Goal: Task Accomplishment & Management: Complete application form

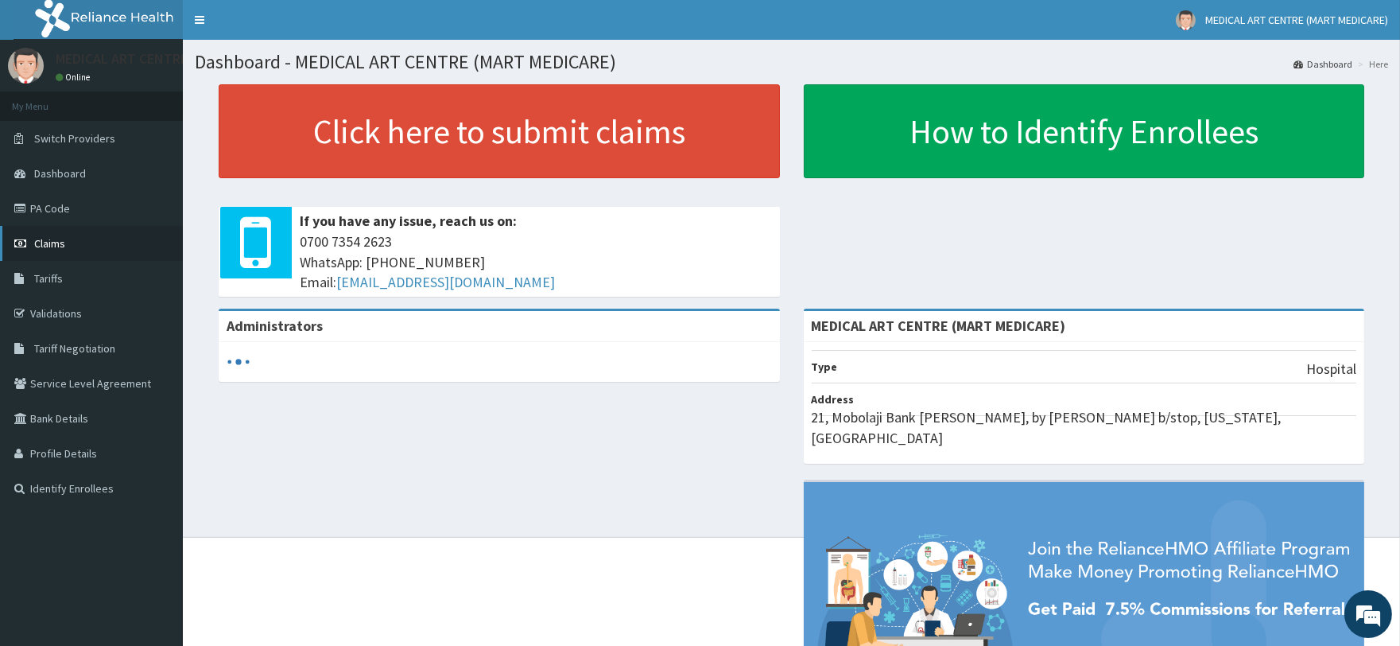
click at [58, 239] on span "Claims" at bounding box center [49, 243] width 31 height 14
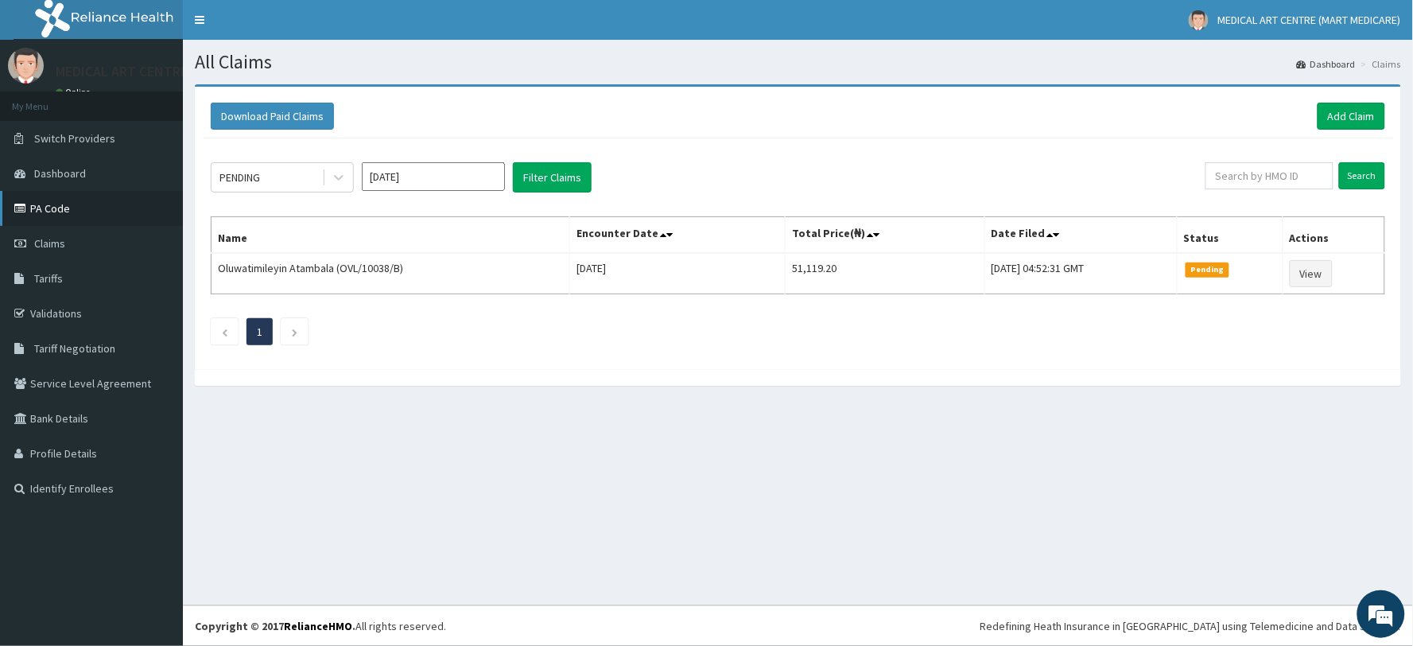
click at [61, 208] on link "PA Code" at bounding box center [91, 208] width 183 height 35
click at [299, 179] on div "PENDING" at bounding box center [267, 177] width 111 height 25
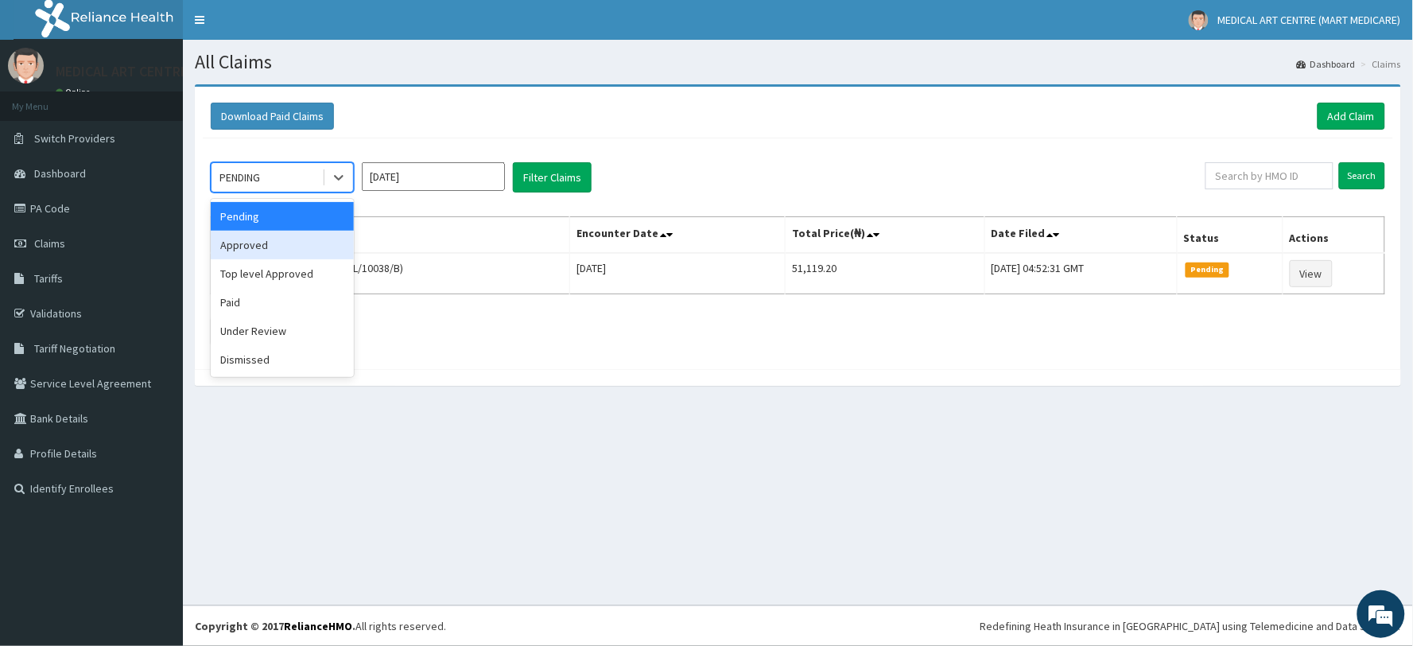
click at [293, 243] on div "Approved" at bounding box center [282, 245] width 143 height 29
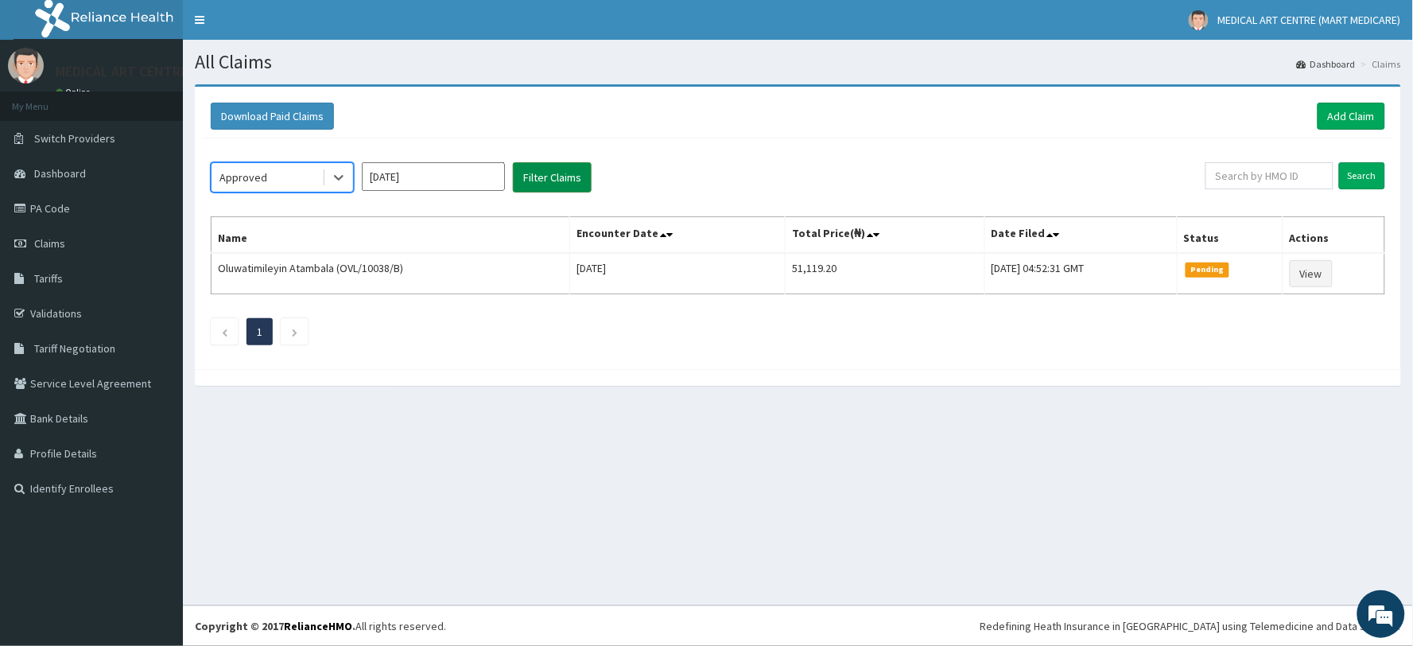
click at [551, 188] on button "Filter Claims" at bounding box center [552, 177] width 79 height 30
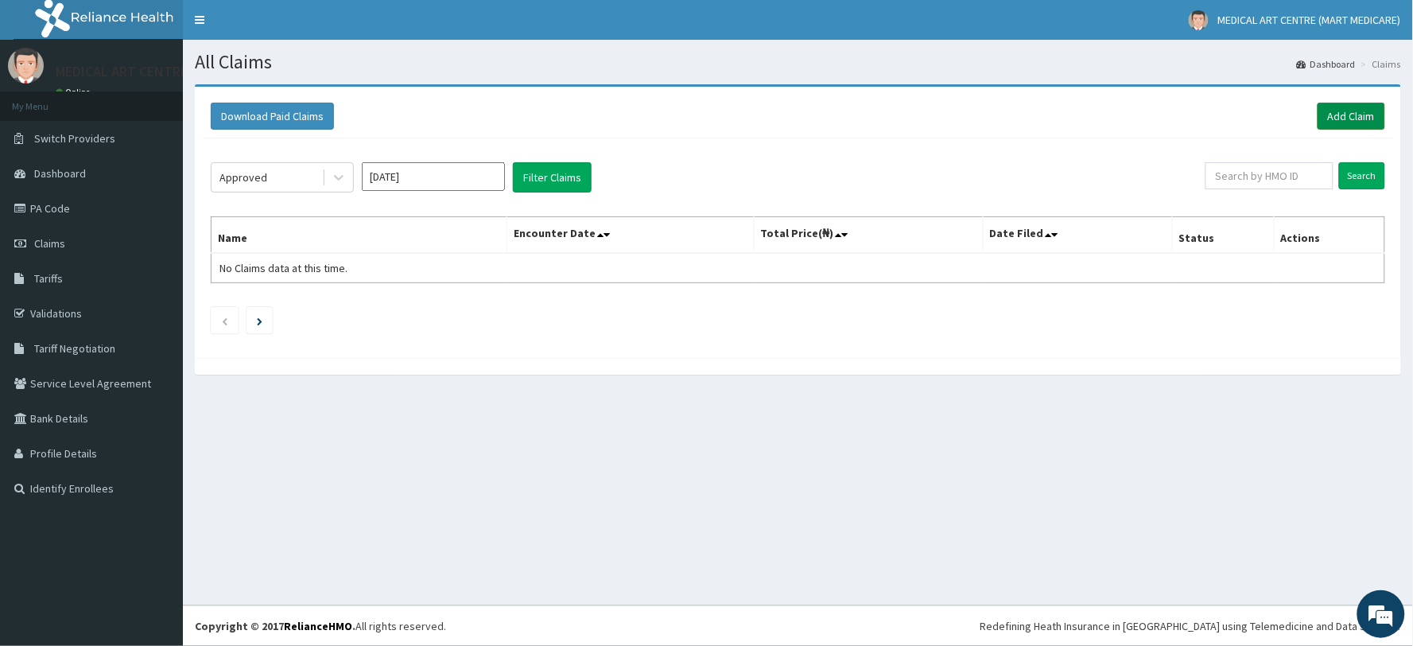
click at [1376, 111] on link "Add Claim" at bounding box center [1352, 116] width 68 height 27
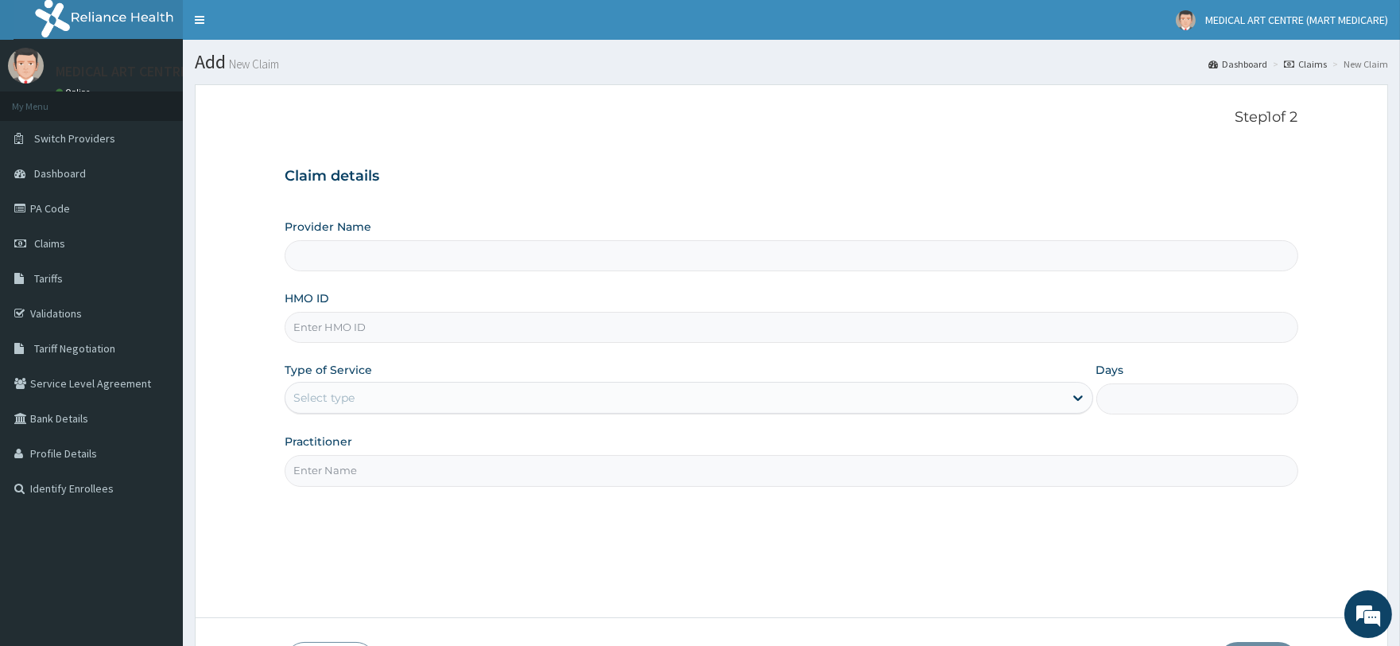
type input "MEDICAL ART CENTRE (MART MEDICARE)"
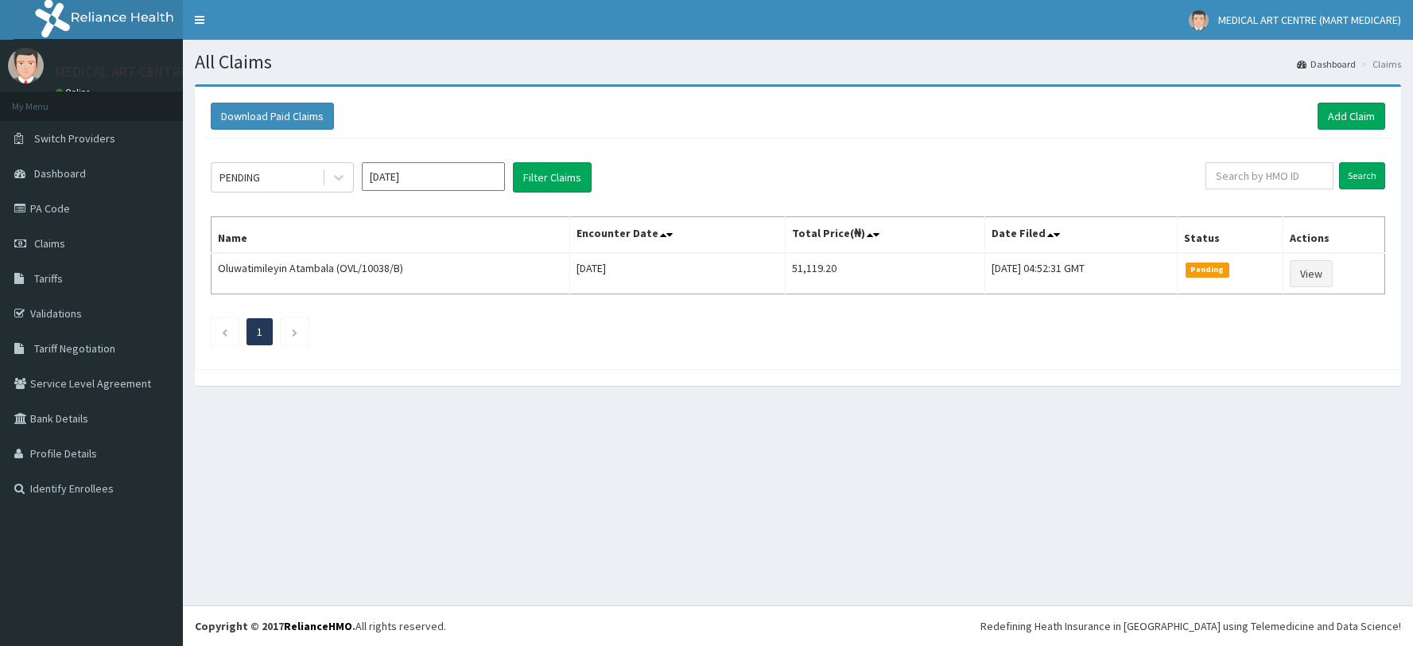
drag, startPoint x: 0, startPoint y: 0, endPoint x: 406, endPoint y: 195, distance: 449.9
click at [398, 178] on input "[DATE]" at bounding box center [433, 176] width 143 height 29
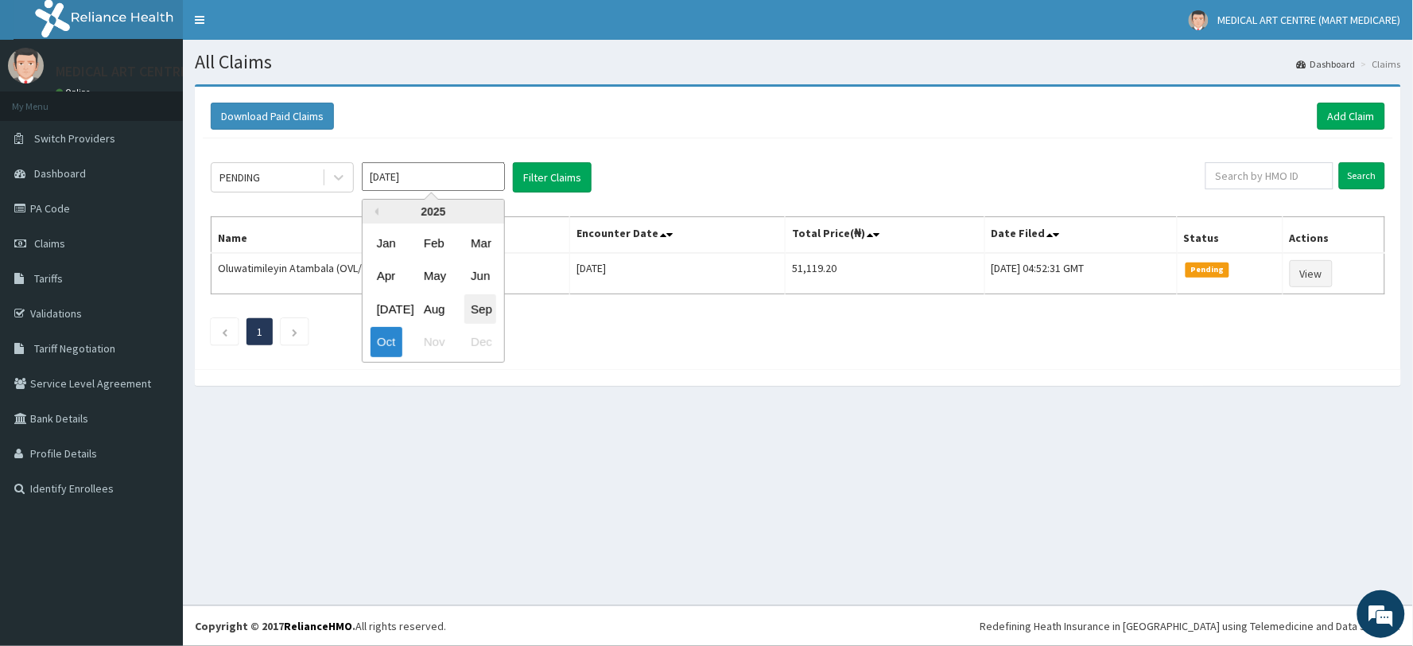
click at [479, 316] on div "Sep" at bounding box center [480, 308] width 32 height 29
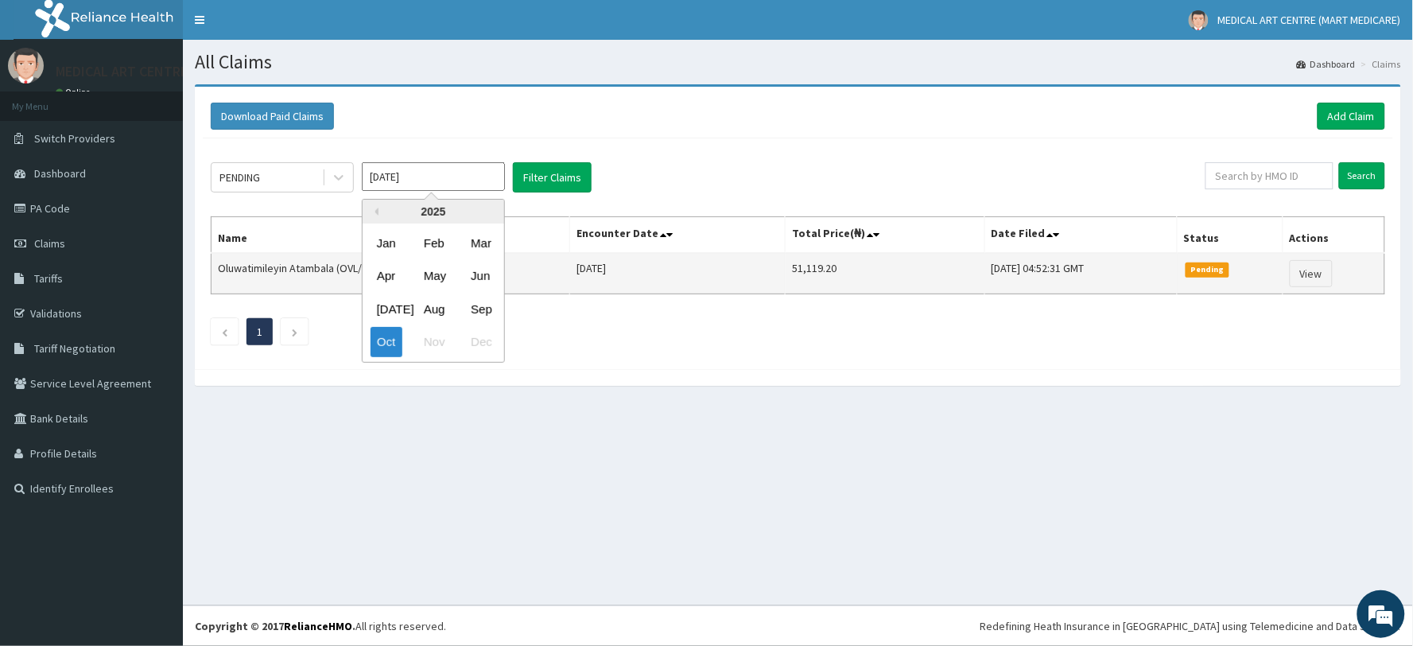
type input "[DATE]"
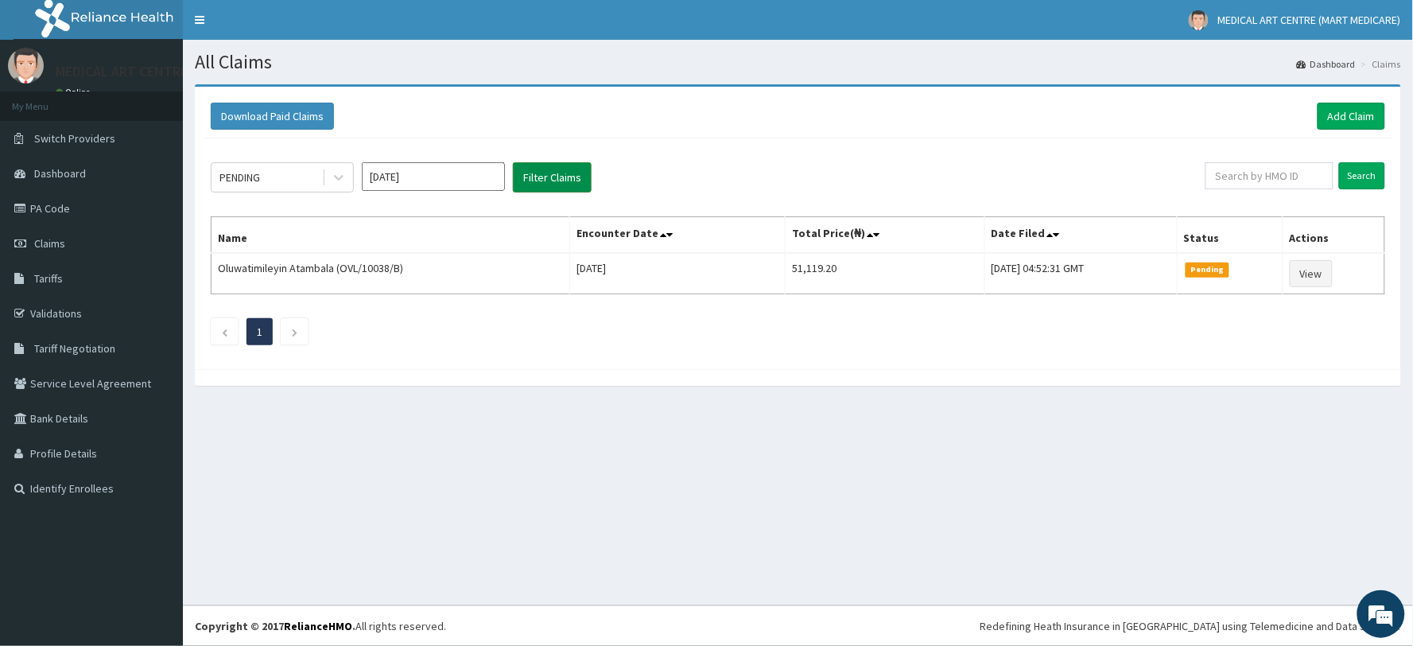
click at [546, 179] on button "Filter Claims" at bounding box center [552, 177] width 79 height 30
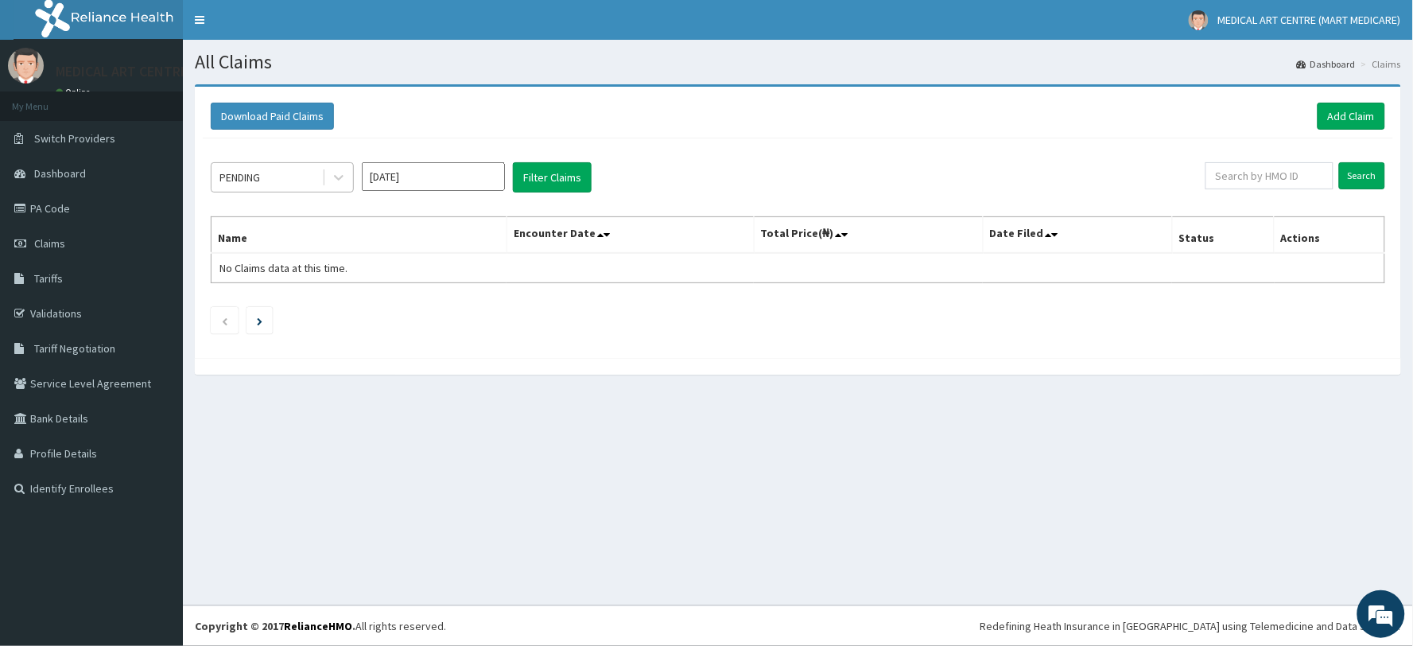
click at [306, 176] on div "PENDING" at bounding box center [267, 177] width 111 height 25
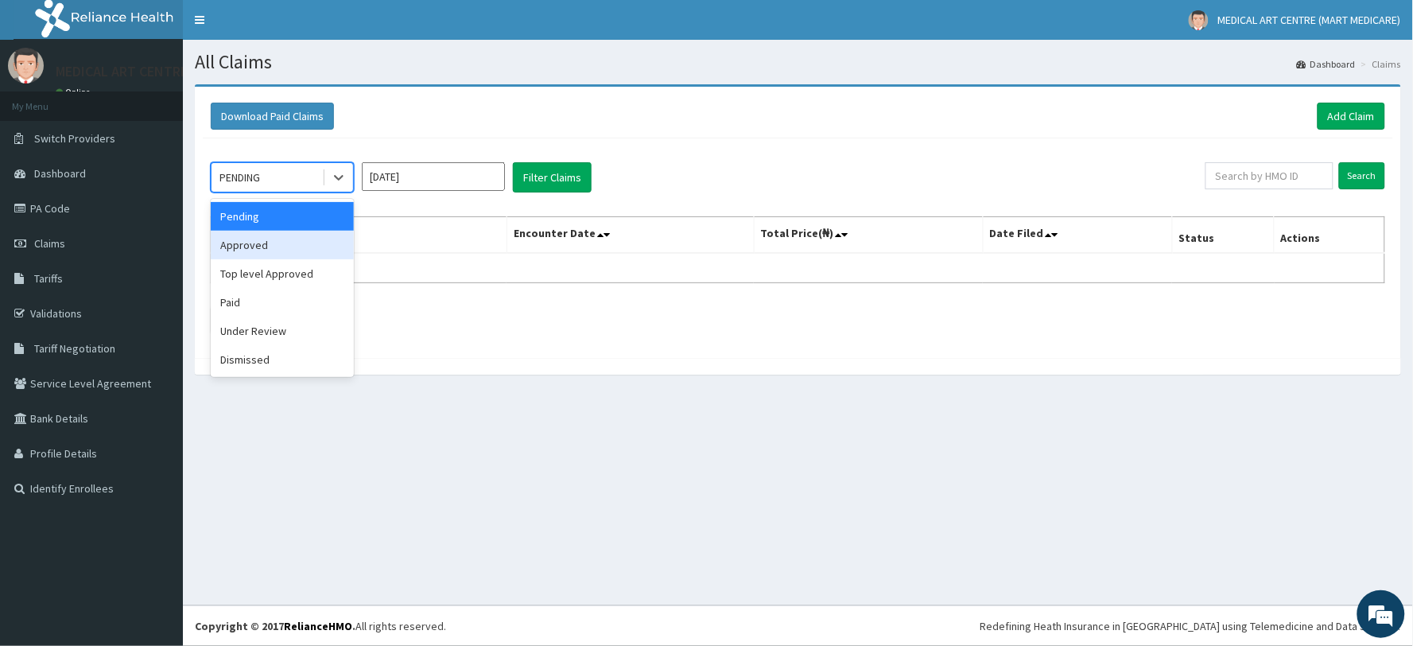
click at [319, 241] on div "Approved" at bounding box center [282, 245] width 143 height 29
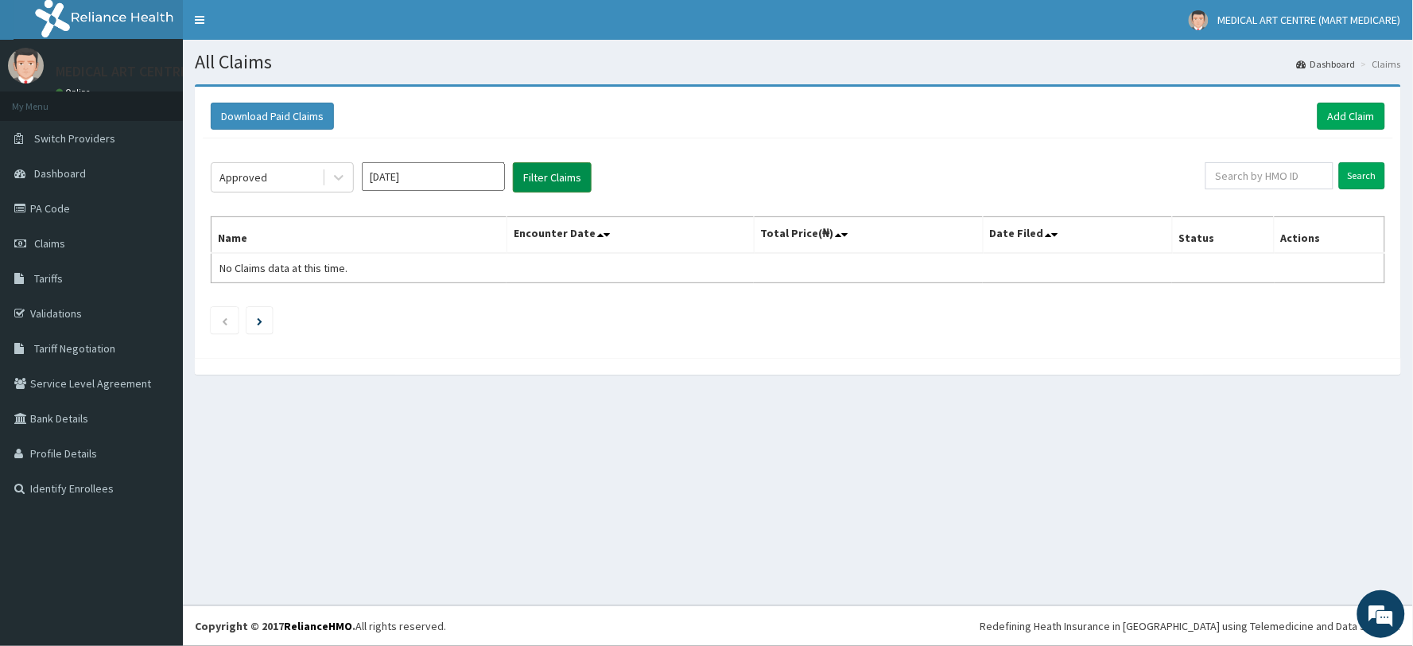
click at [530, 188] on button "Filter Claims" at bounding box center [552, 177] width 79 height 30
click at [534, 186] on button "Filter Claims" at bounding box center [552, 177] width 79 height 30
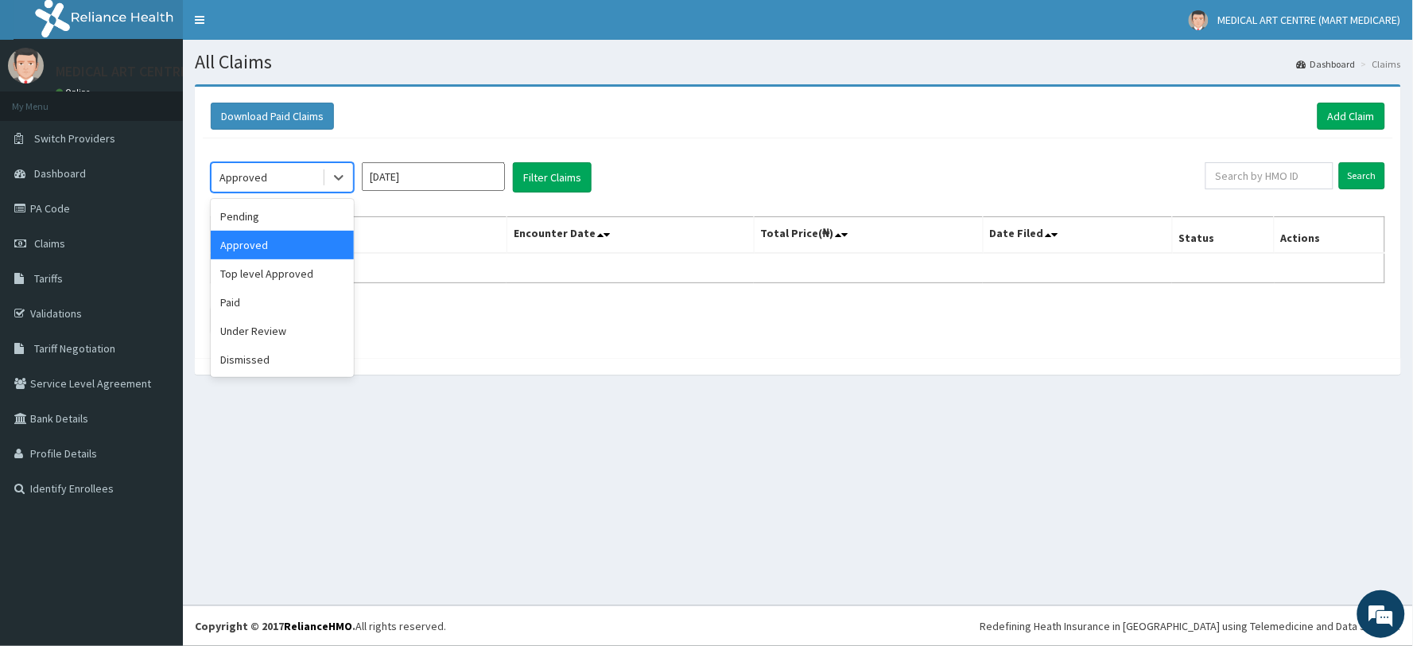
click at [320, 184] on div "Approved" at bounding box center [267, 177] width 111 height 25
click at [285, 303] on div "Paid" at bounding box center [282, 302] width 143 height 29
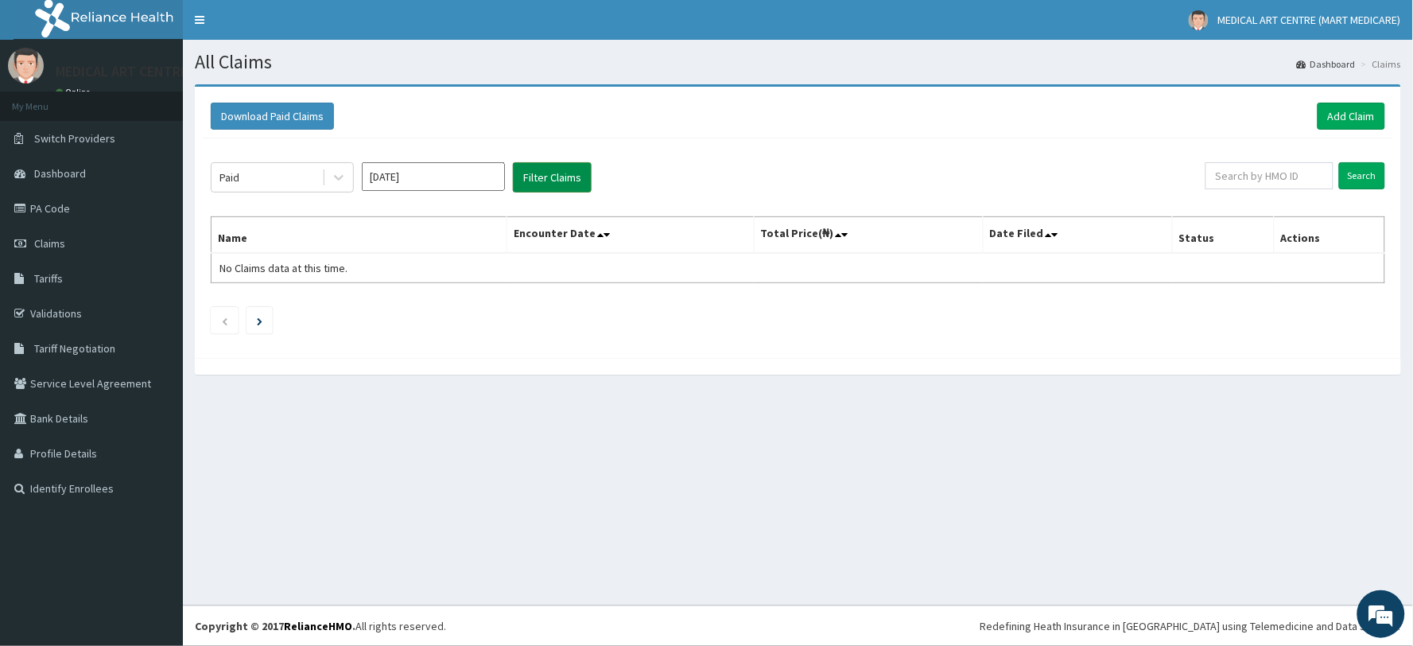
click at [552, 176] on button "Filter Claims" at bounding box center [552, 177] width 79 height 30
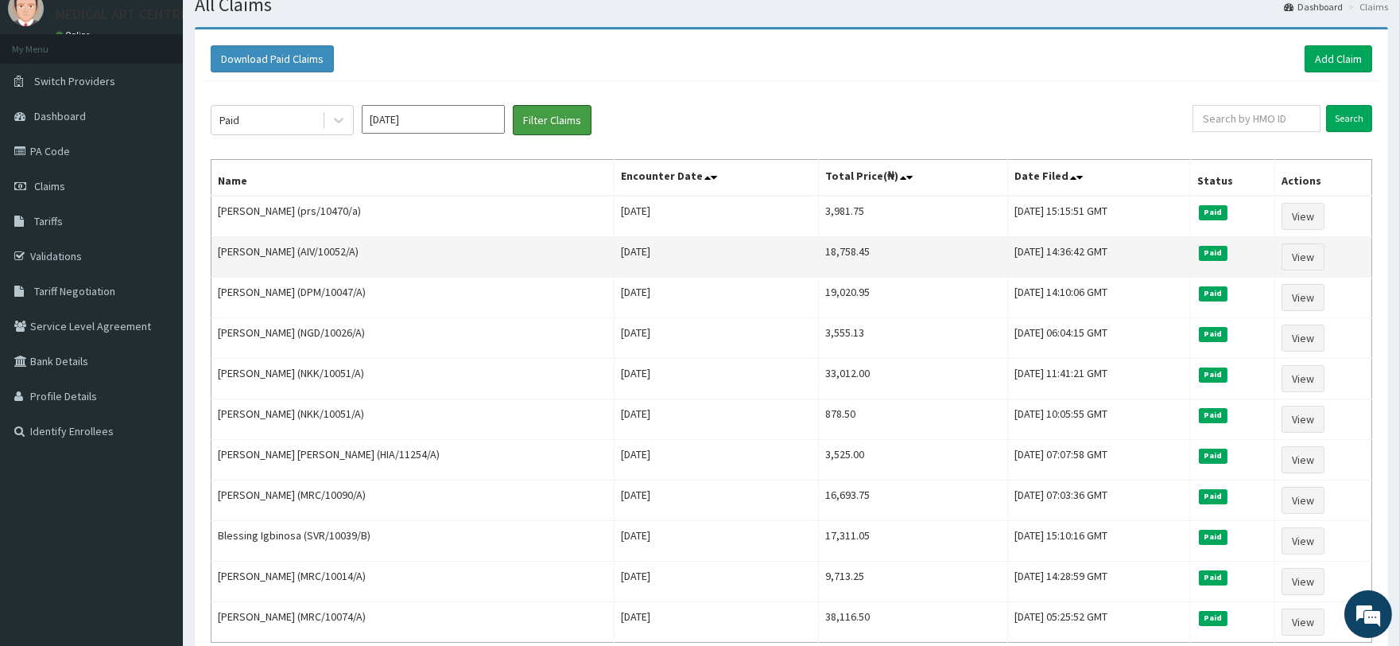
scroll to position [88, 0]
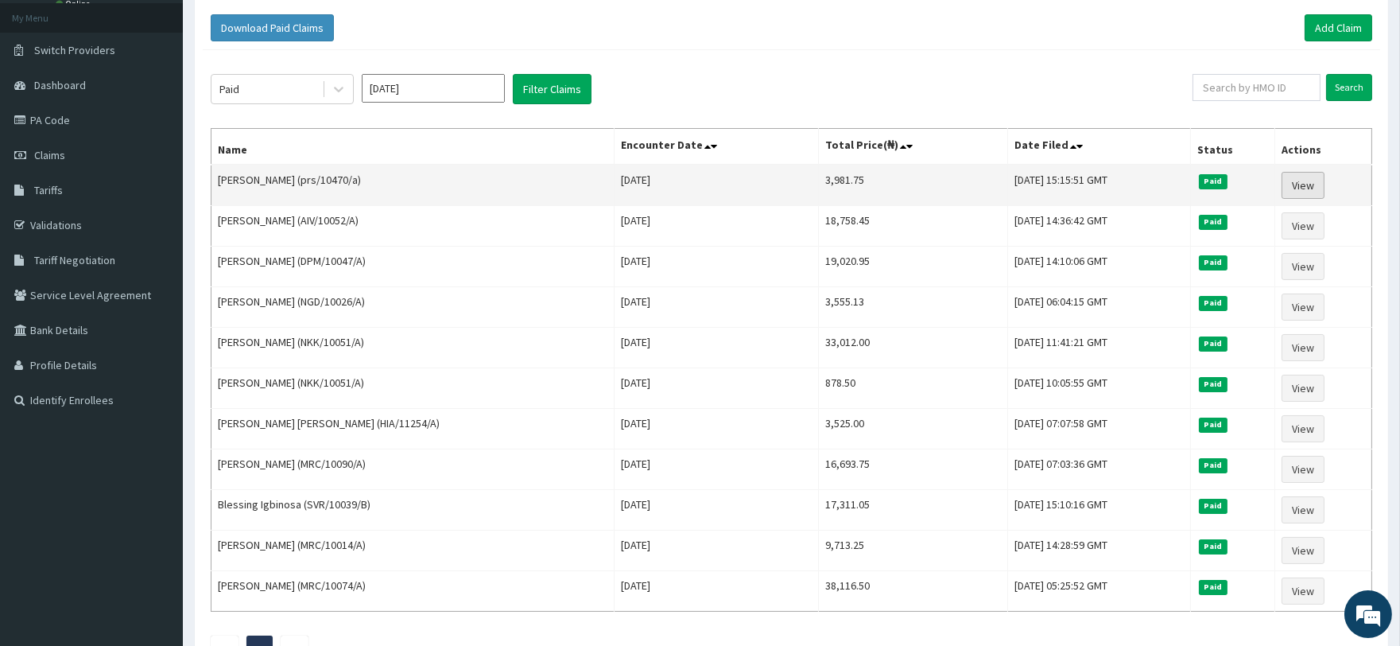
click at [1310, 185] on link "View" at bounding box center [1303, 185] width 43 height 27
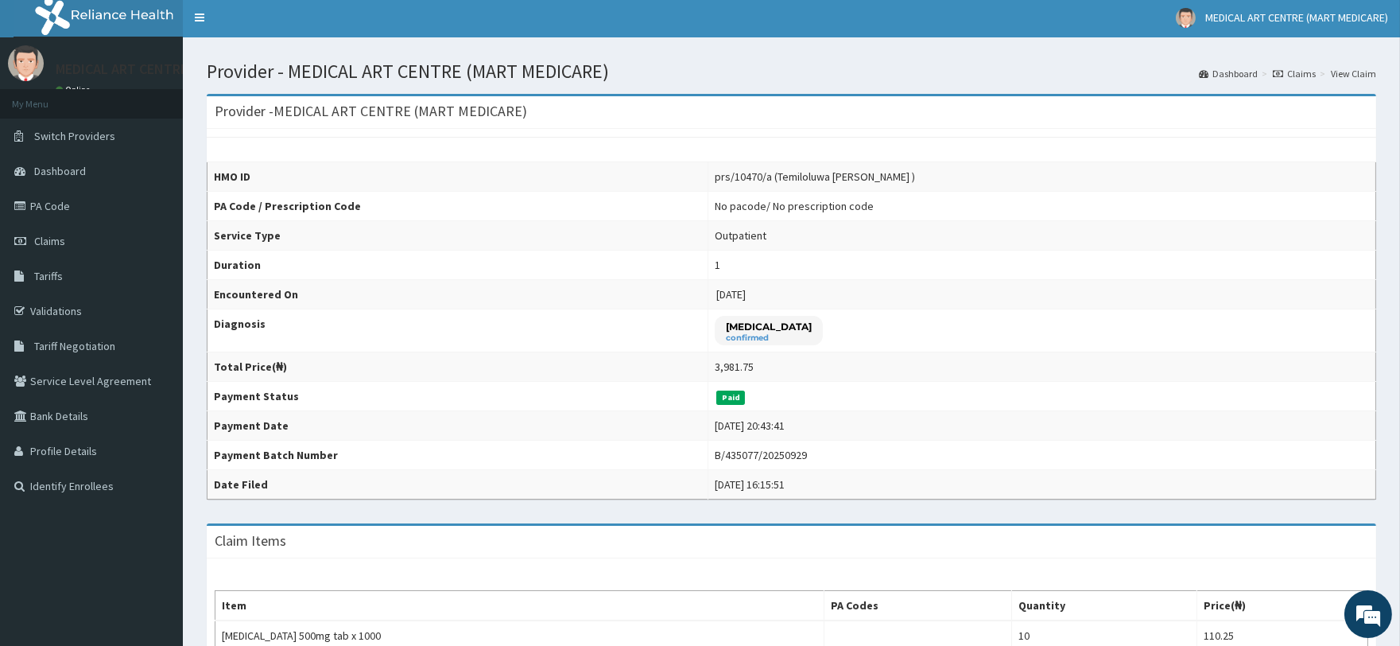
scroll to position [2, 0]
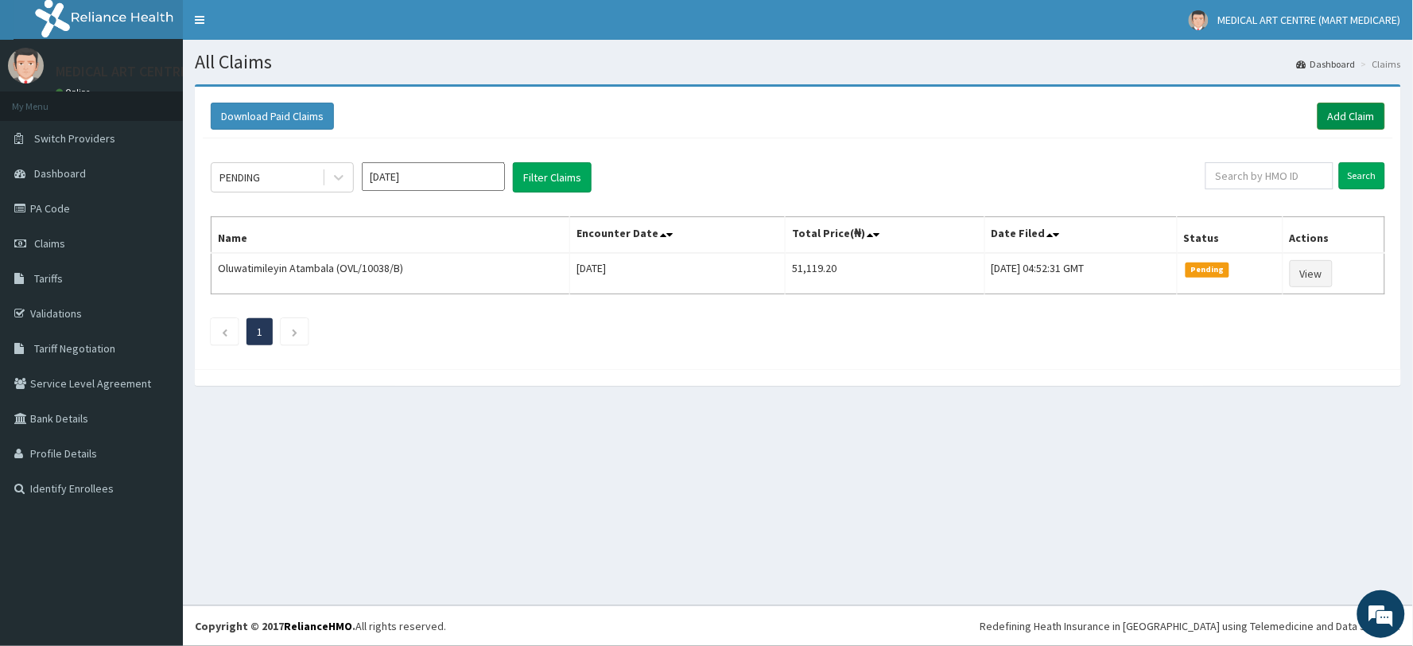
click at [1342, 118] on link "Add Claim" at bounding box center [1352, 116] width 68 height 27
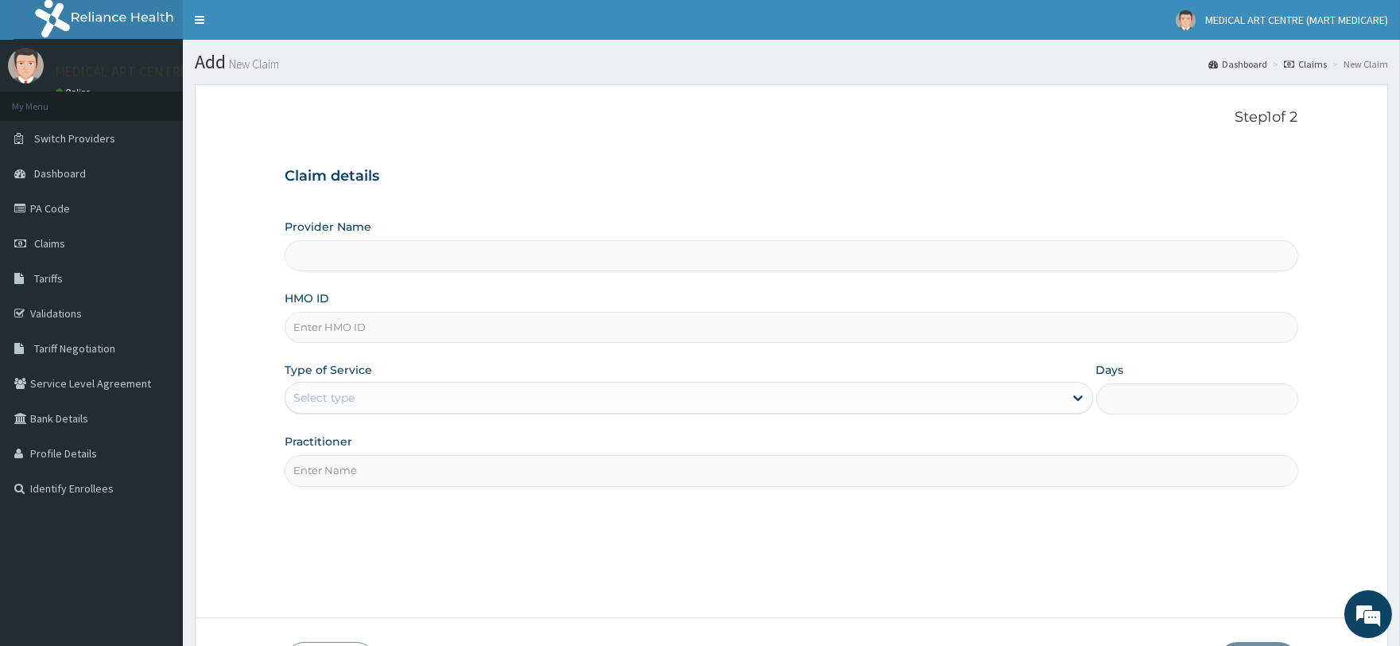
type input "MEDICAL ART CENTRE (MART MEDICARE)"
click at [538, 332] on input "HMO ID" at bounding box center [791, 327] width 1013 height 31
type input "PIT/10099/A"
click at [457, 393] on div "Select type" at bounding box center [674, 397] width 778 height 25
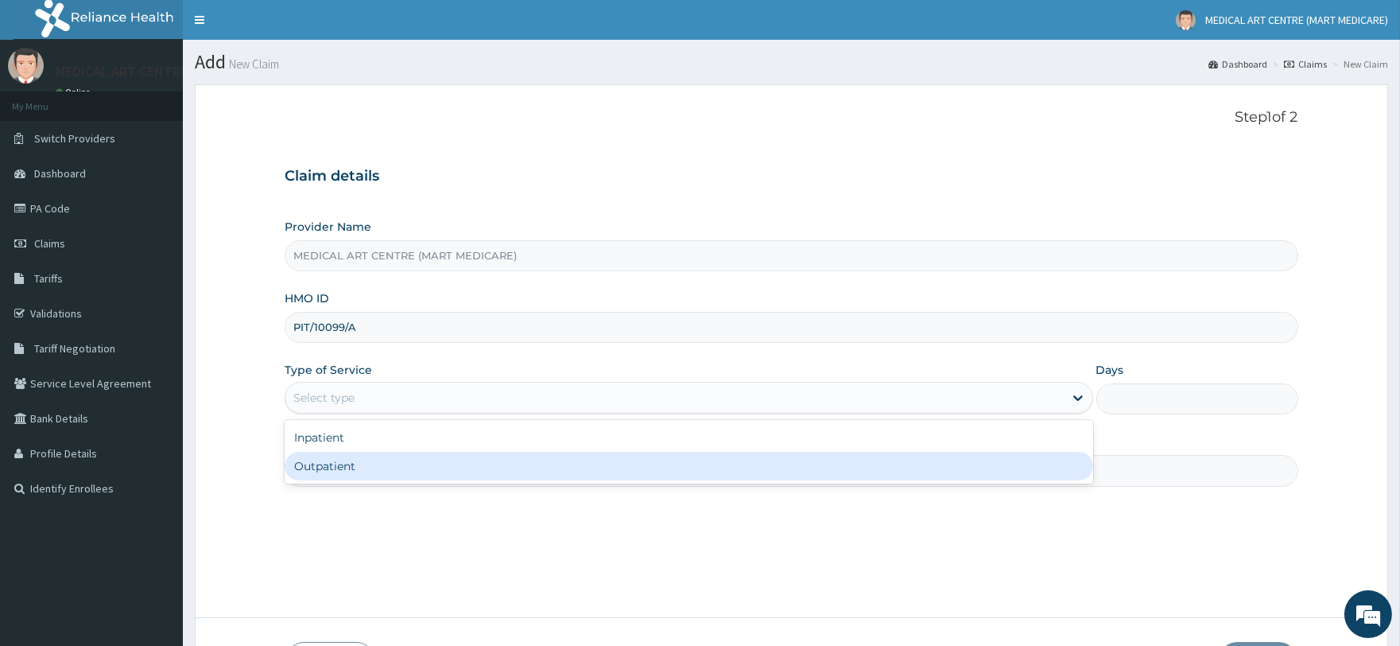
click at [457, 460] on div "Outpatient" at bounding box center [689, 466] width 808 height 29
type input "1"
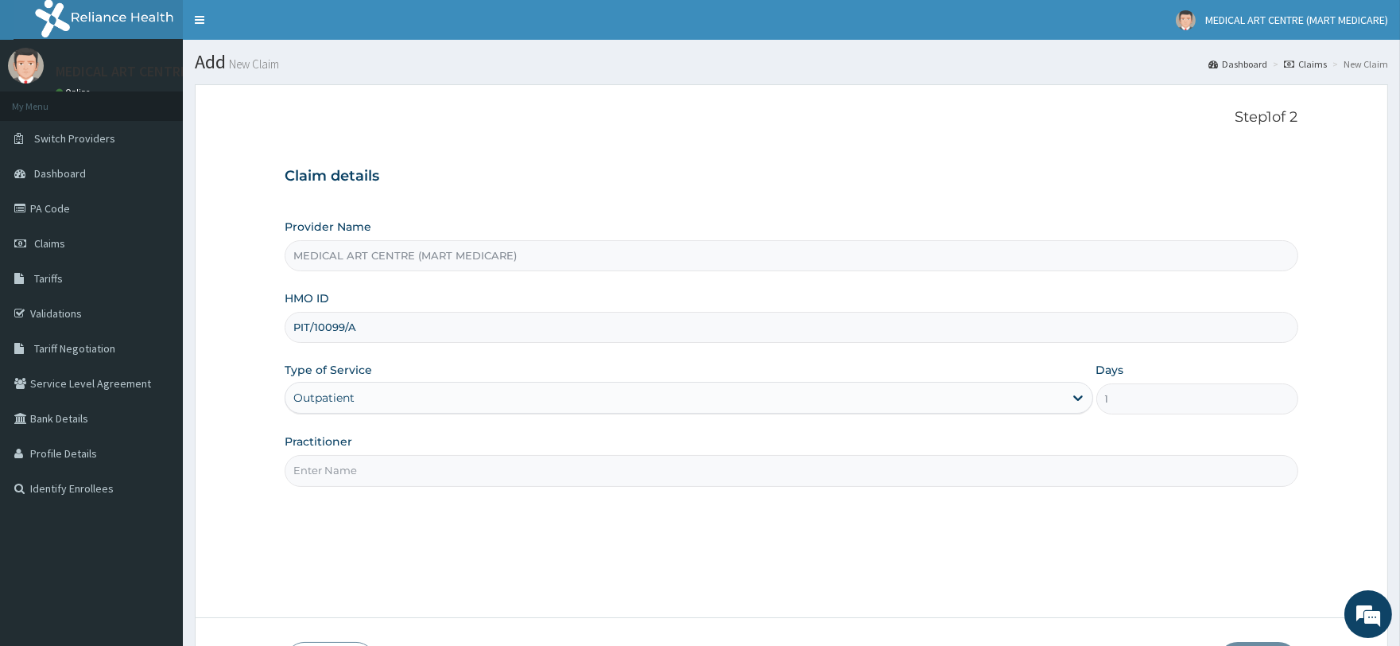
click at [484, 456] on input "Practitioner" at bounding box center [791, 470] width 1013 height 31
type input "[PERSON_NAME]"
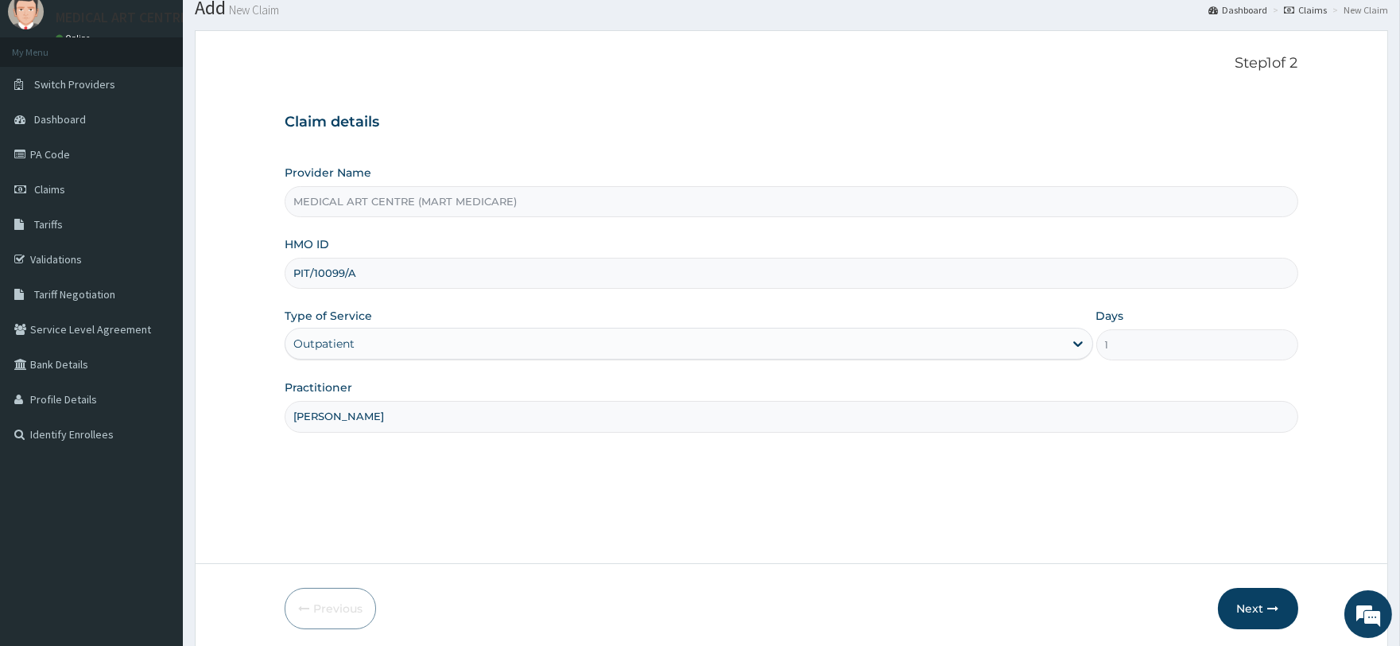
scroll to position [115, 0]
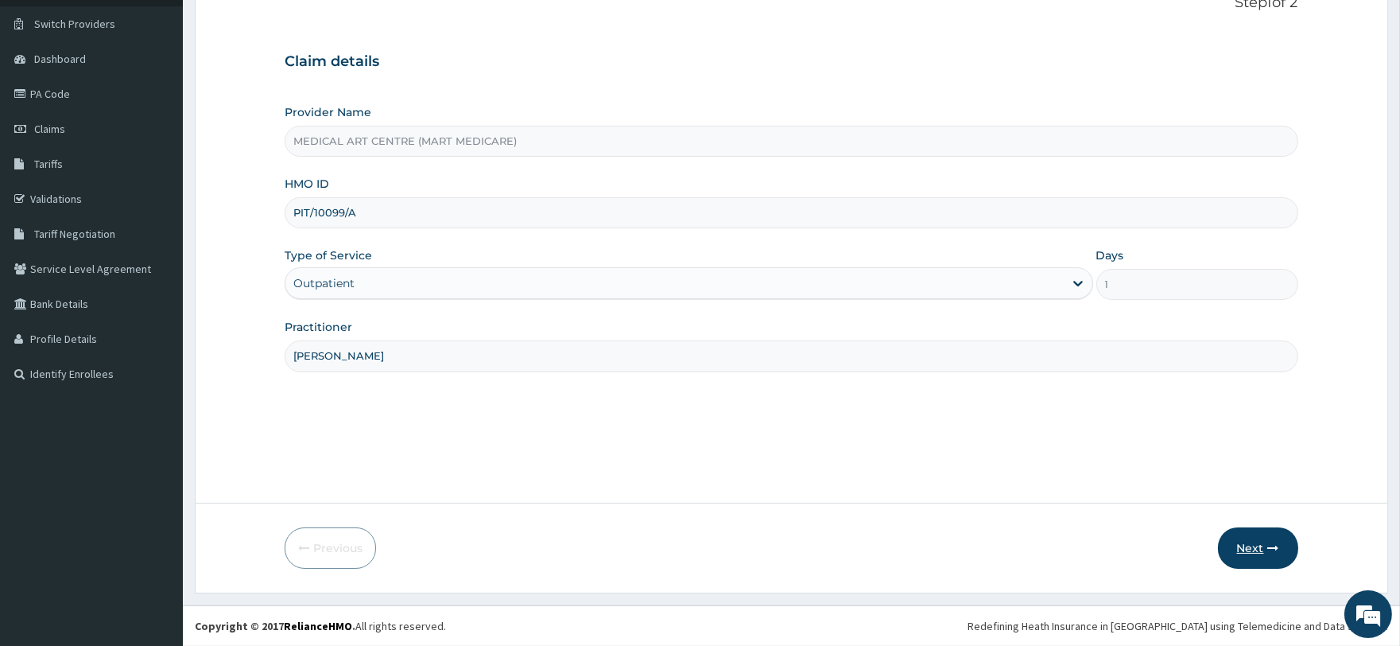
click at [1259, 542] on button "Next" at bounding box center [1258, 547] width 80 height 41
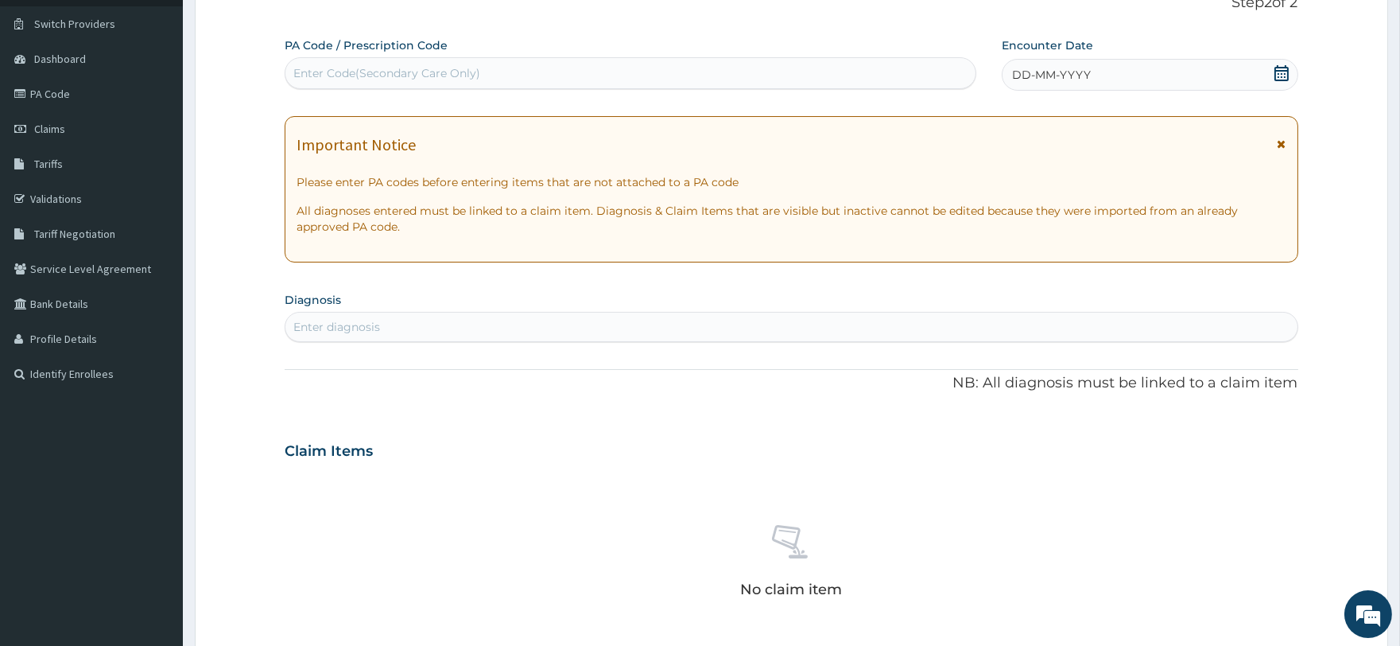
click at [521, 323] on div "Enter diagnosis" at bounding box center [791, 326] width 1012 height 25
click at [328, 326] on input "UTI INPRE" at bounding box center [322, 327] width 59 height 16
type input "UTI IN PRE"
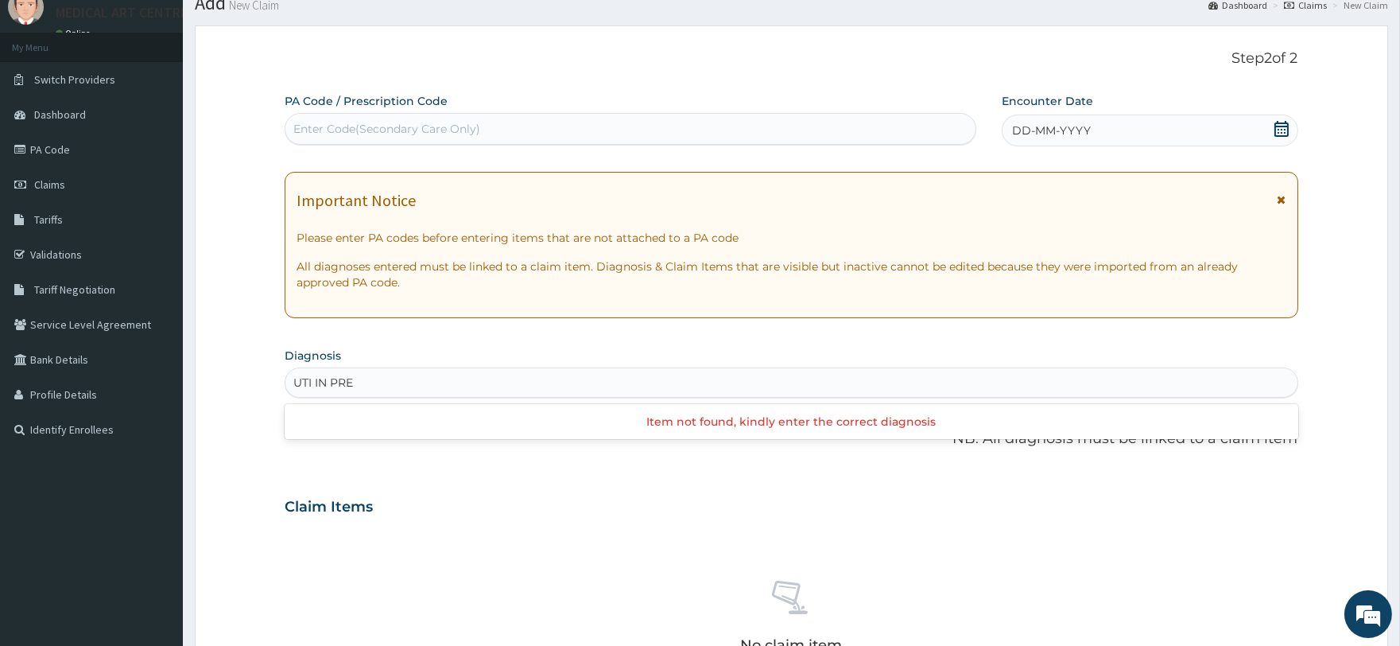
scroll to position [0, 0]
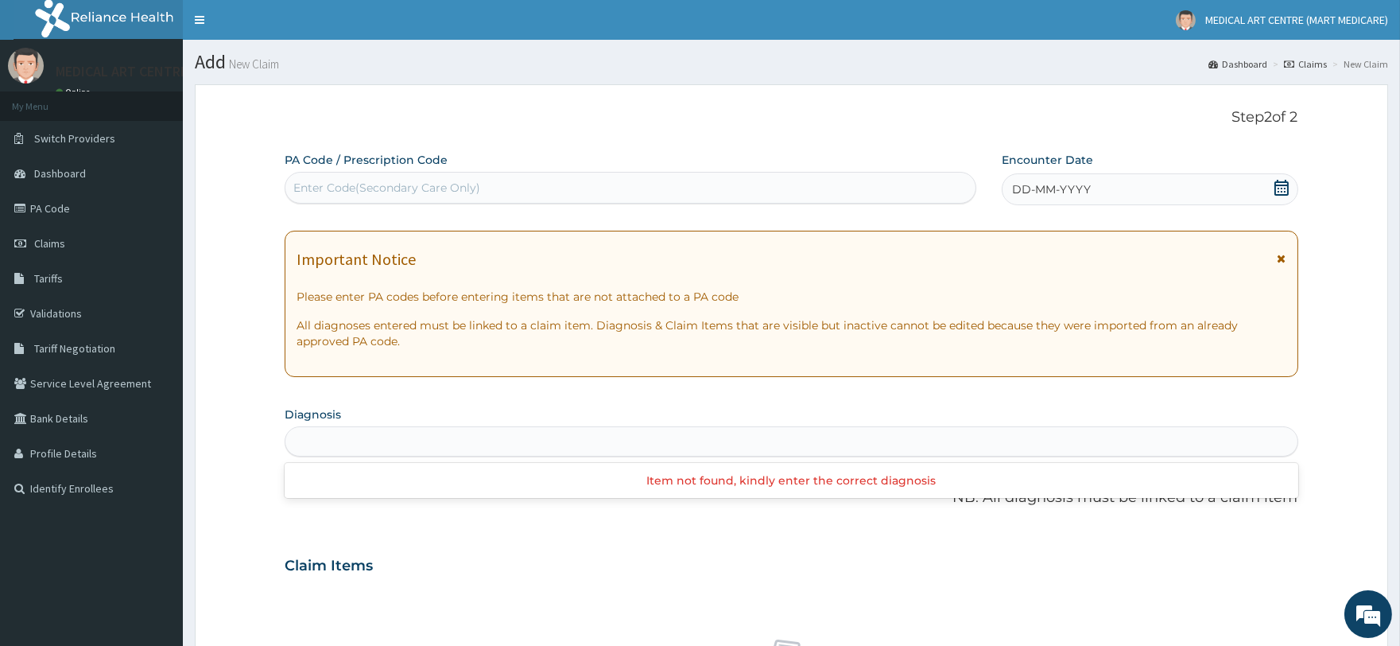
click at [363, 440] on div "UTI IN PRE" at bounding box center [791, 441] width 1012 height 25
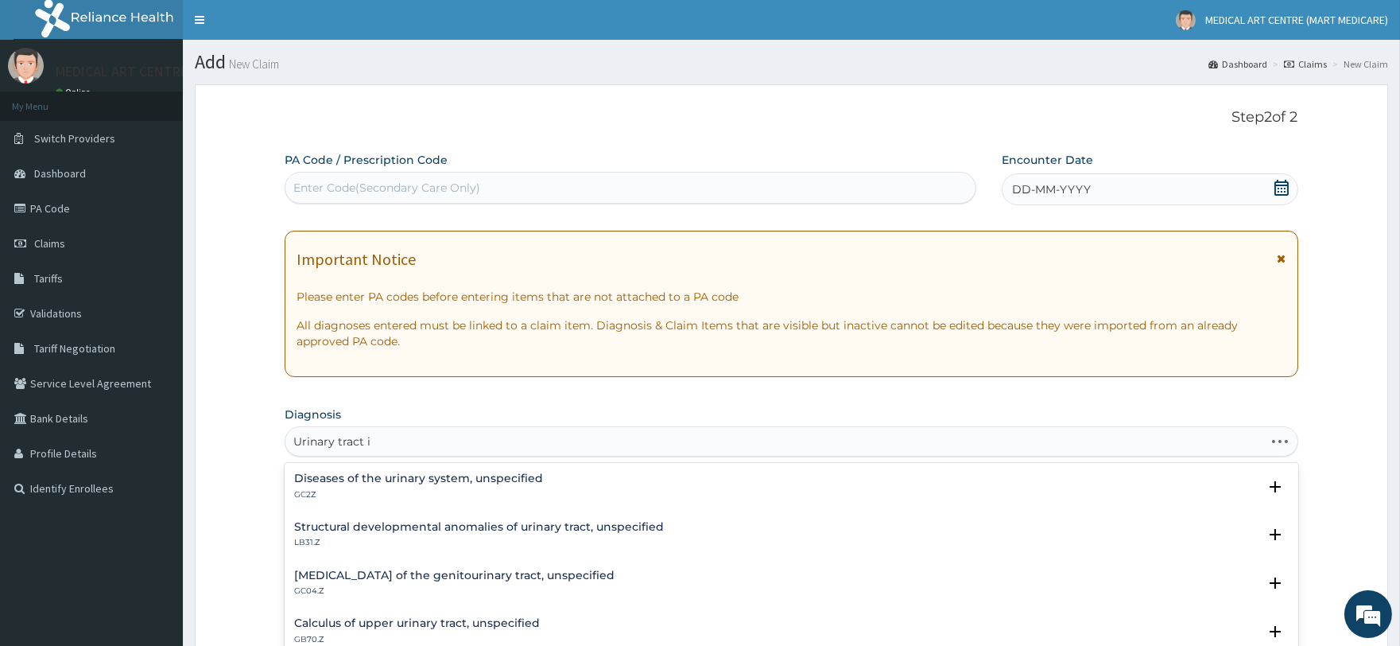
type input "Urinary tract"
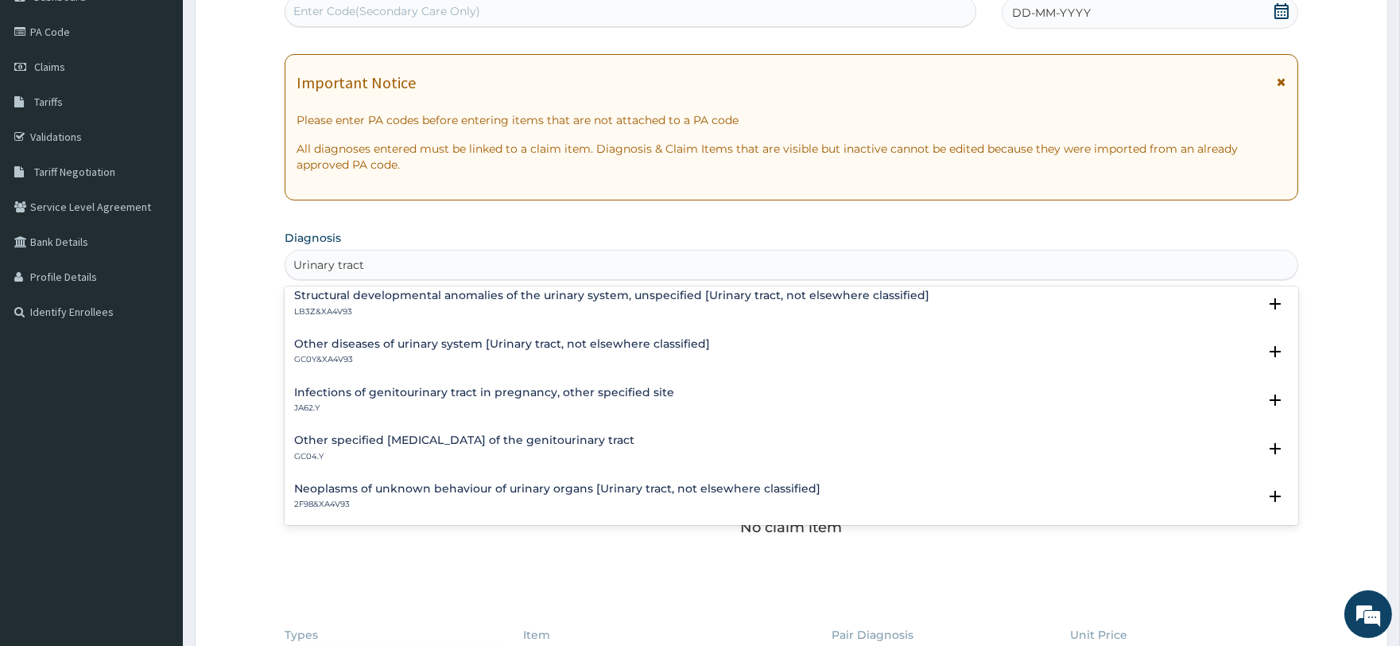
scroll to position [761, 0]
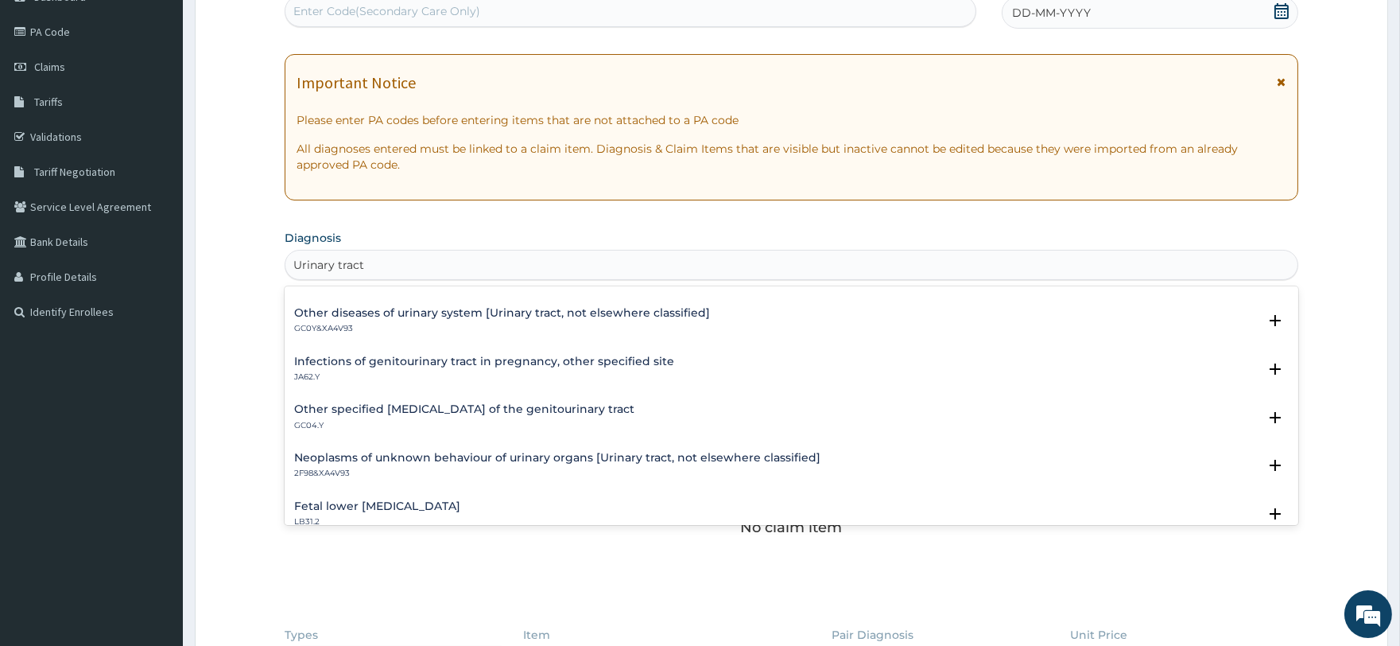
click at [549, 356] on h4 "Infections of genitourinary tract in pregnancy, other specified site" at bounding box center [484, 361] width 380 height 12
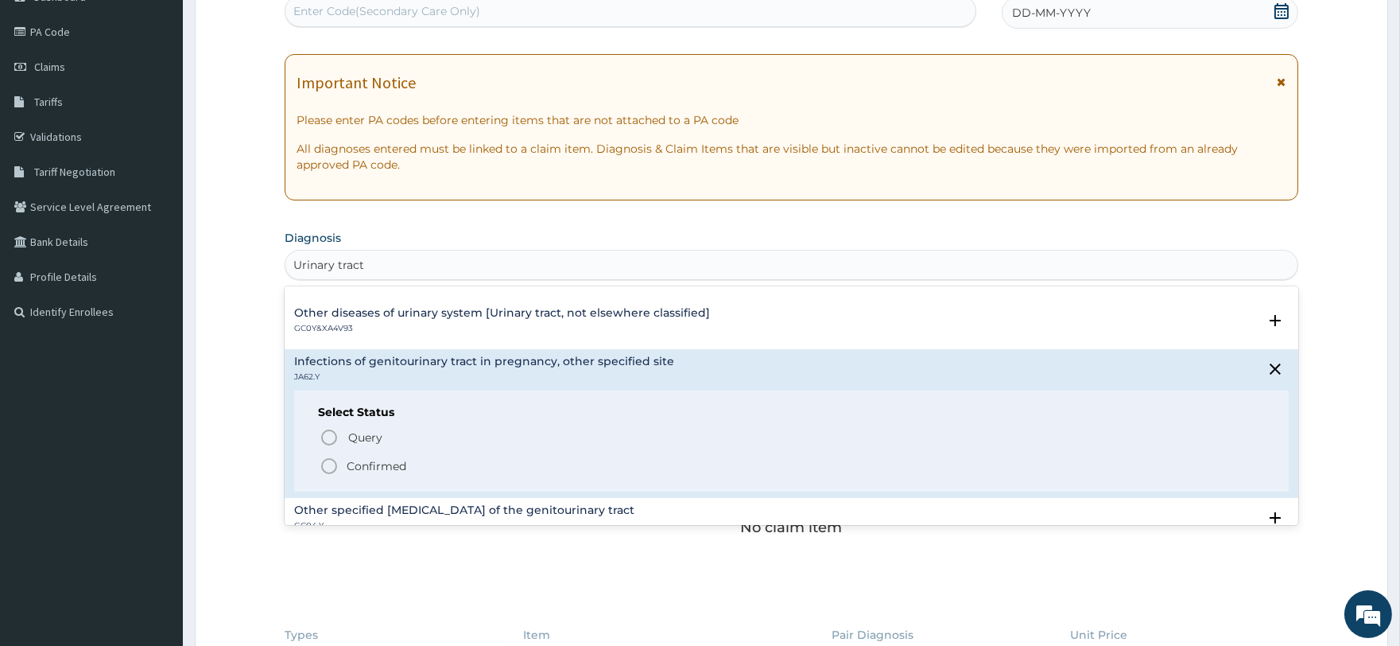
click at [370, 458] on p "Confirmed" at bounding box center [377, 466] width 60 height 16
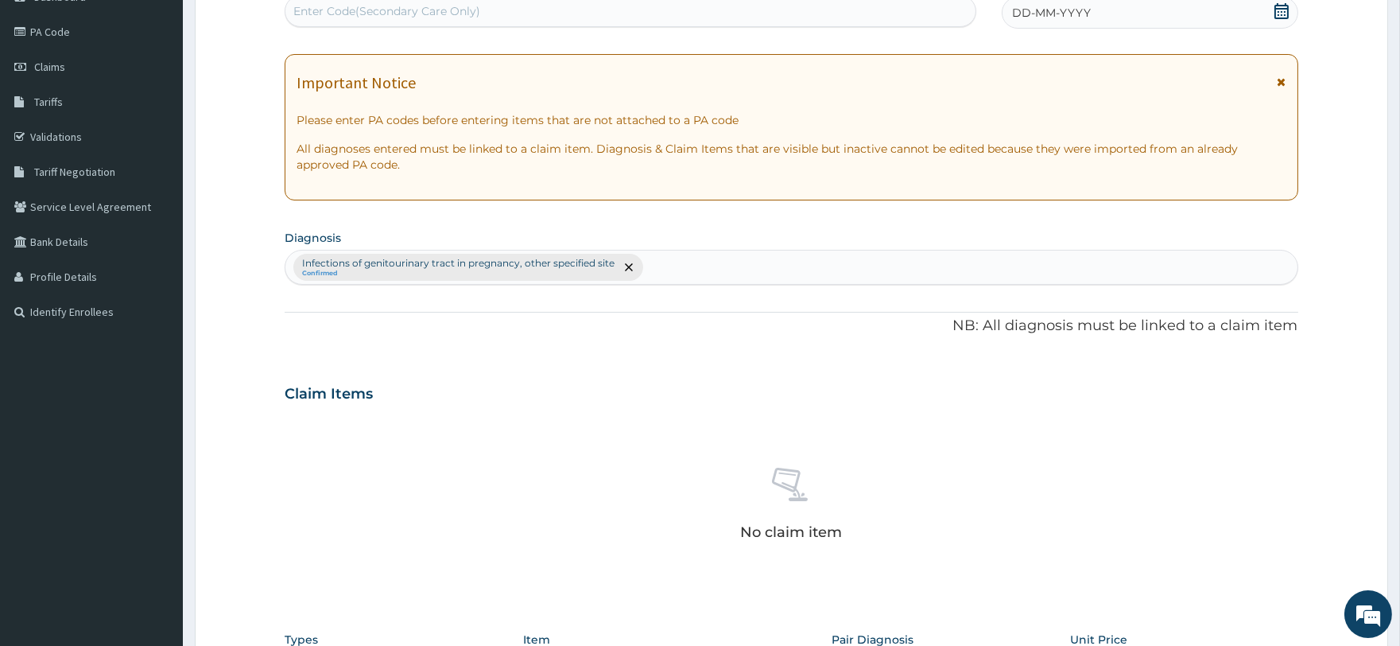
click at [1043, 14] on span "DD-MM-YYYY" at bounding box center [1051, 13] width 79 height 16
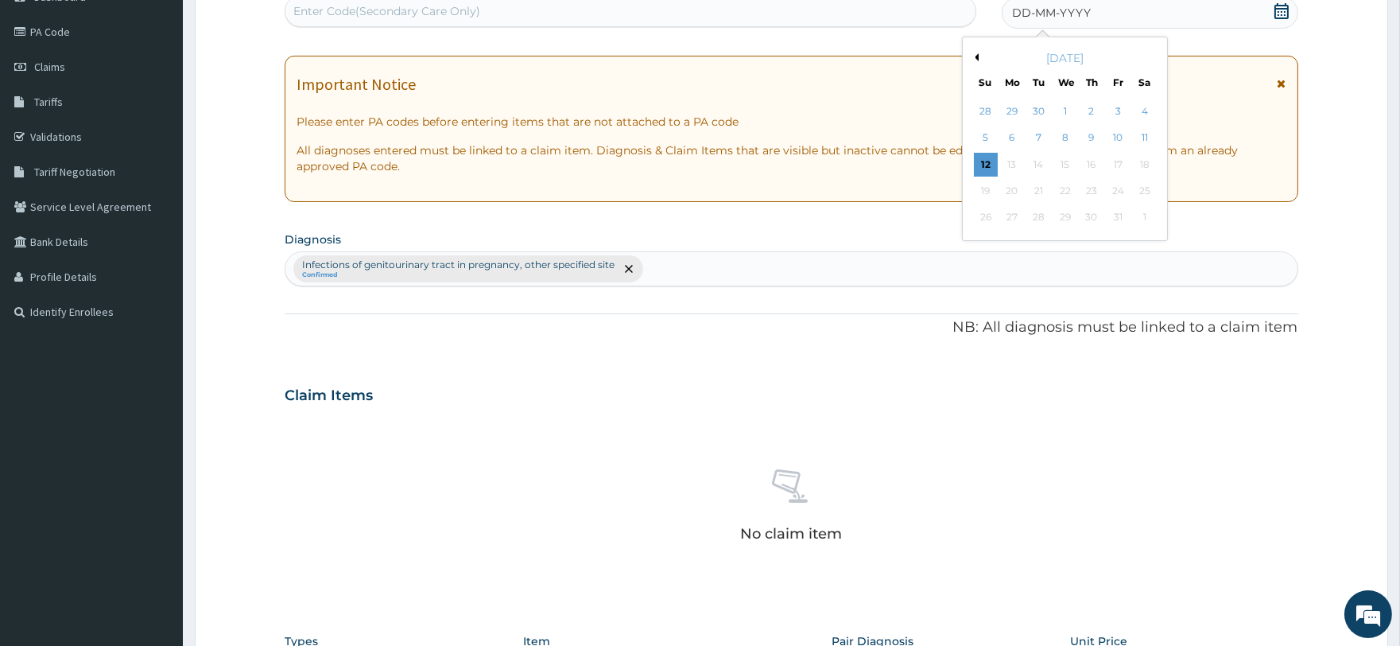
click at [980, 56] on div "[DATE]" at bounding box center [1065, 58] width 192 height 16
click at [977, 52] on div "[DATE]" at bounding box center [1065, 58] width 192 height 16
click at [977, 59] on button "Previous Month" at bounding box center [975, 57] width 8 height 8
click at [1018, 161] on div "15" at bounding box center [1012, 165] width 24 height 24
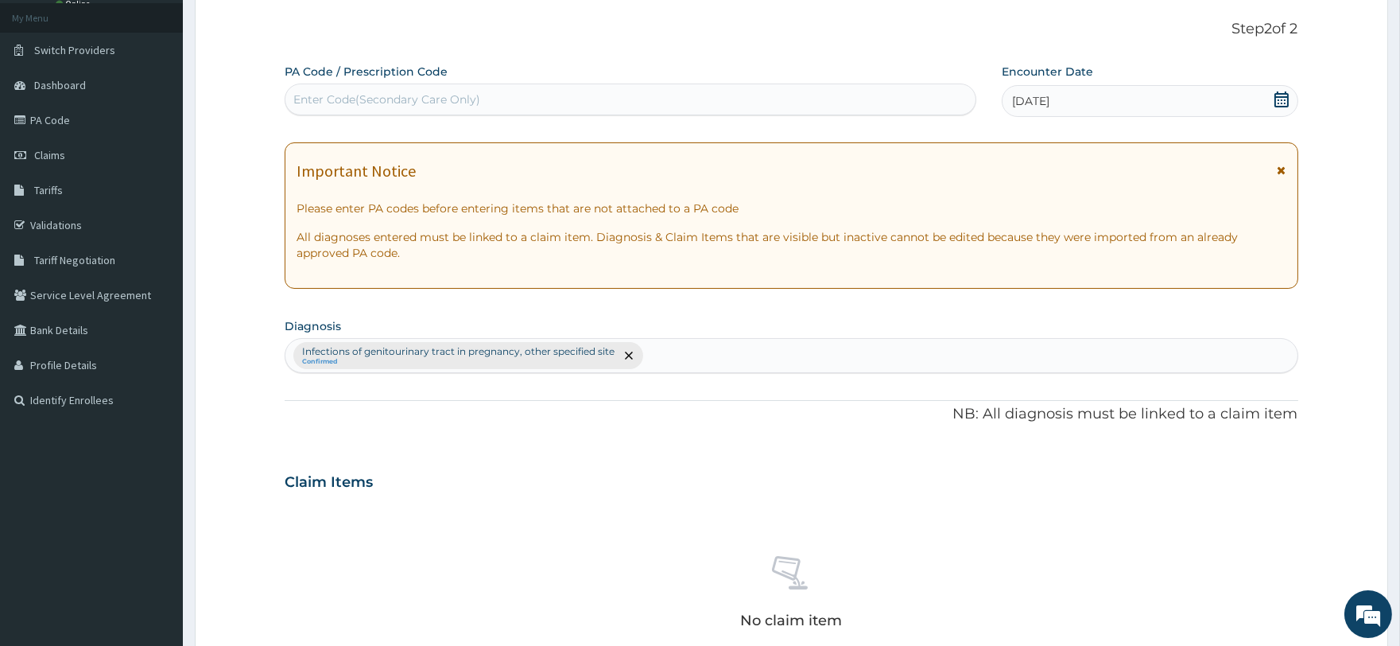
scroll to position [0, 0]
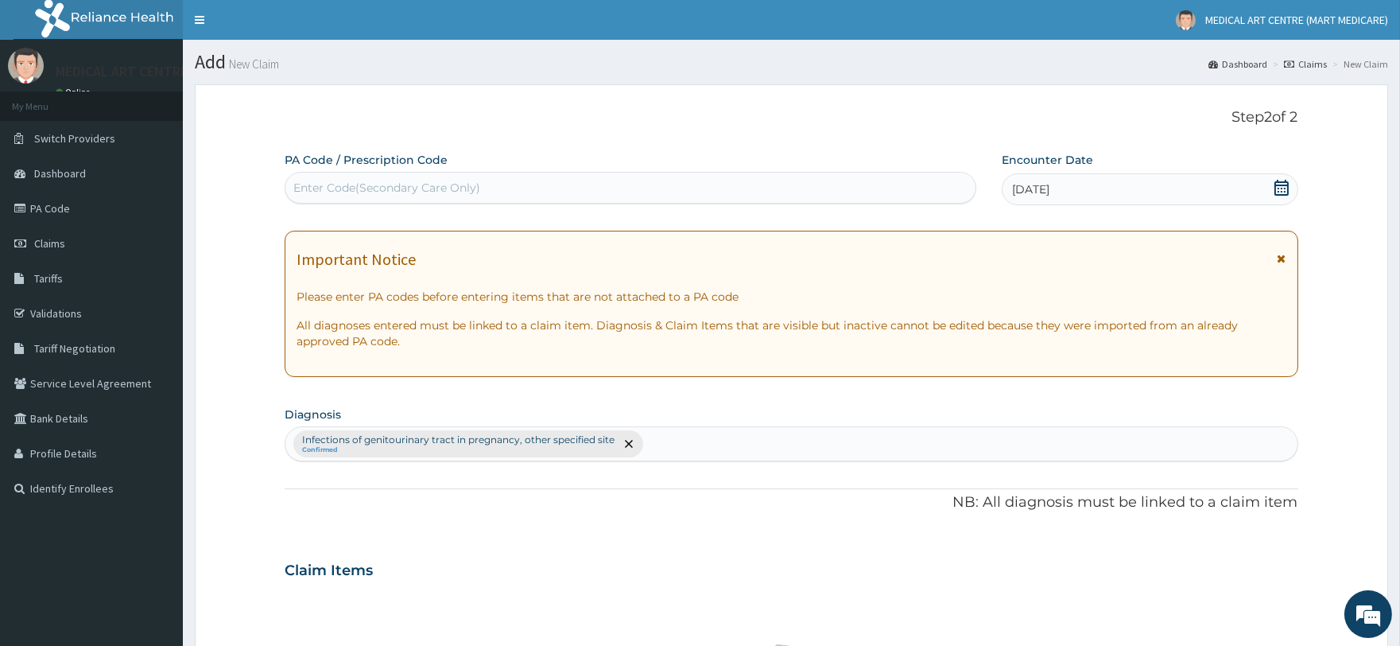
click at [663, 189] on div "Enter Code(Secondary Care Only)" at bounding box center [629, 187] width 689 height 25
type input "PA/652190"
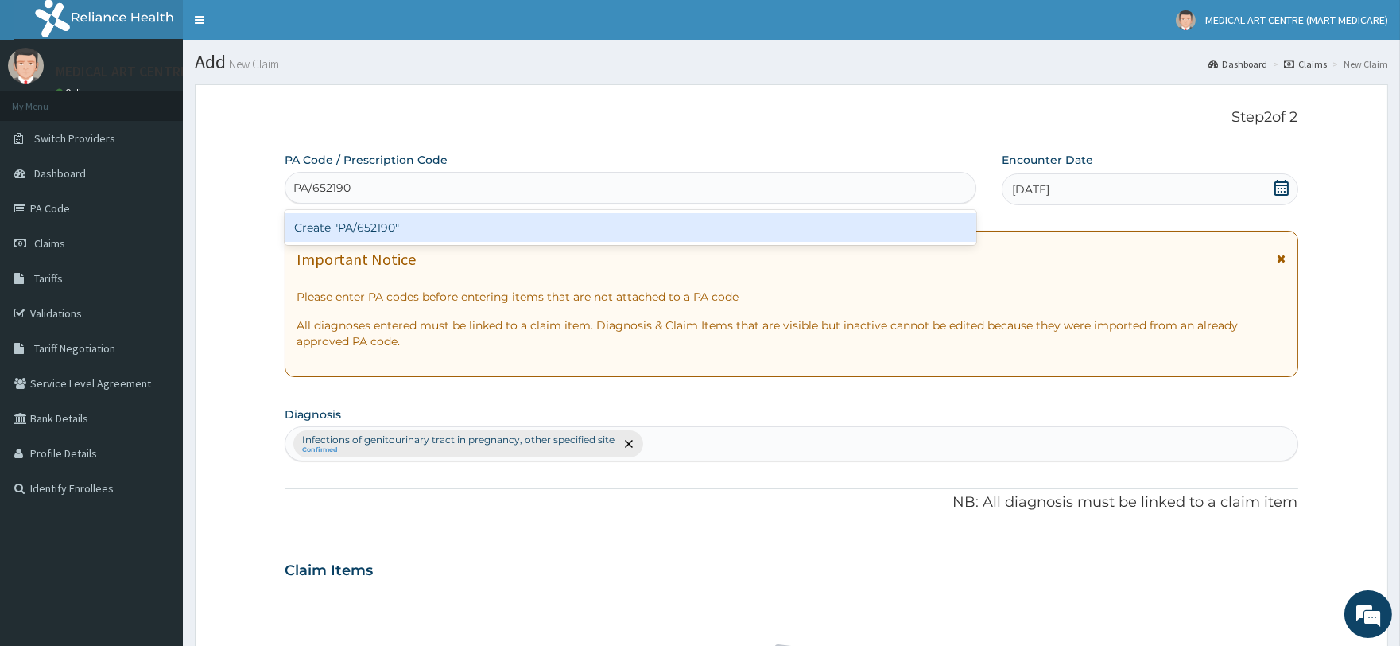
click at [443, 227] on div "Create "PA/652190"" at bounding box center [630, 227] width 691 height 29
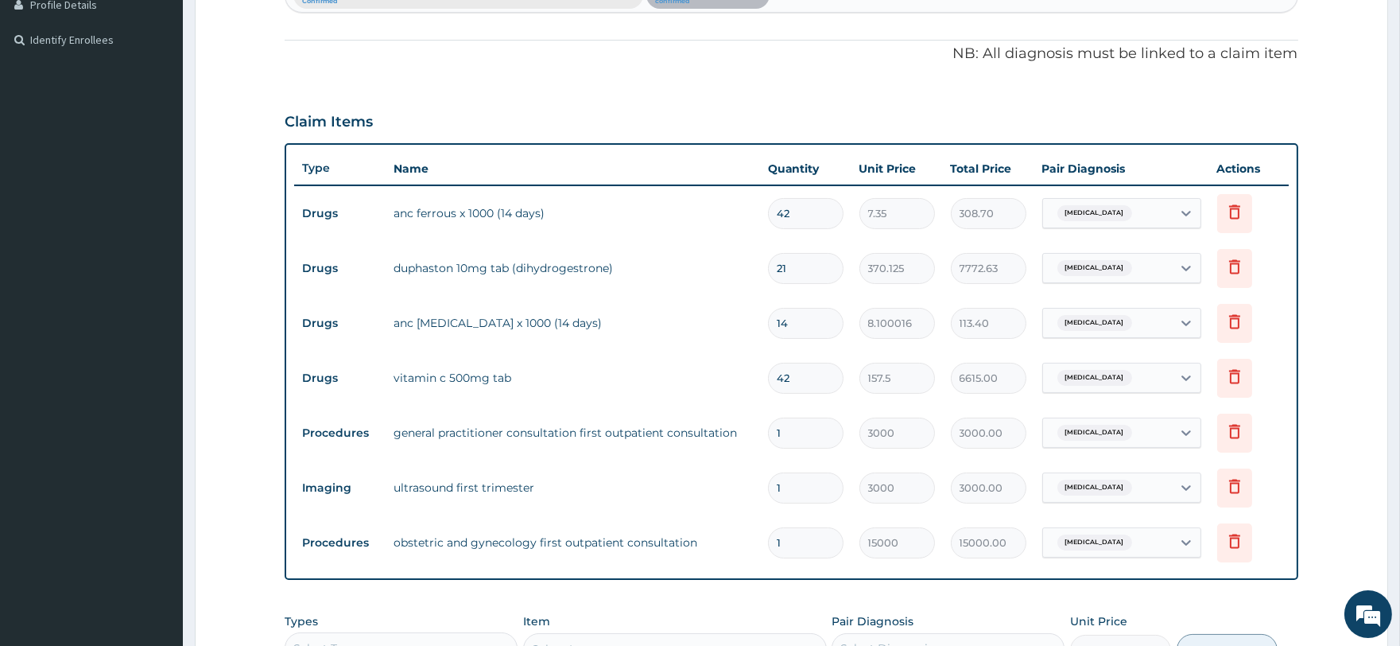
scroll to position [578, 0]
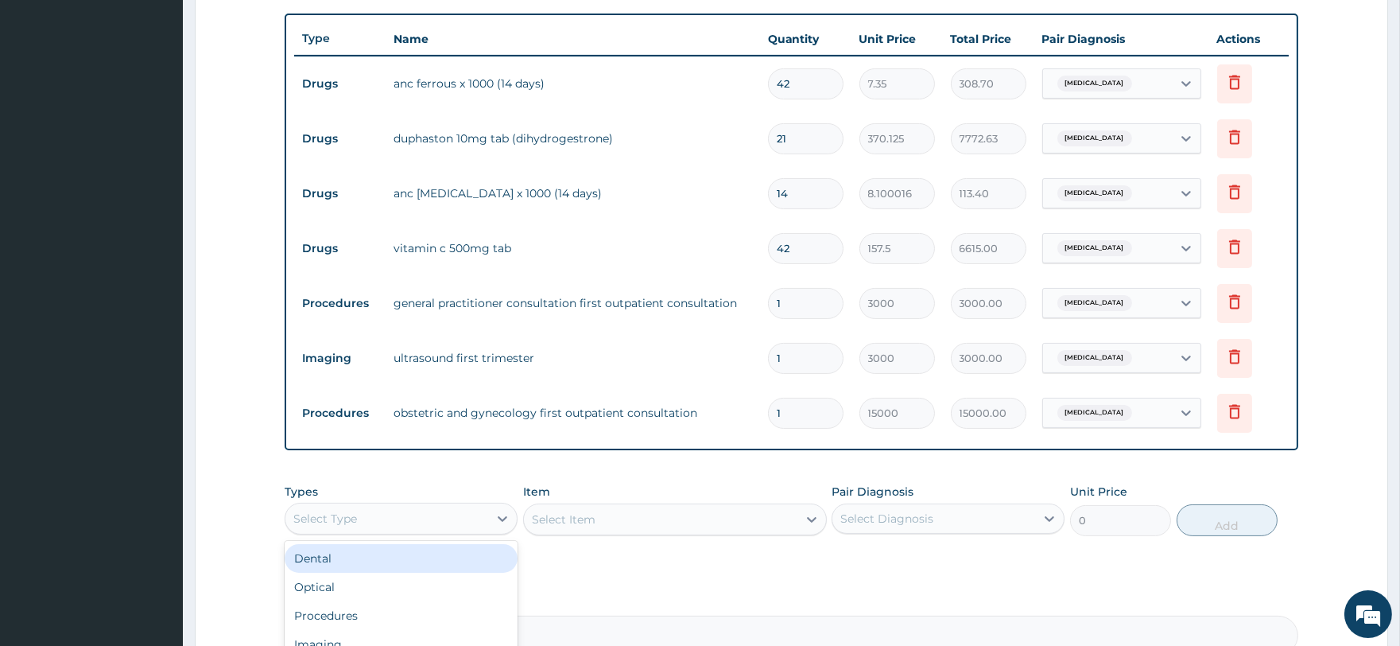
click at [374, 527] on div "Select Type" at bounding box center [386, 518] width 203 height 25
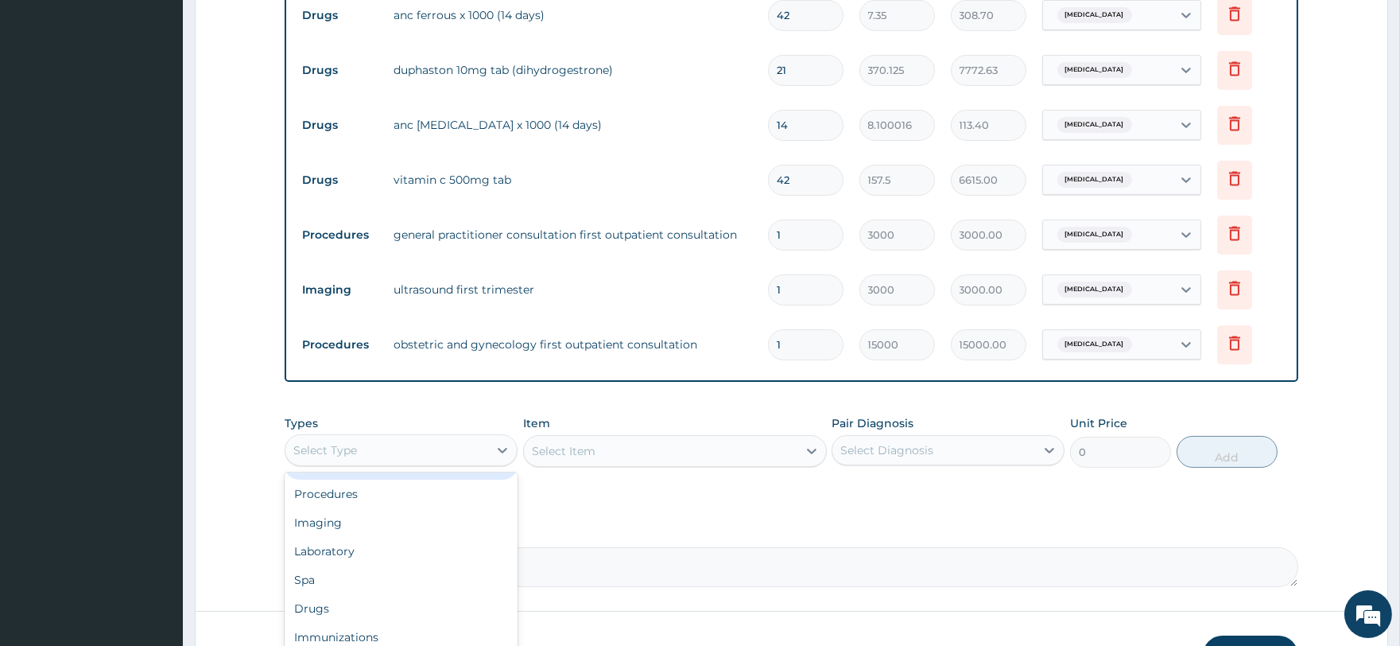
scroll to position [755, 0]
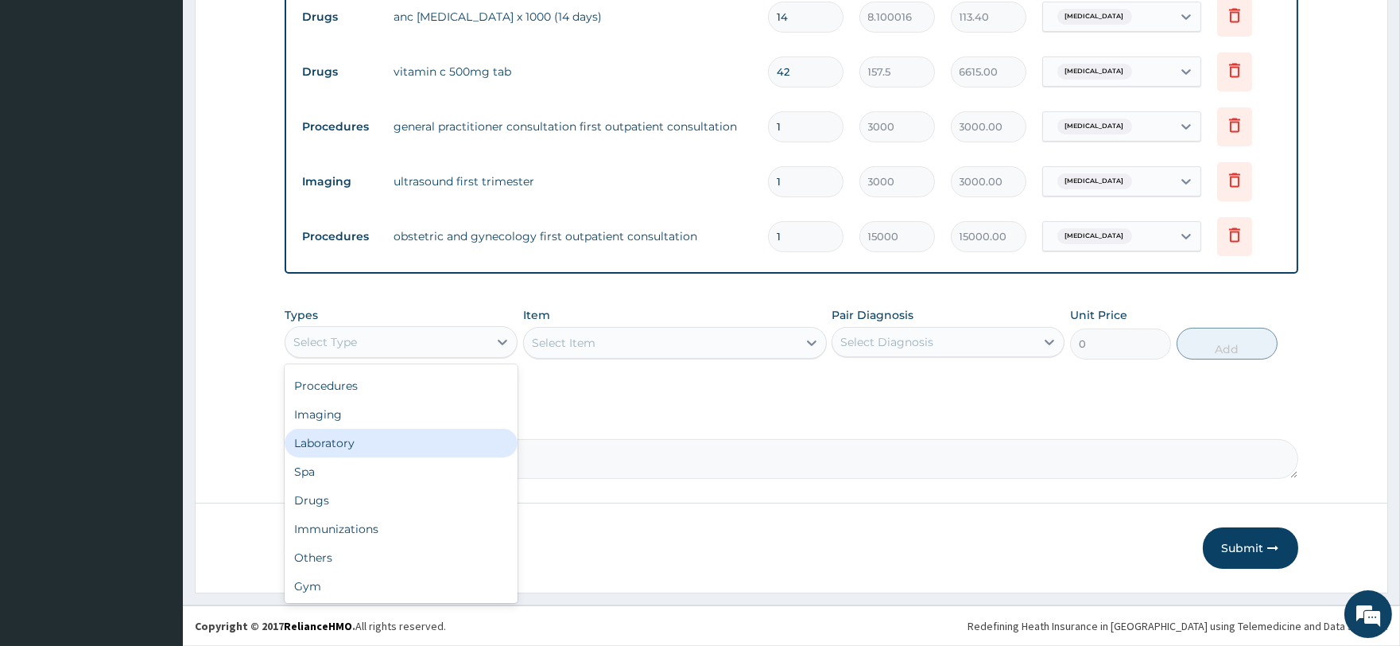
click at [401, 448] on div "Laboratory" at bounding box center [401, 443] width 233 height 29
click at [569, 344] on div "Select Item" at bounding box center [564, 343] width 64 height 16
type input "urinal"
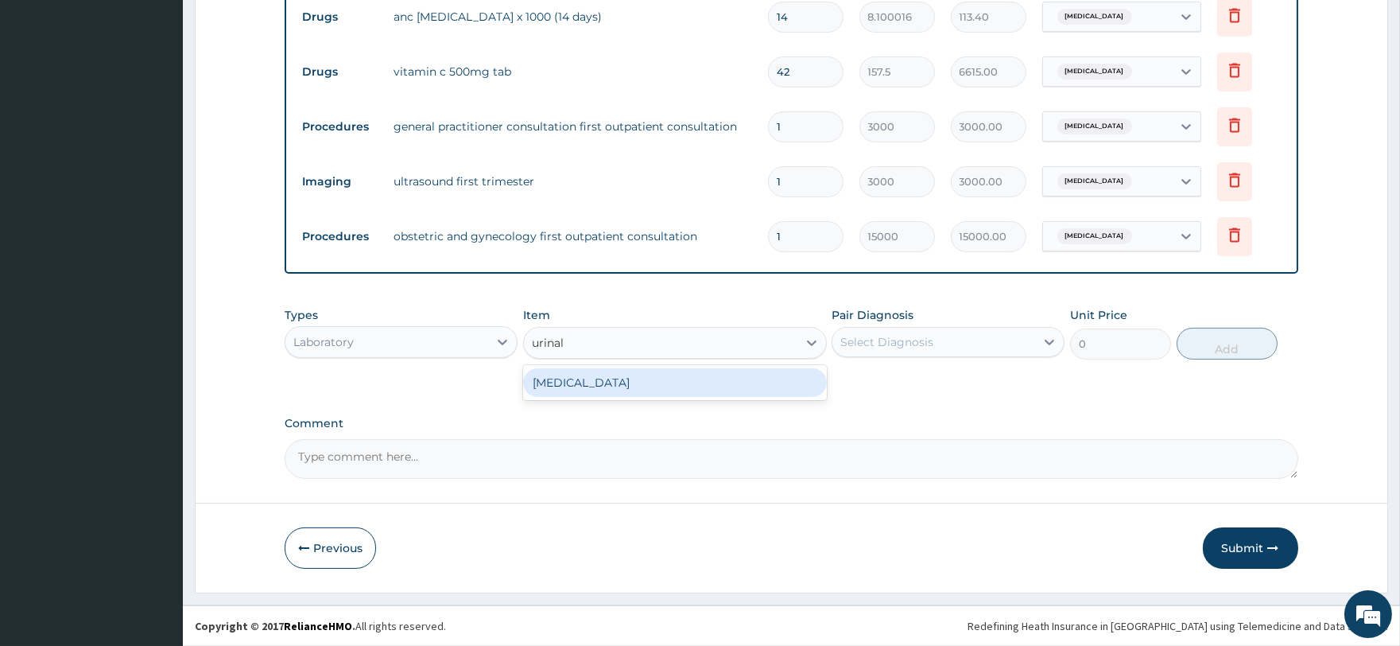
click at [612, 377] on div "[MEDICAL_DATA]" at bounding box center [675, 382] width 304 height 29
type input "2000"
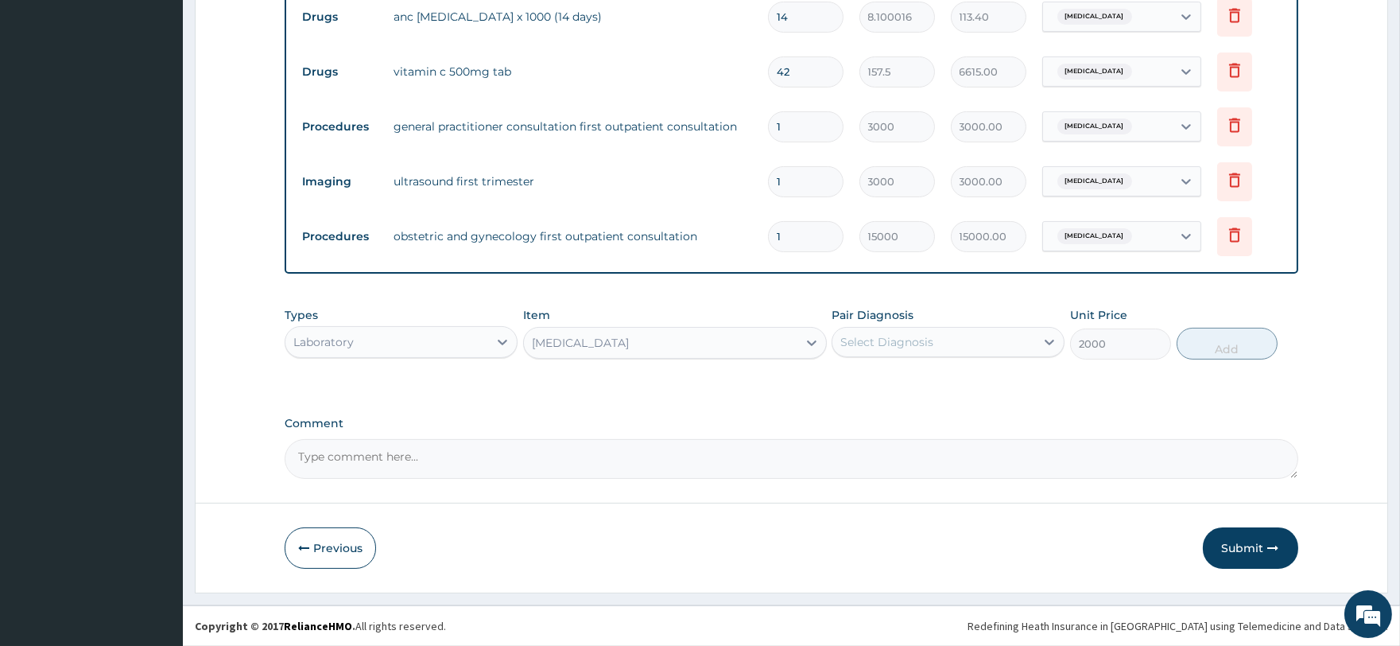
click at [920, 330] on div "Select Diagnosis" at bounding box center [934, 341] width 203 height 25
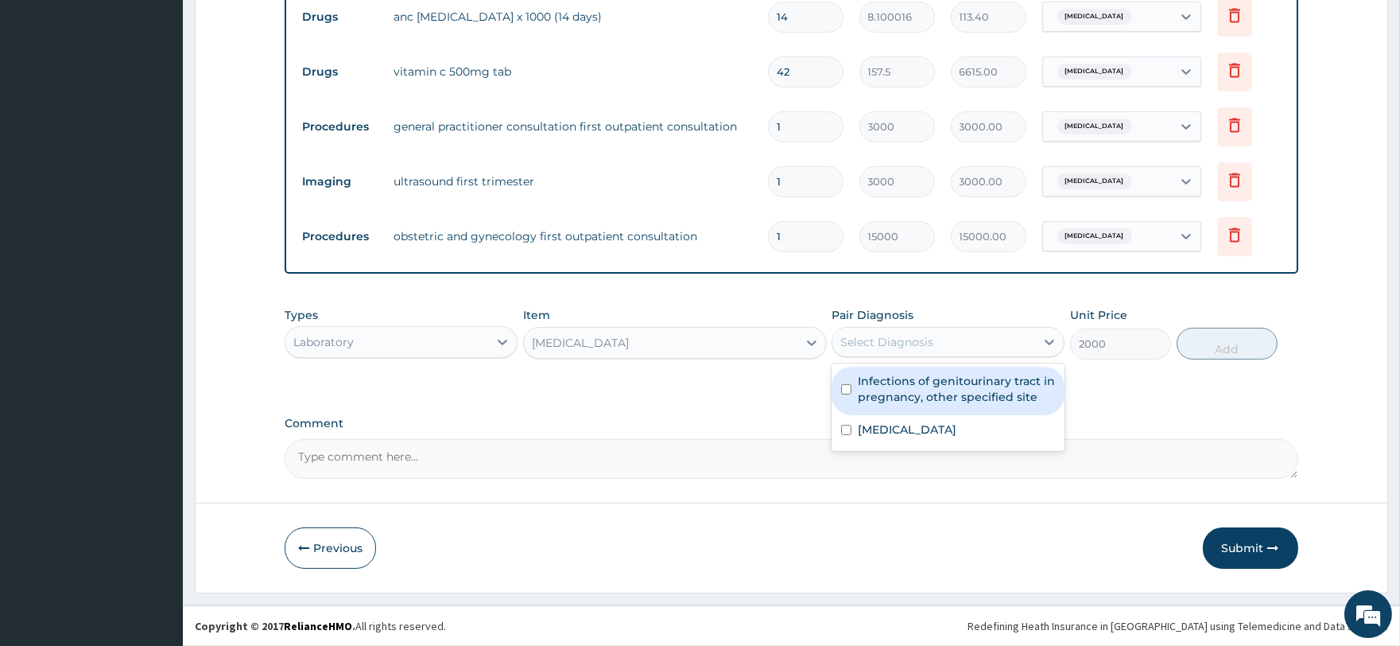
click at [941, 378] on label "Infections of genitourinary tract in pregnancy, other specified site" at bounding box center [956, 389] width 197 height 32
checkbox input "true"
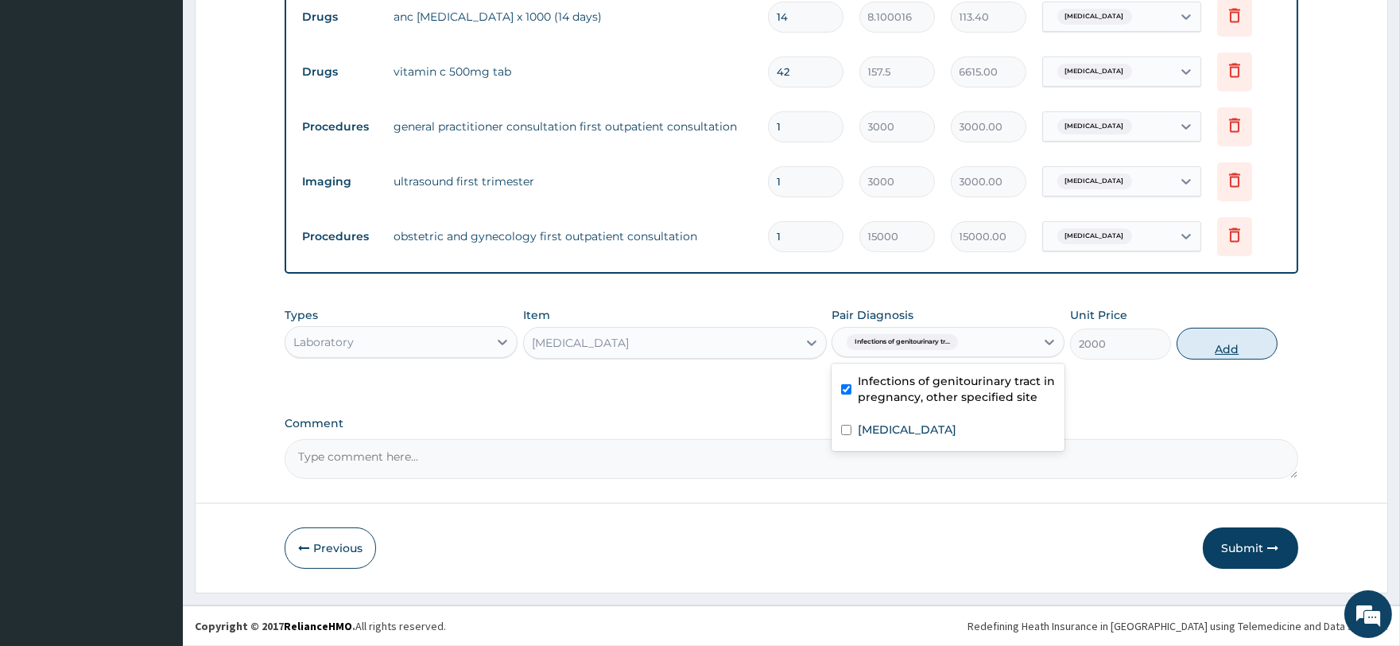
click at [1206, 348] on button "Add" at bounding box center [1227, 344] width 101 height 32
type input "0"
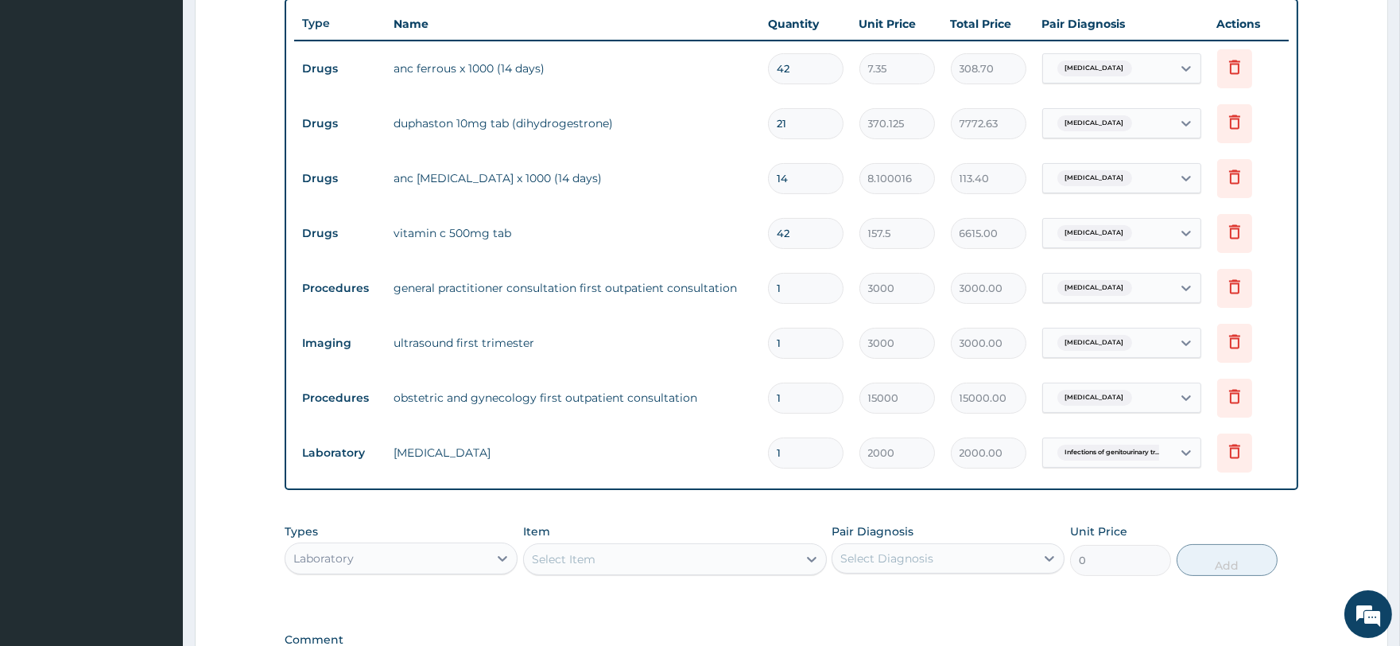
scroll to position [634, 0]
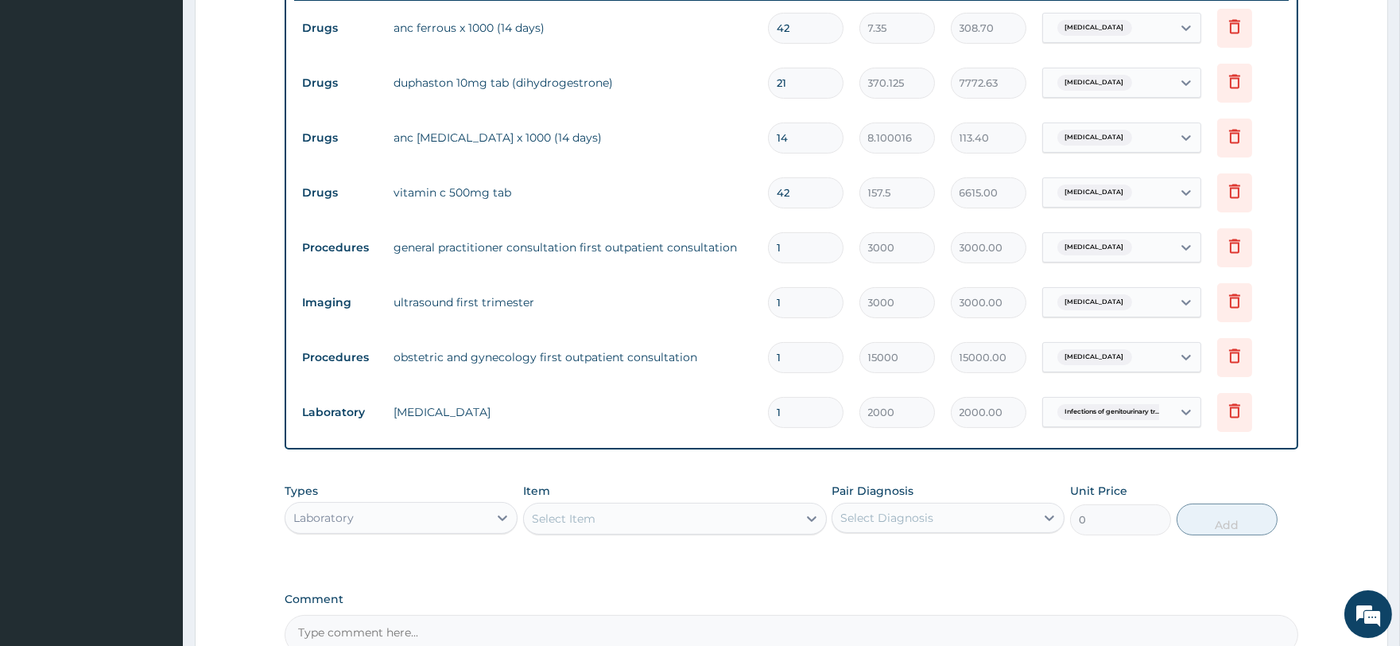
click at [569, 507] on div "Select Item" at bounding box center [661, 518] width 274 height 25
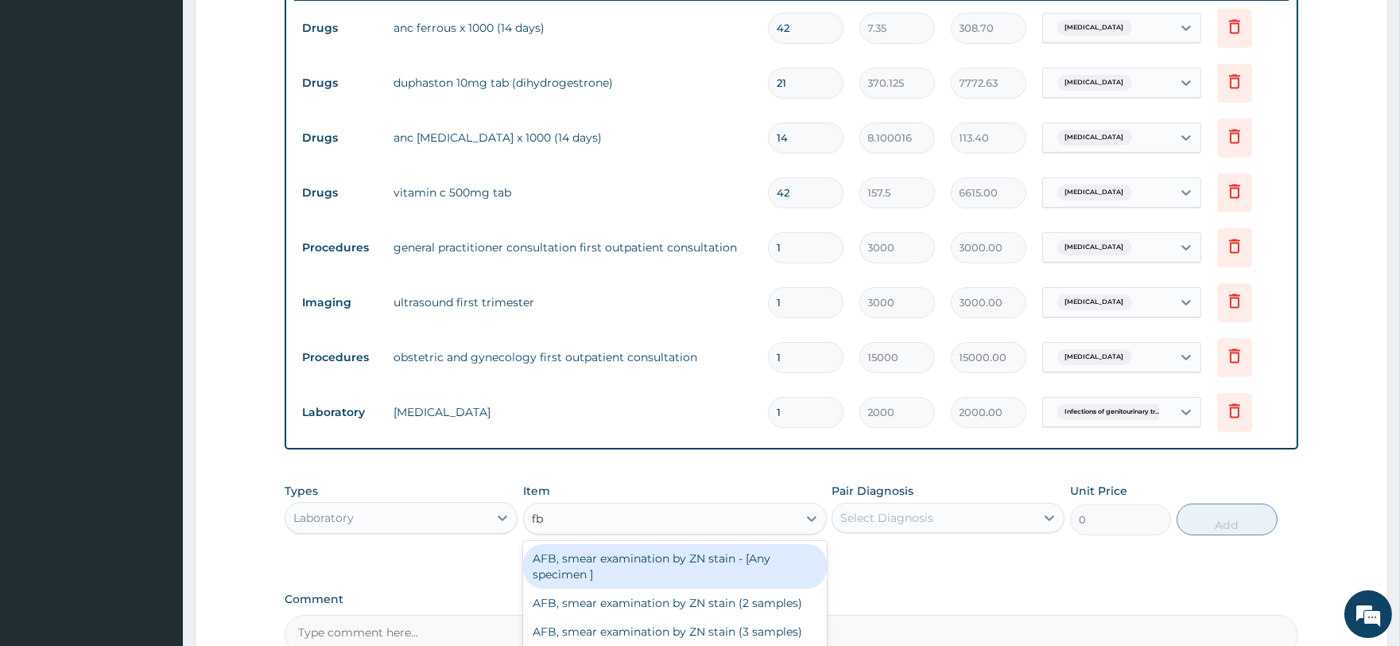
type input "fbc"
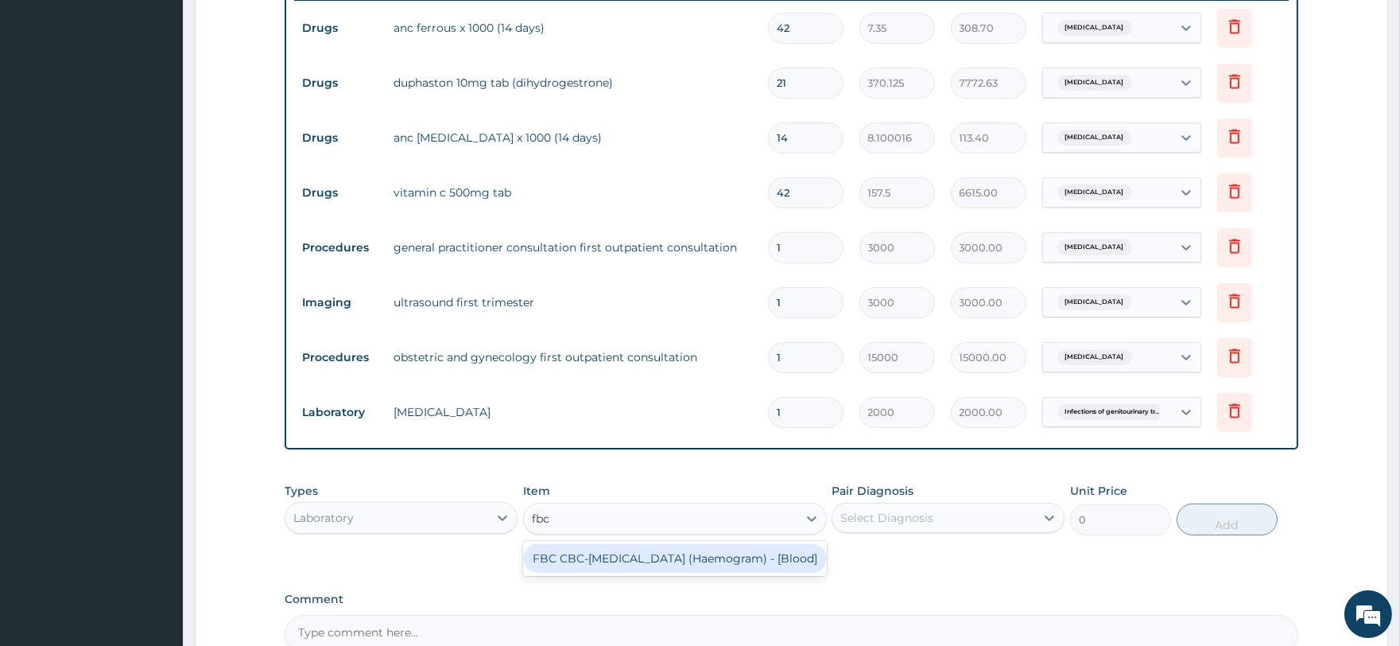
click at [573, 559] on div "FBC CBC-[MEDICAL_DATA] (Haemogram) - [Blood]" at bounding box center [675, 558] width 304 height 29
type input "3000"
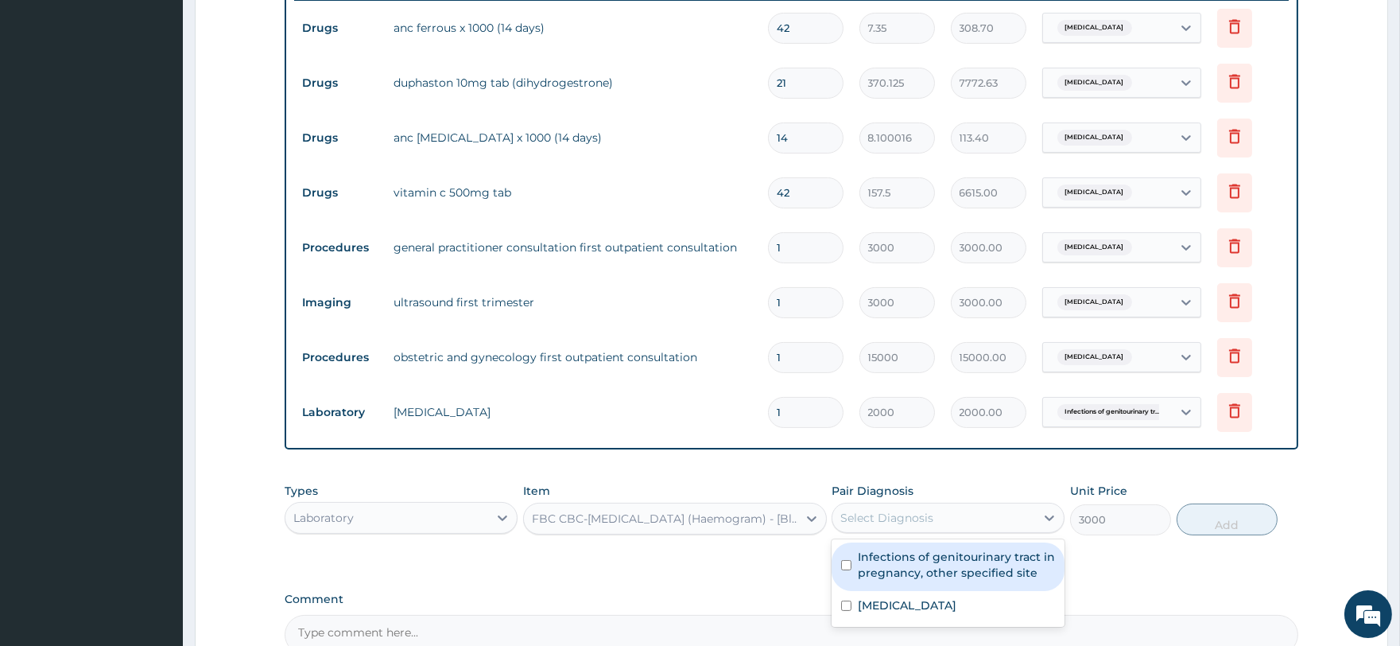
click at [956, 522] on div "Select Diagnosis" at bounding box center [934, 517] width 203 height 25
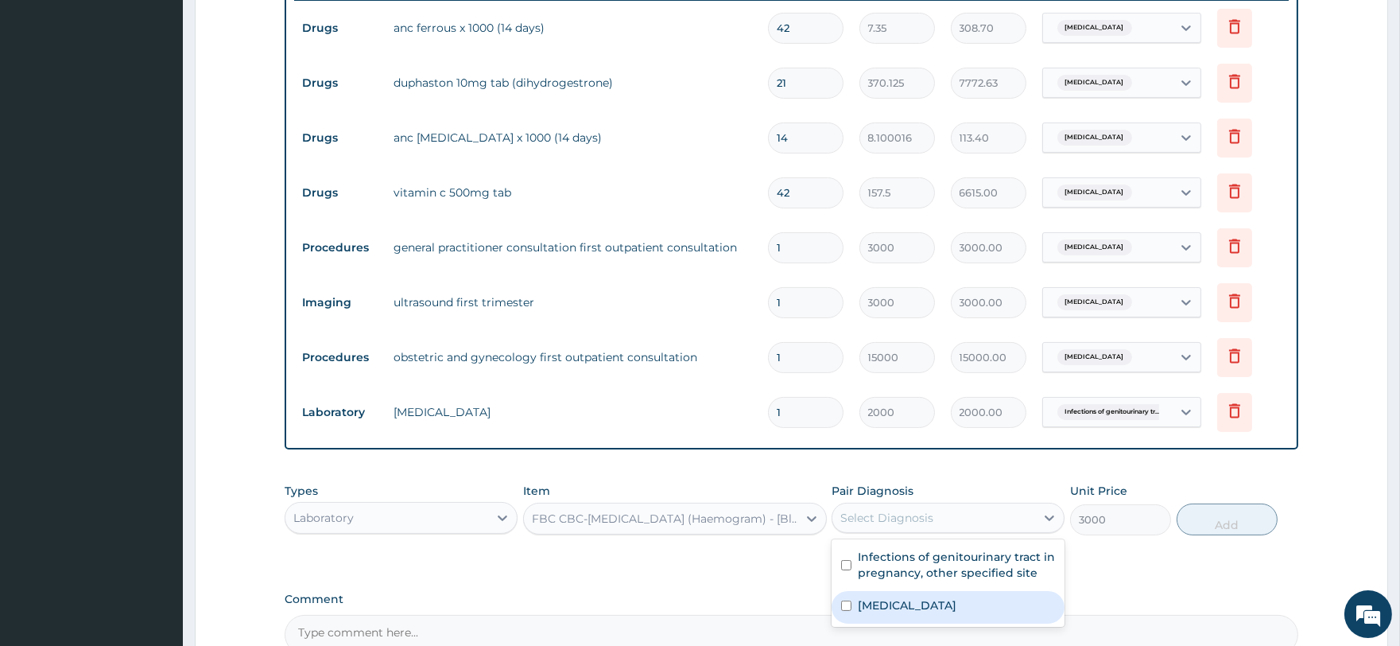
click at [957, 604] on label "[MEDICAL_DATA]" at bounding box center [907, 605] width 99 height 16
checkbox input "true"
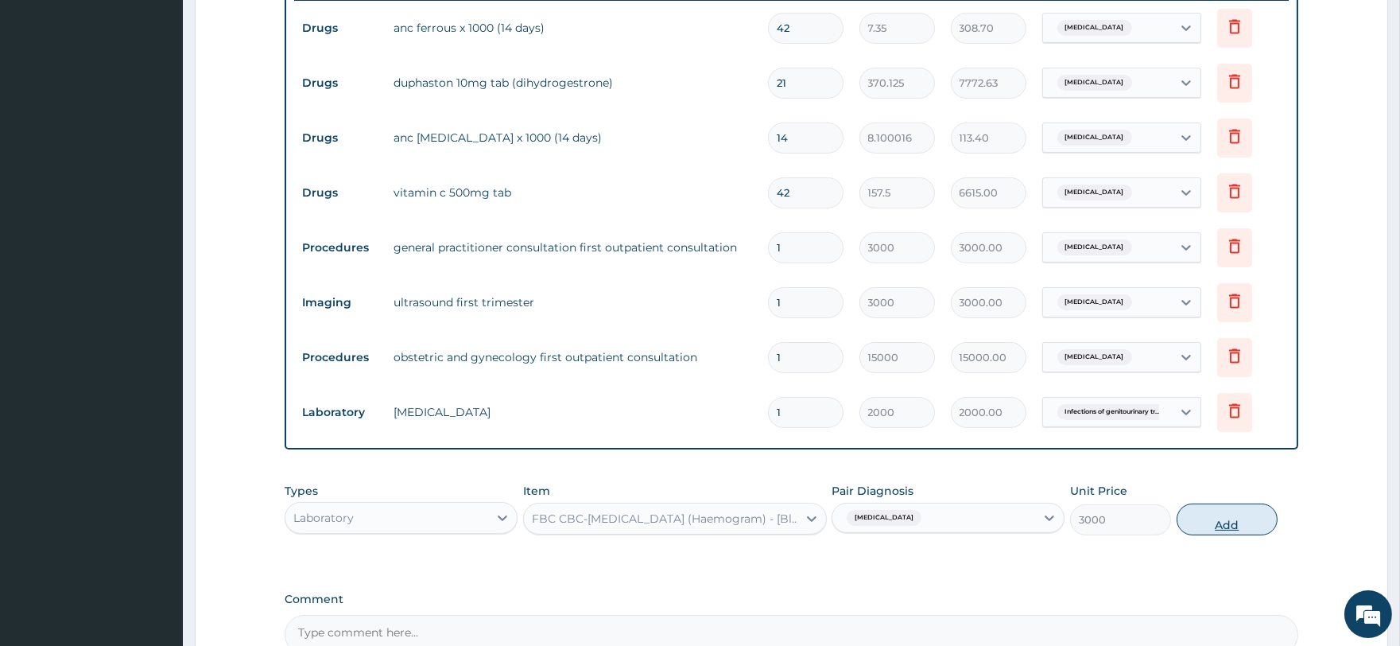
click at [1202, 518] on button "Add" at bounding box center [1227, 519] width 101 height 32
type input "0"
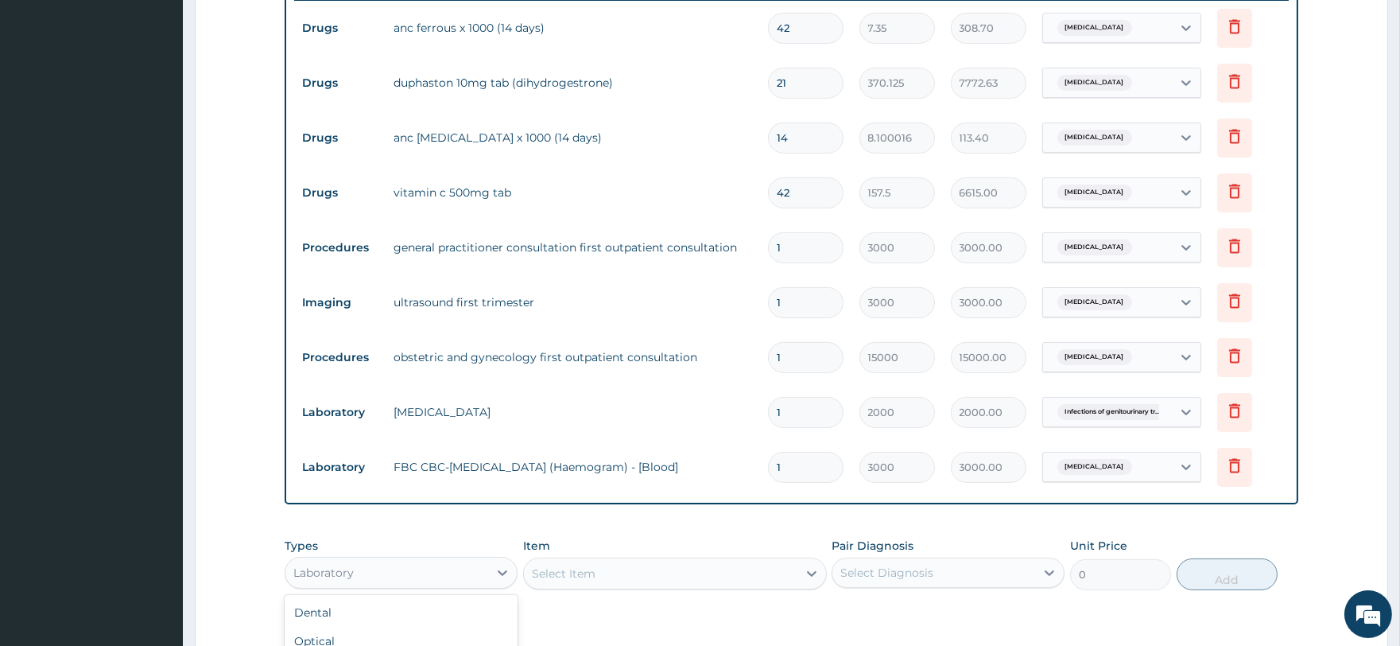
click at [375, 577] on div "Laboratory" at bounding box center [386, 572] width 203 height 25
click at [613, 585] on div "Select Item" at bounding box center [661, 573] width 274 height 25
click at [615, 577] on div "Select Item" at bounding box center [661, 573] width 274 height 25
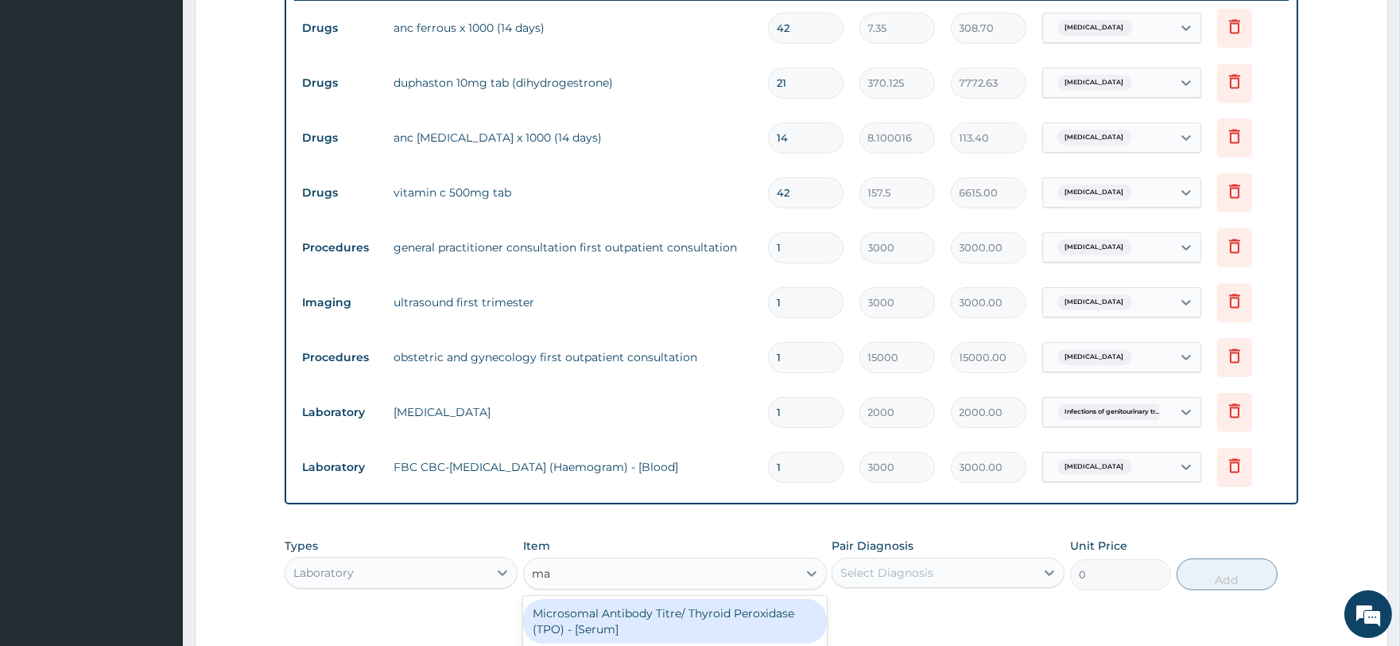
type input "mal"
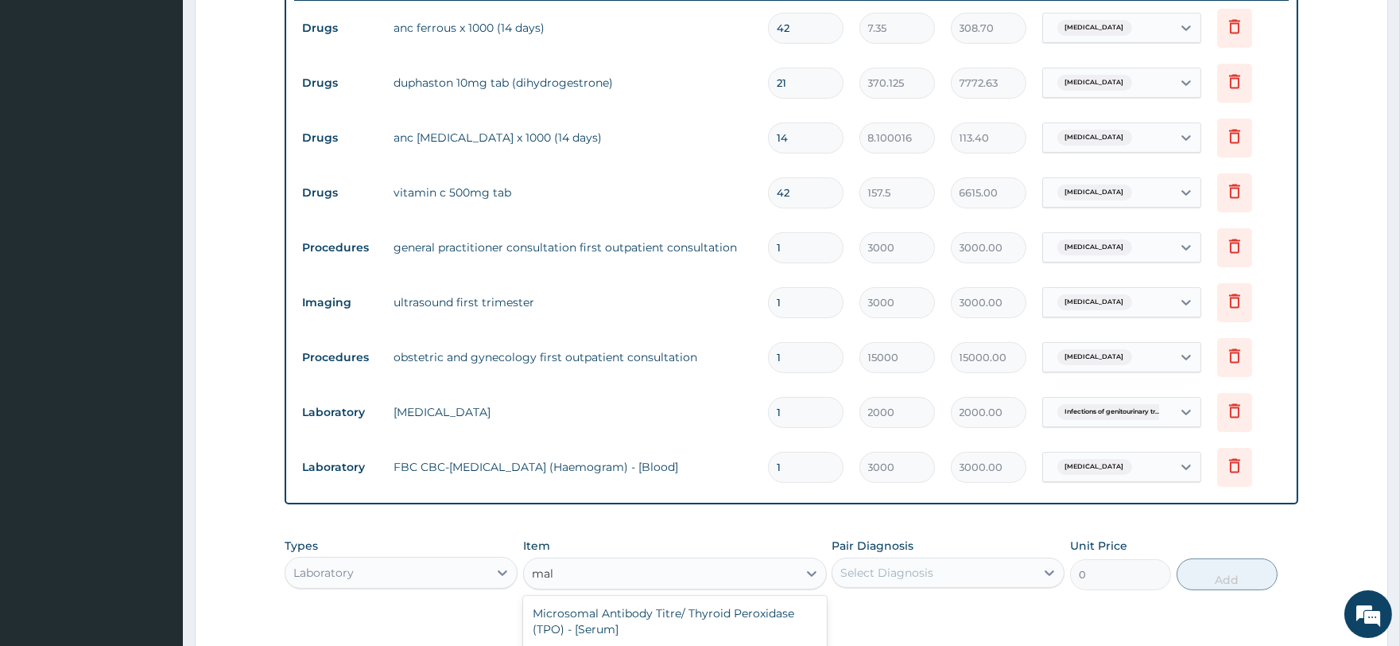
scroll to position [76, 0]
click at [690, 623] on div "[MEDICAL_DATA] [MEDICAL_DATA] (MP) RDT" at bounding box center [675, 626] width 304 height 29
type input "1500"
click at [1004, 578] on div "Select Diagnosis" at bounding box center [934, 572] width 203 height 25
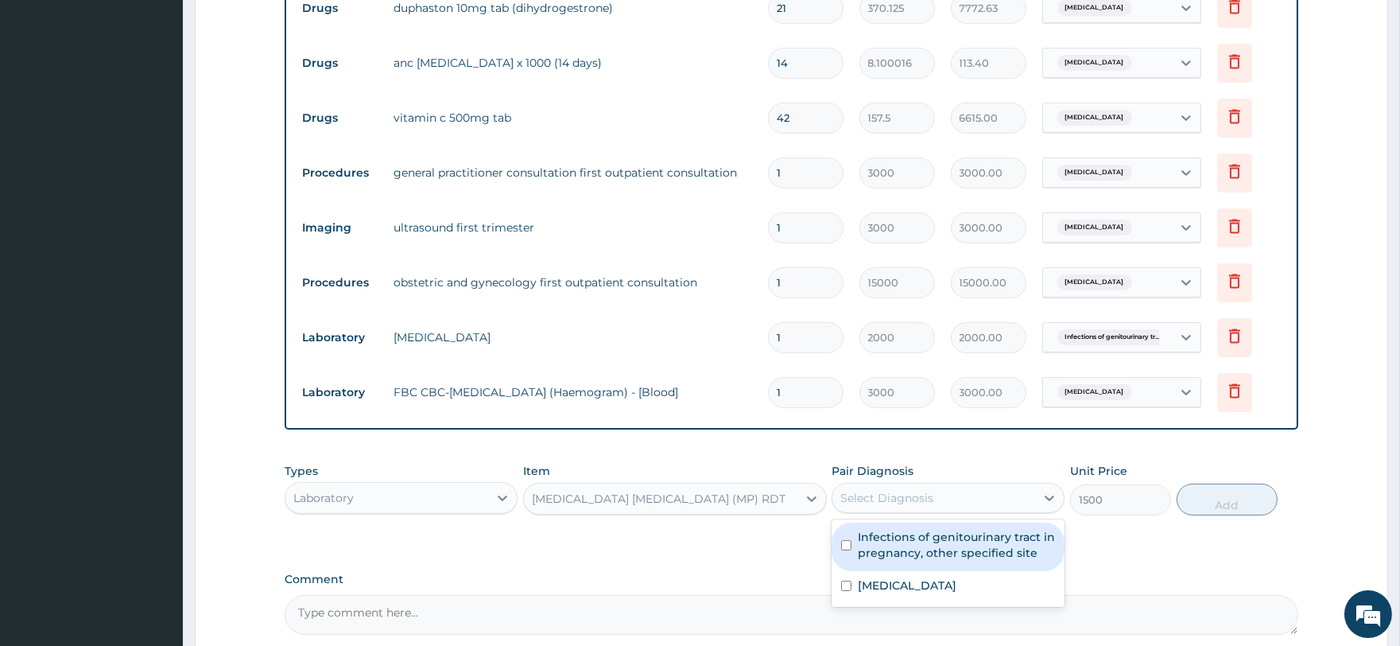
scroll to position [811, 0]
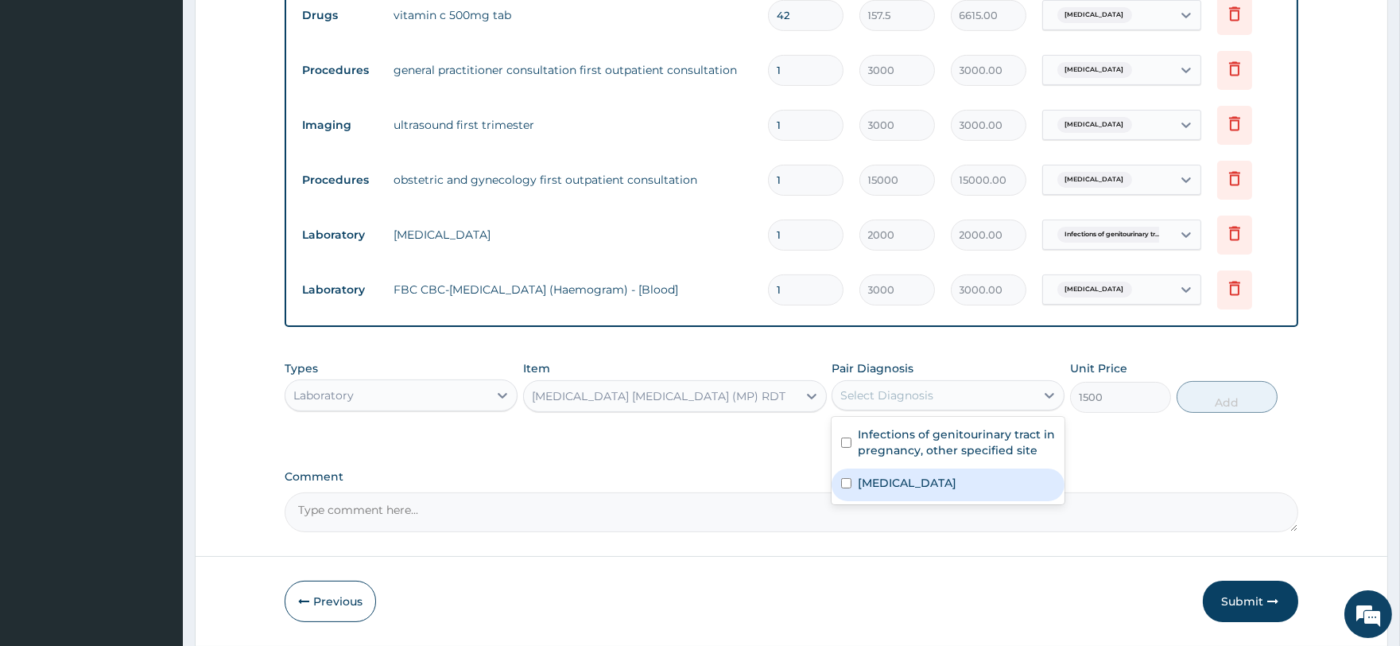
click at [957, 488] on label "[MEDICAL_DATA]" at bounding box center [907, 483] width 99 height 16
checkbox input "true"
click at [1238, 394] on button "Add" at bounding box center [1227, 397] width 101 height 32
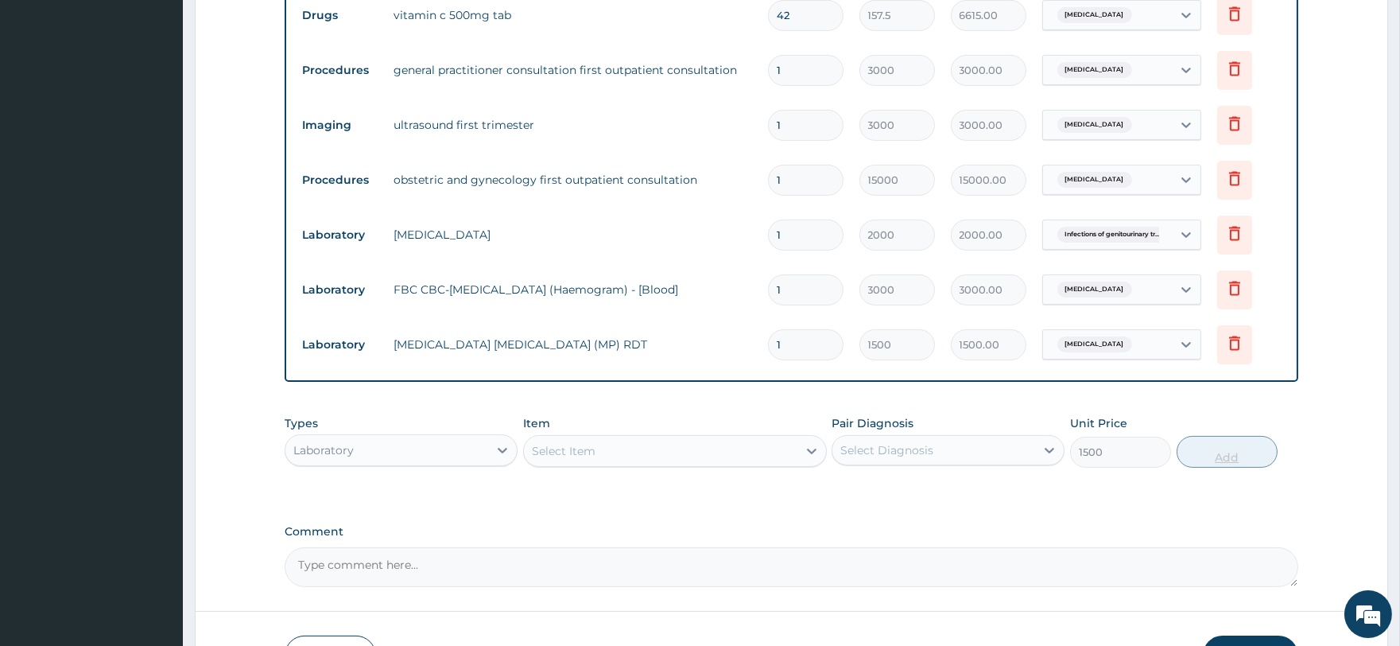
type input "0"
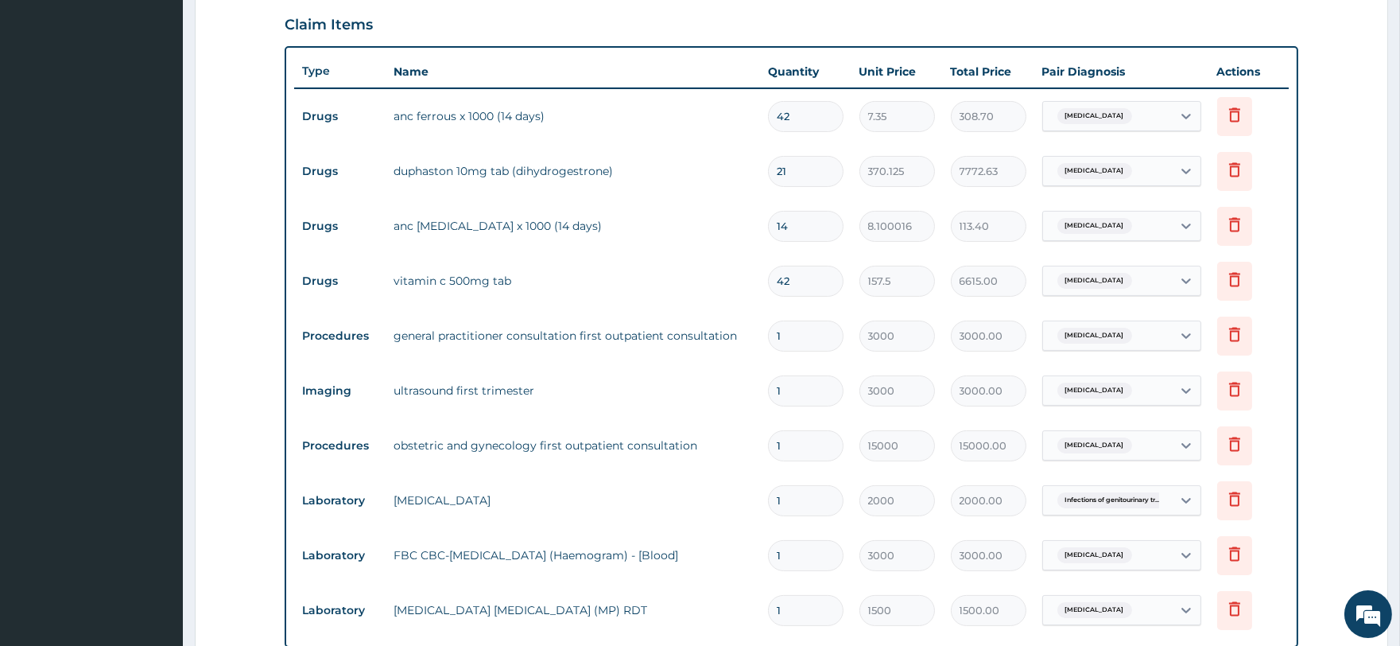
click at [799, 177] on input "21" at bounding box center [806, 171] width 76 height 31
type input "2"
type input "740.25"
type input "0.00"
type input "4"
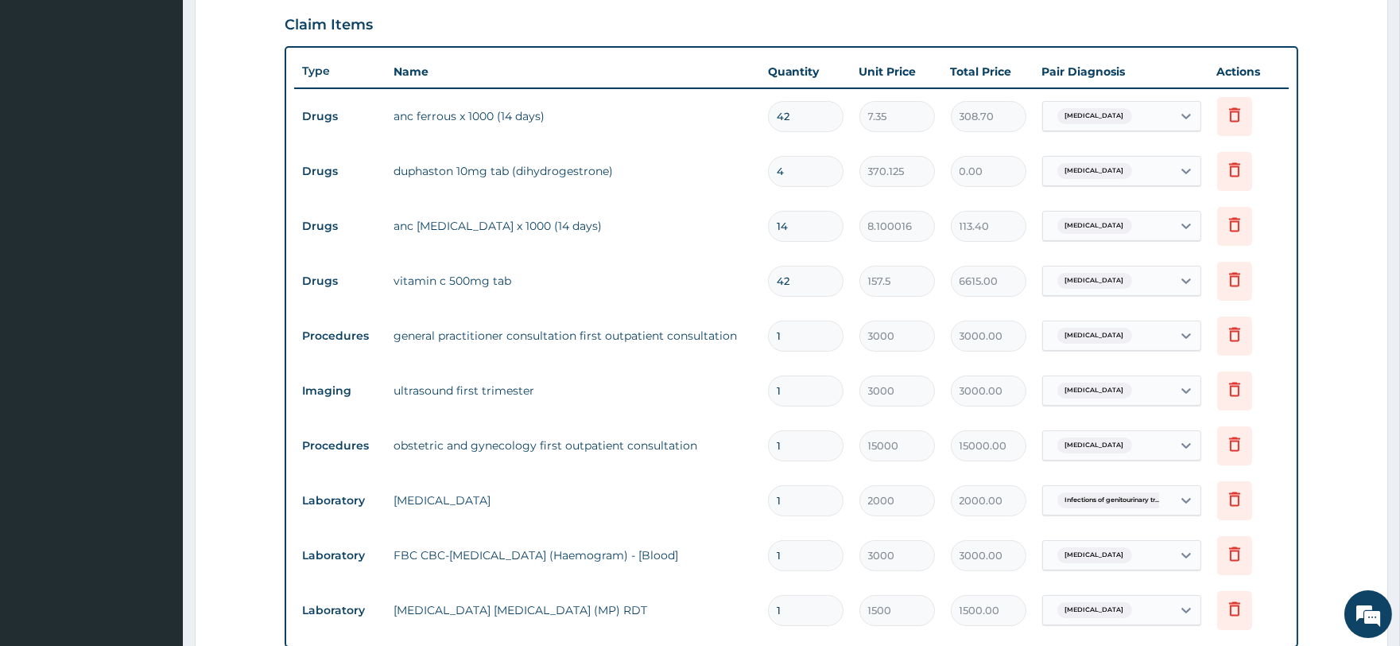
type input "1480.50"
type input "42"
type input "15545.25"
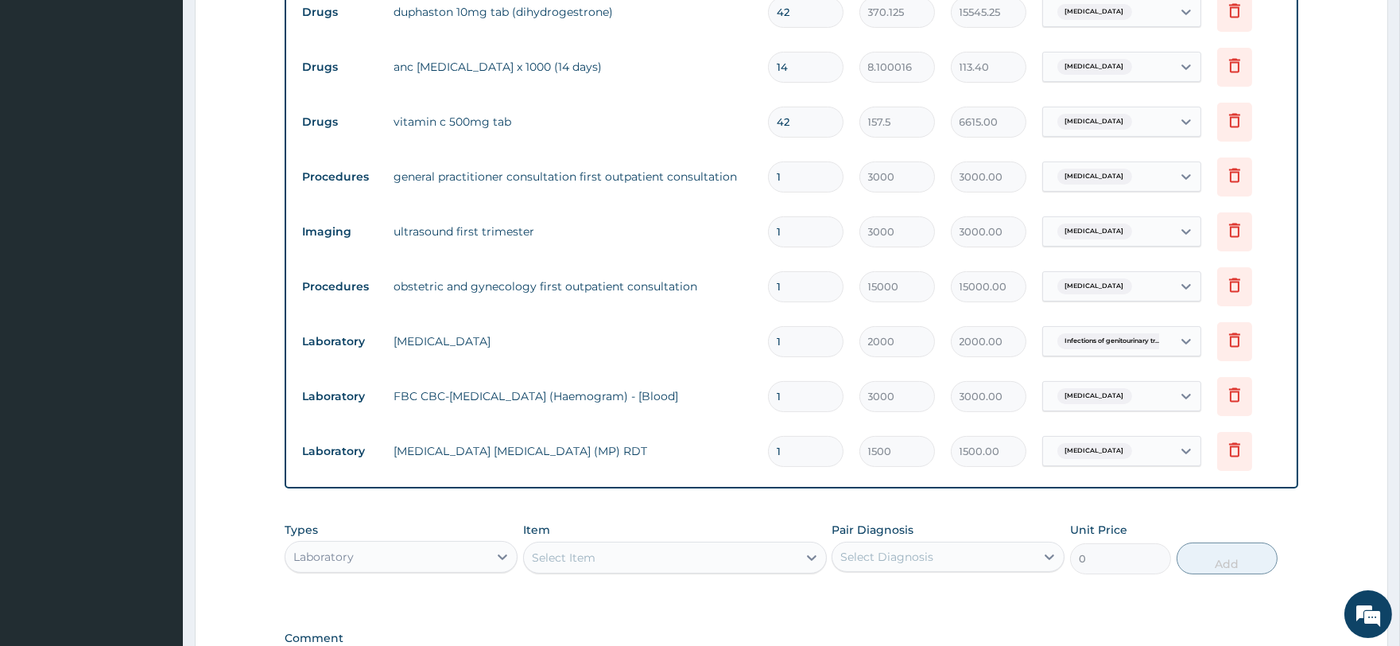
scroll to position [722, 0]
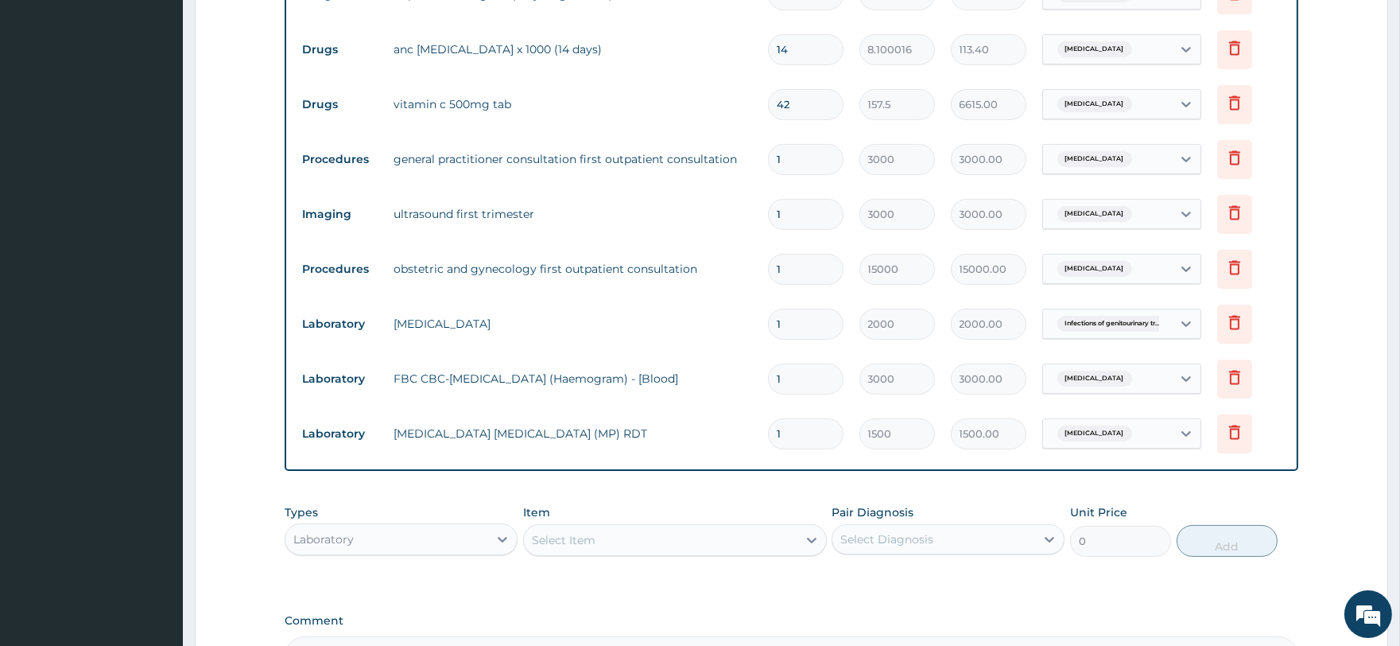
type input "42"
click at [426, 544] on div "Laboratory" at bounding box center [386, 538] width 203 height 25
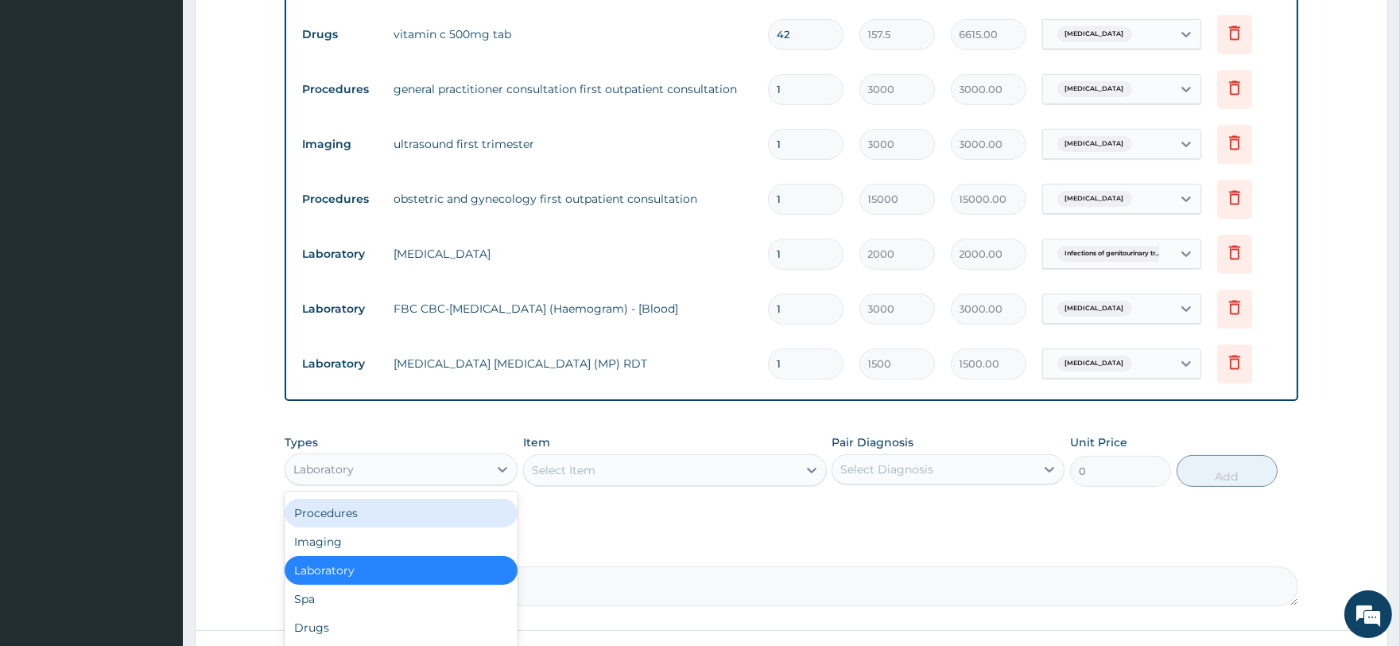
scroll to position [921, 0]
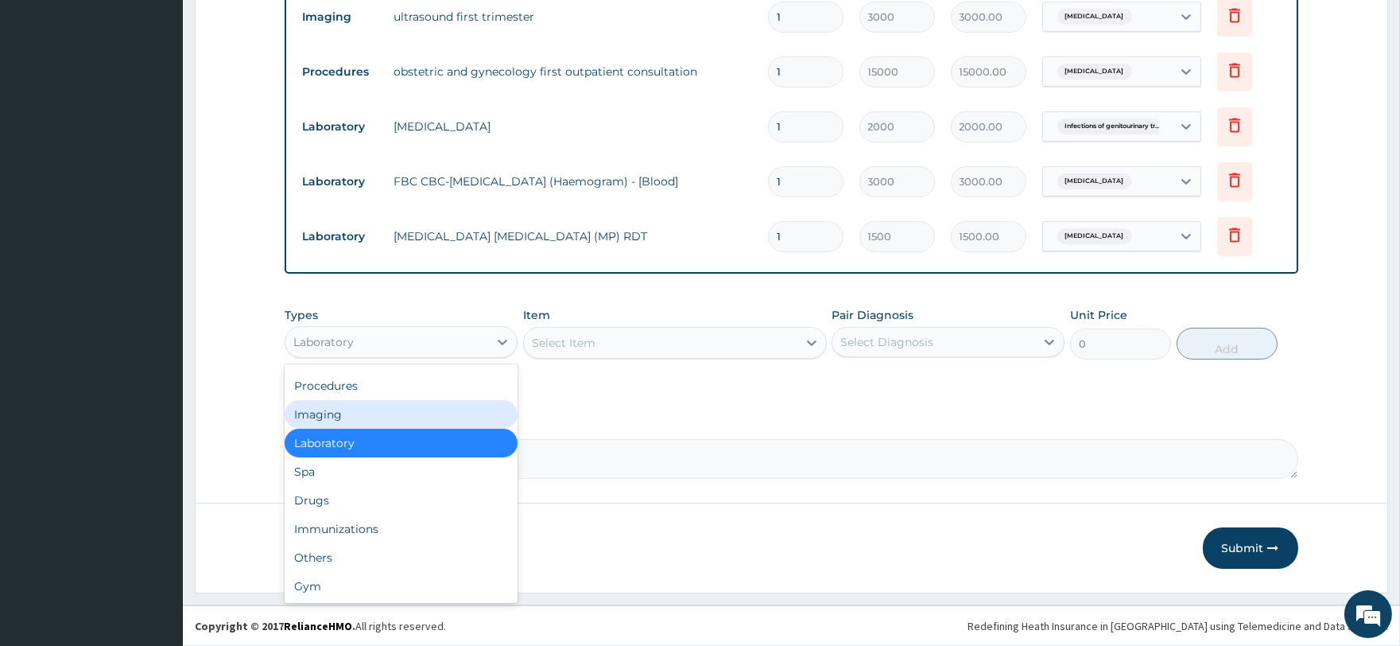
click at [388, 417] on div "Imaging" at bounding box center [401, 414] width 233 height 29
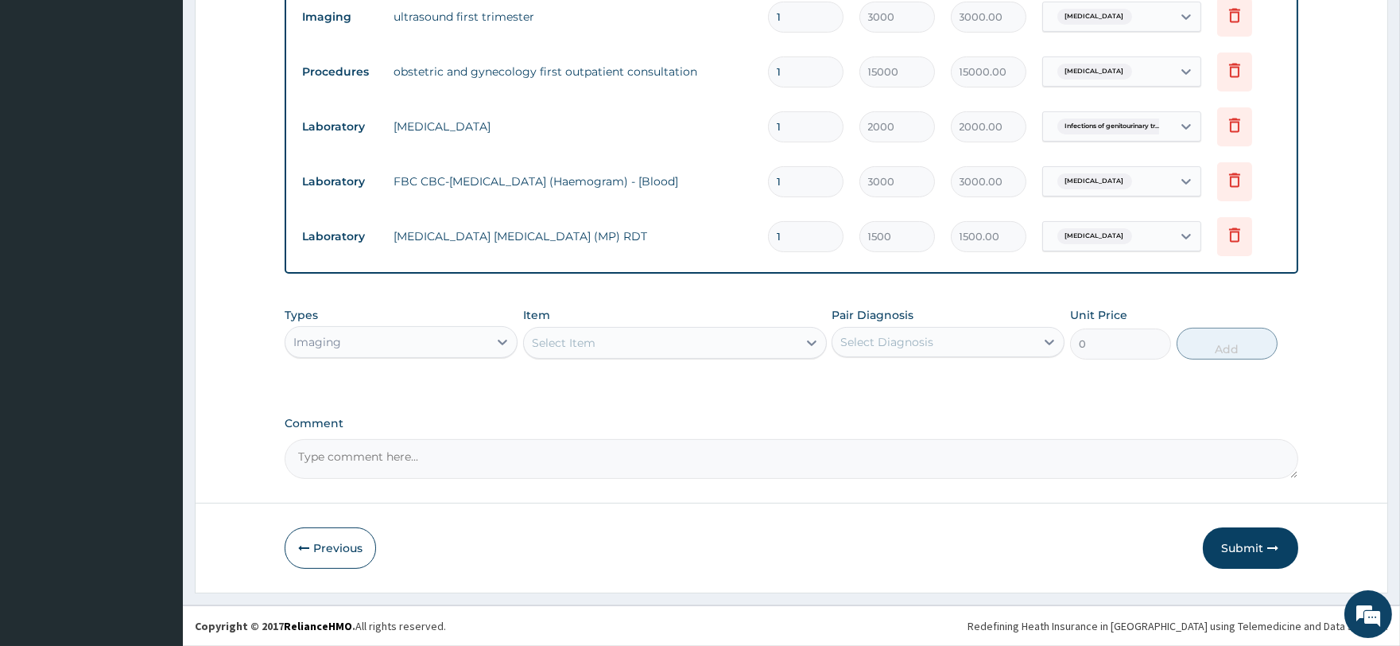
click at [573, 345] on div "Select Item" at bounding box center [564, 343] width 64 height 16
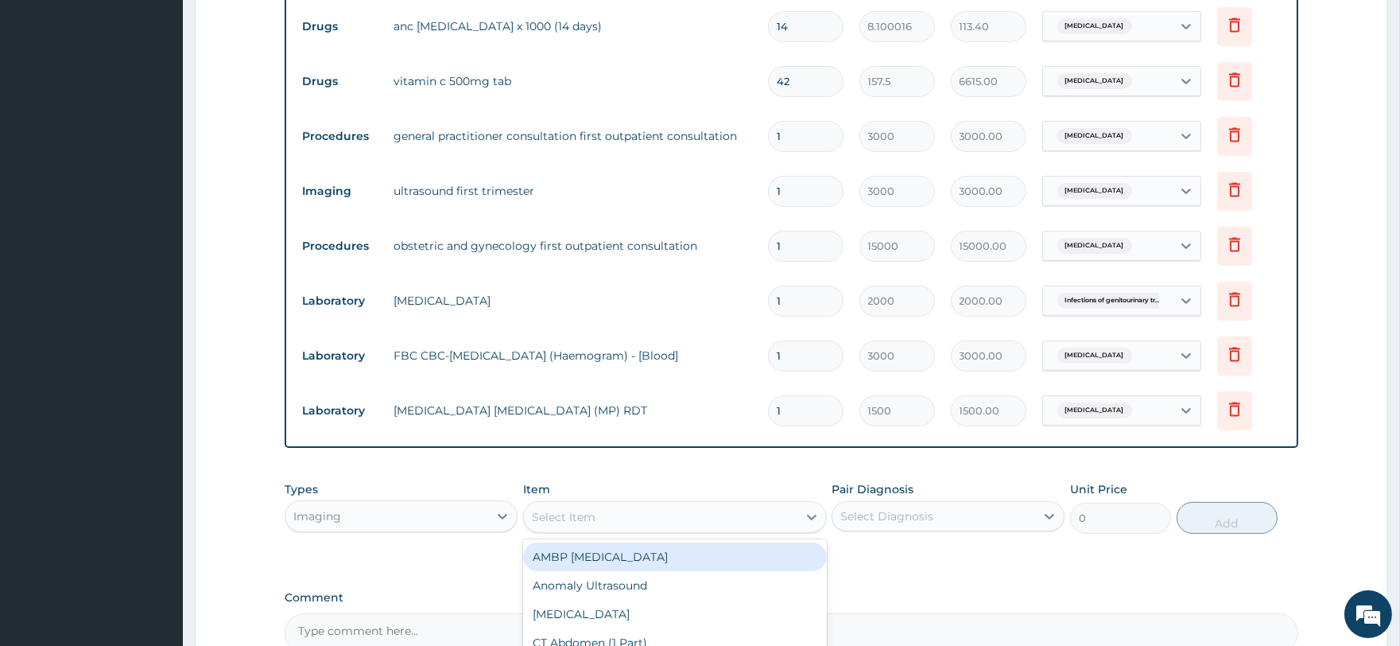
scroll to position [744, 0]
click at [422, 499] on div "Types Imaging" at bounding box center [401, 508] width 233 height 52
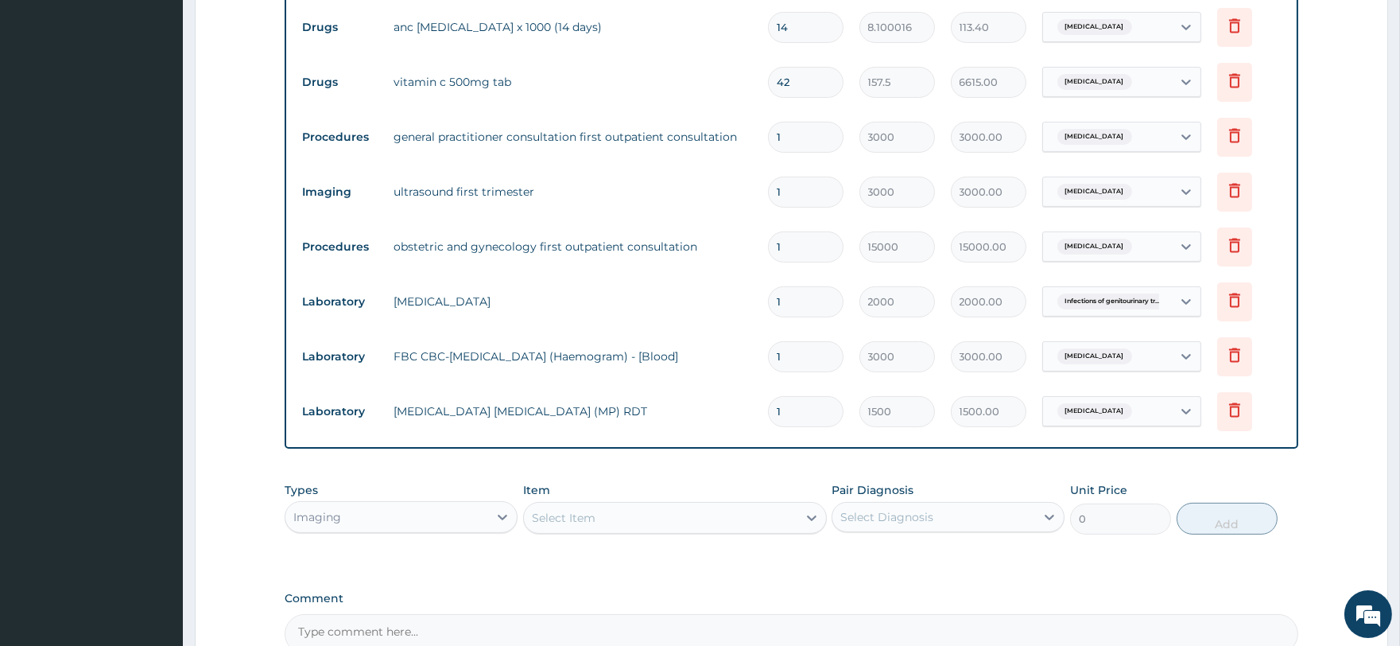
click at [420, 512] on div "Imaging" at bounding box center [386, 516] width 203 height 25
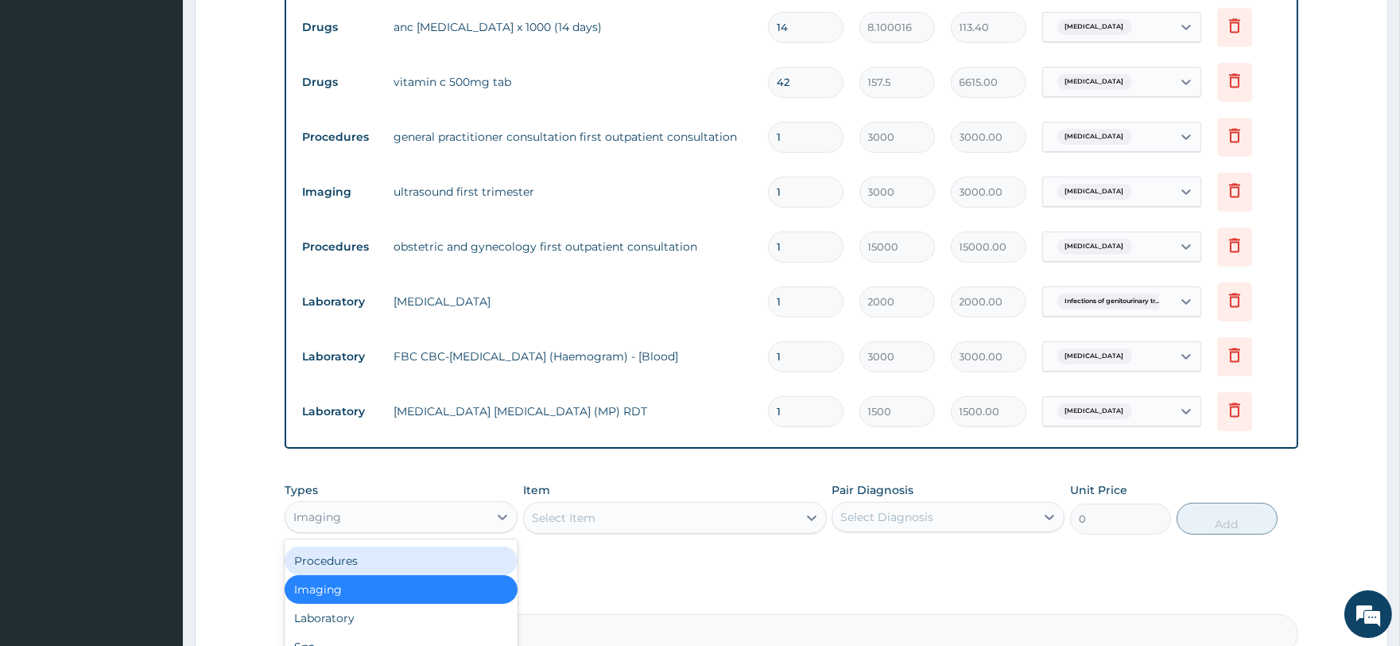
scroll to position [921, 0]
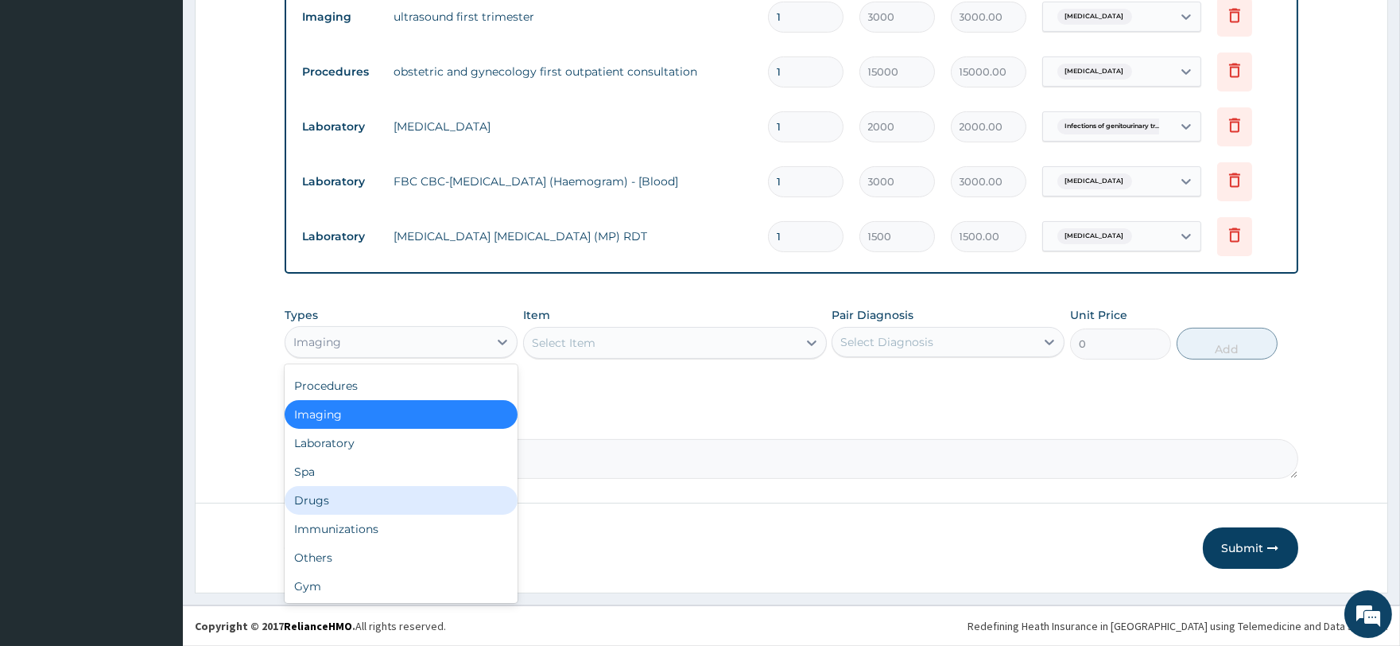
click at [414, 507] on div "Drugs" at bounding box center [401, 500] width 233 height 29
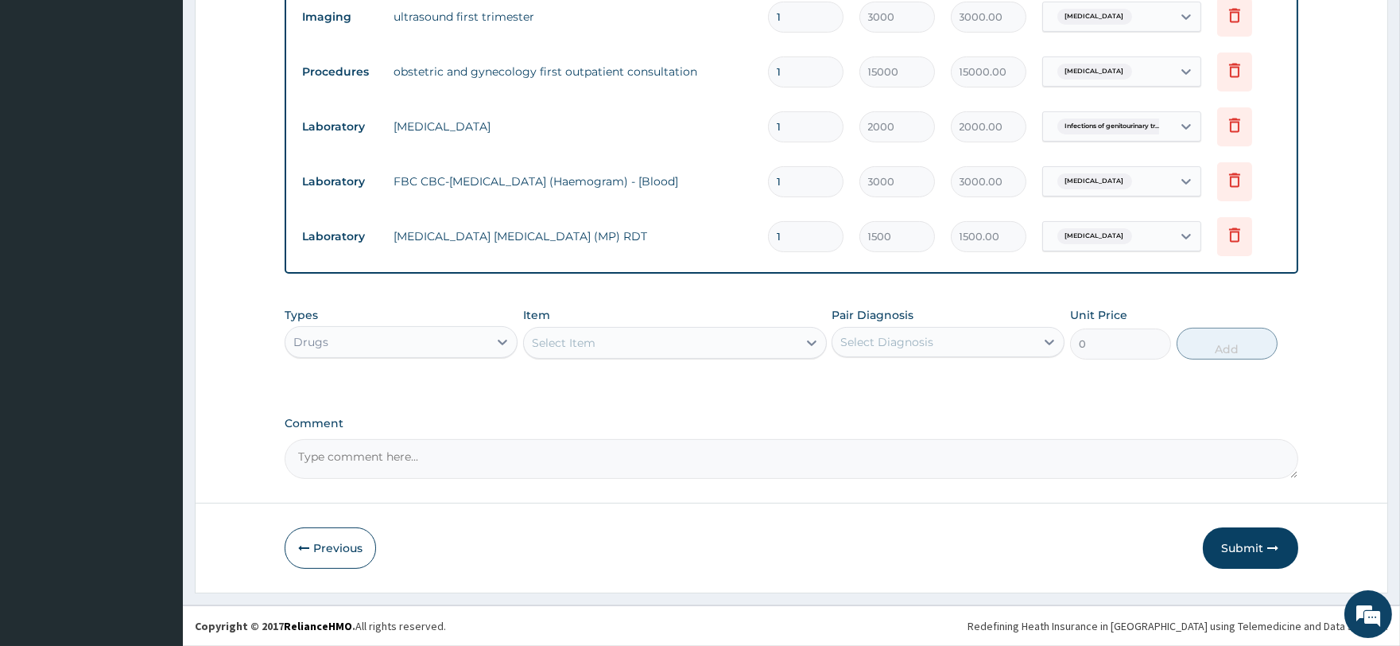
click at [597, 348] on div "Select Item" at bounding box center [661, 342] width 274 height 25
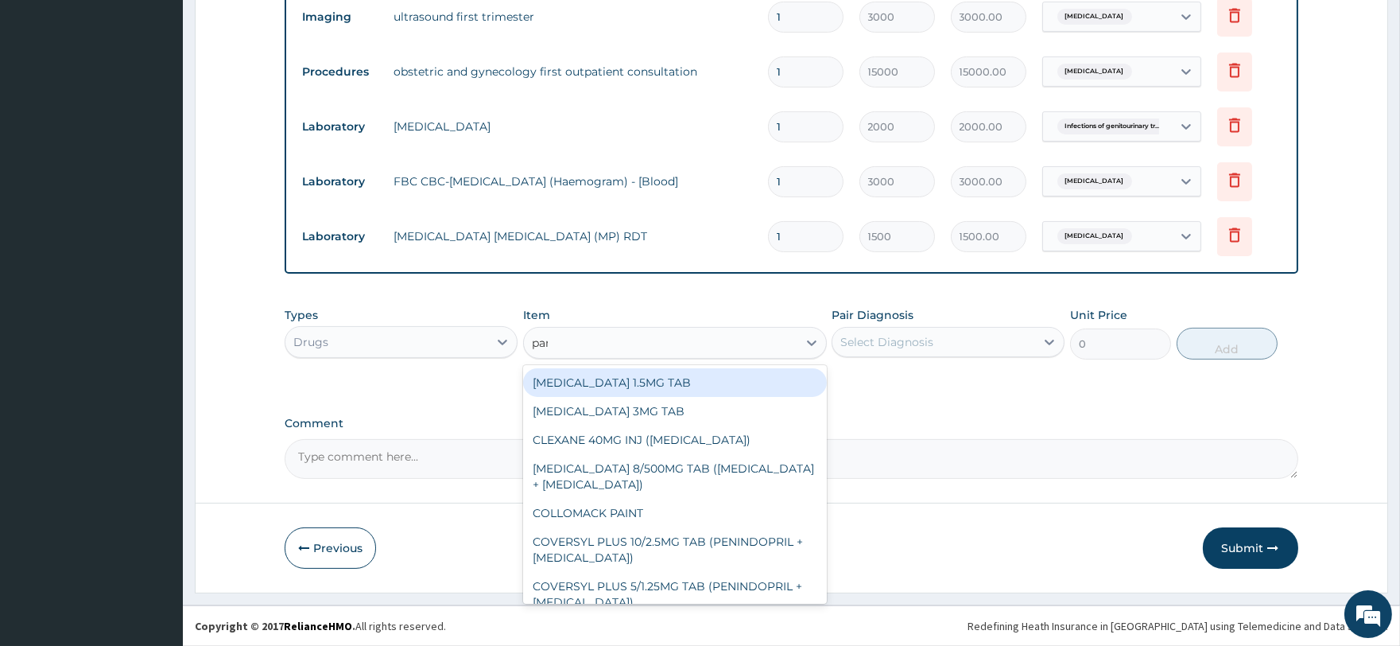
type input "paraceta"
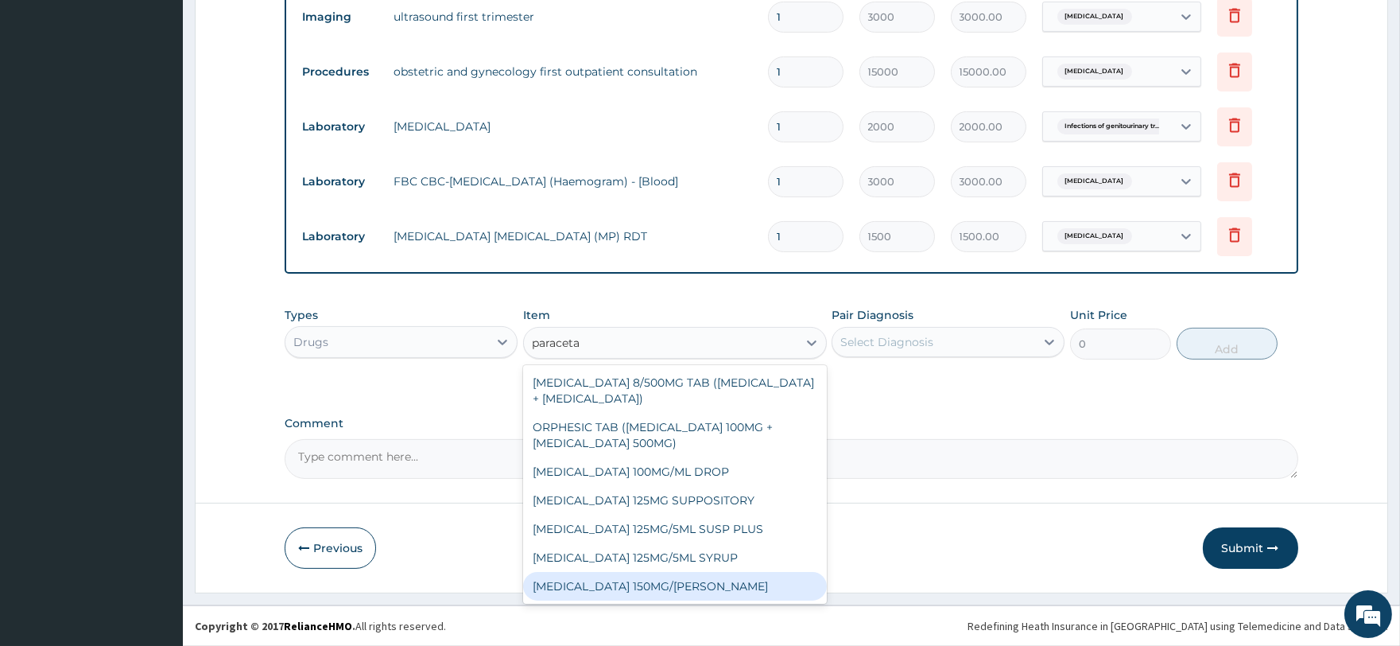
scroll to position [85, 0]
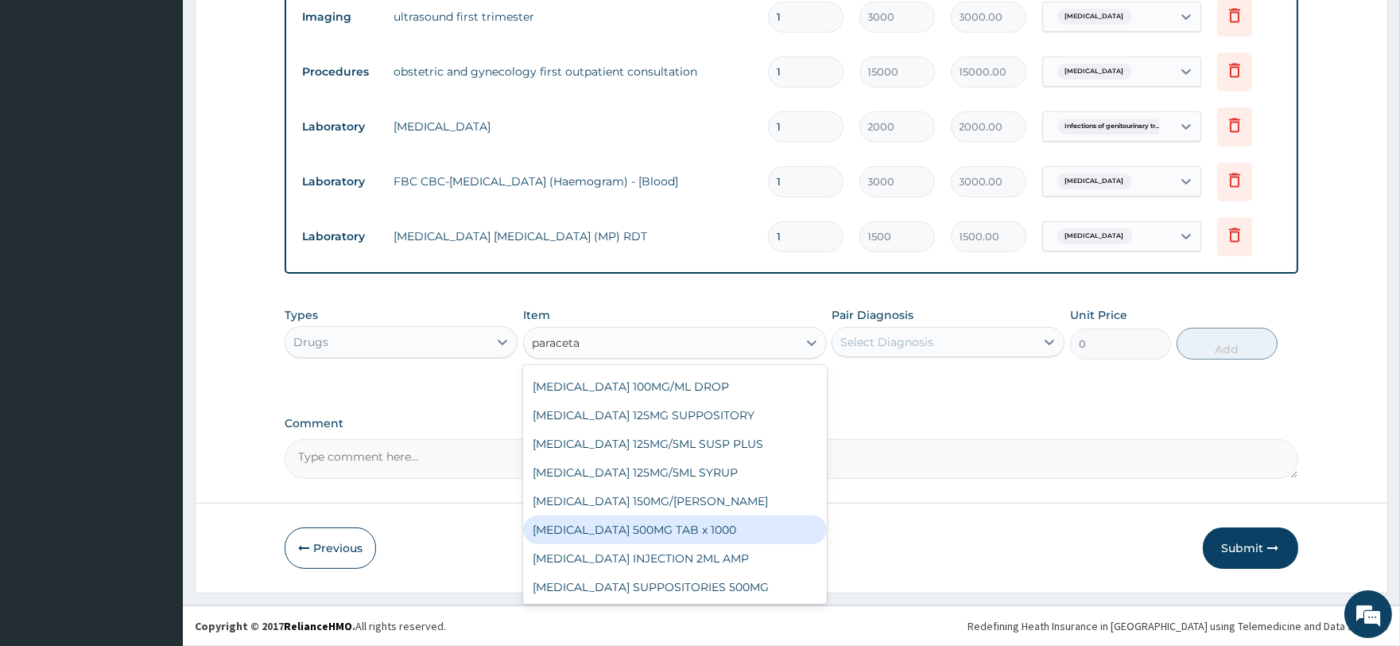
click at [664, 534] on div "[MEDICAL_DATA] 500MG TAB x 1000" at bounding box center [675, 529] width 304 height 29
type input "11.025"
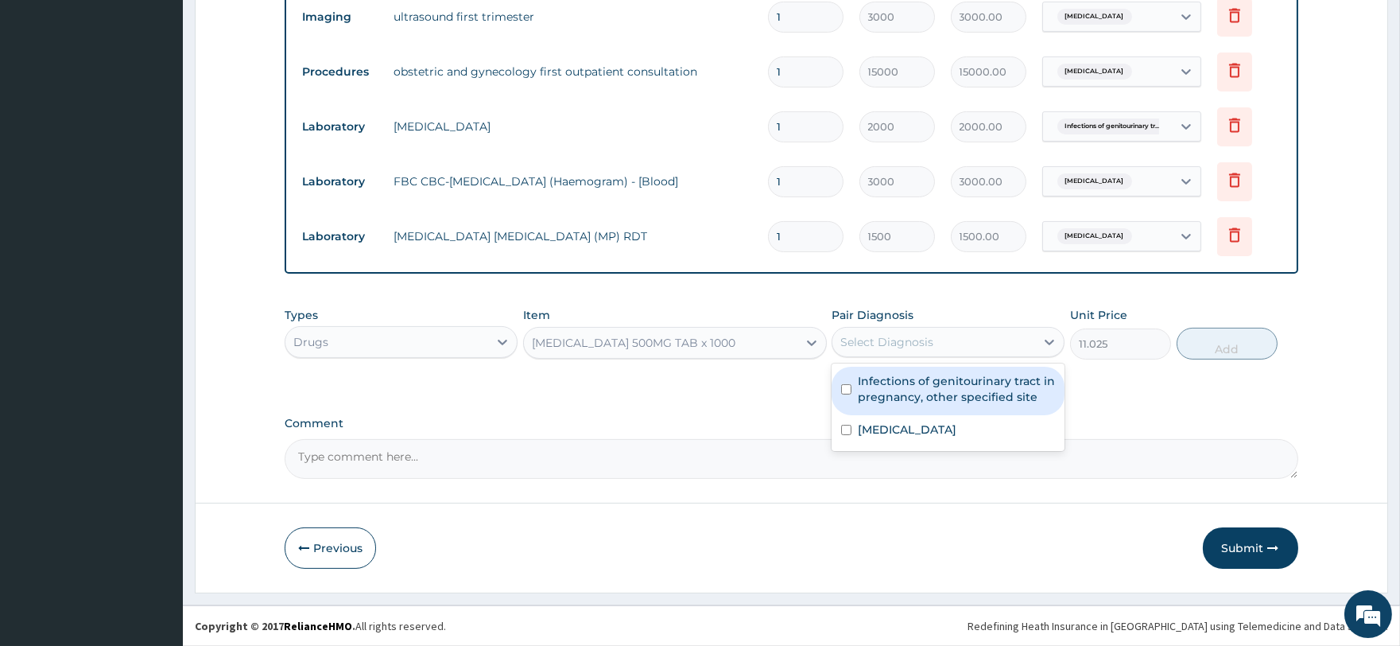
click at [903, 351] on div "Select Diagnosis" at bounding box center [934, 341] width 203 height 25
click at [916, 387] on label "Infections of genitourinary tract in pregnancy, other specified site" at bounding box center [956, 389] width 197 height 32
checkbox input "true"
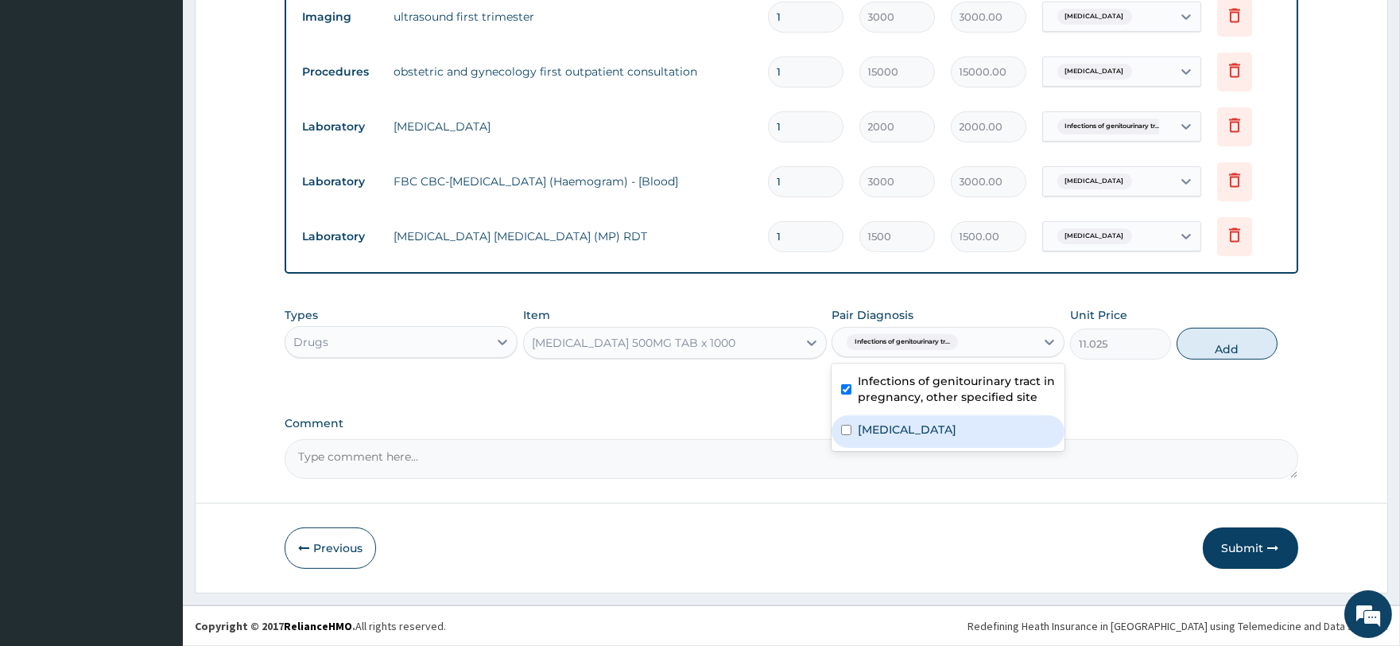
click at [955, 439] on div "[MEDICAL_DATA]" at bounding box center [948, 431] width 233 height 33
click at [875, 421] on label "[MEDICAL_DATA]" at bounding box center [907, 429] width 99 height 16
checkbox input "false"
click at [1217, 348] on button "Add" at bounding box center [1227, 344] width 101 height 32
type input "0"
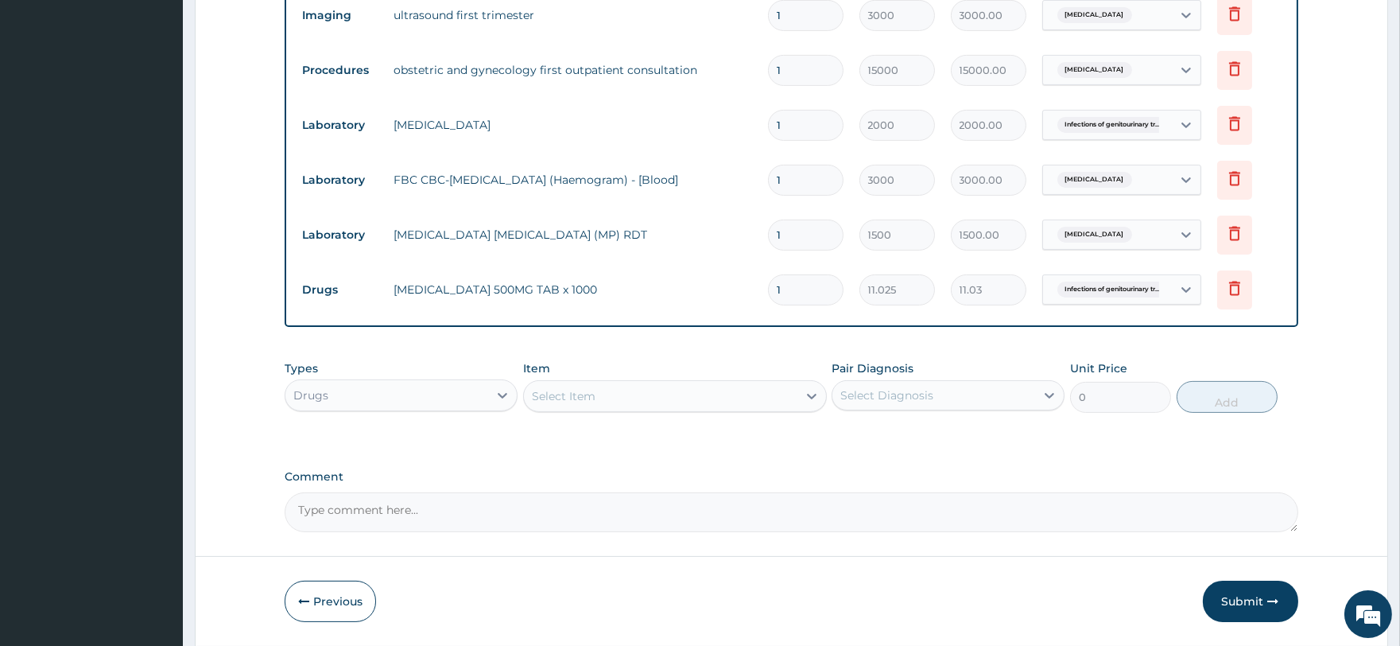
click at [811, 294] on input "1" at bounding box center [806, 289] width 76 height 31
type input "0.00"
type input "3"
type input "33.08"
type input "30"
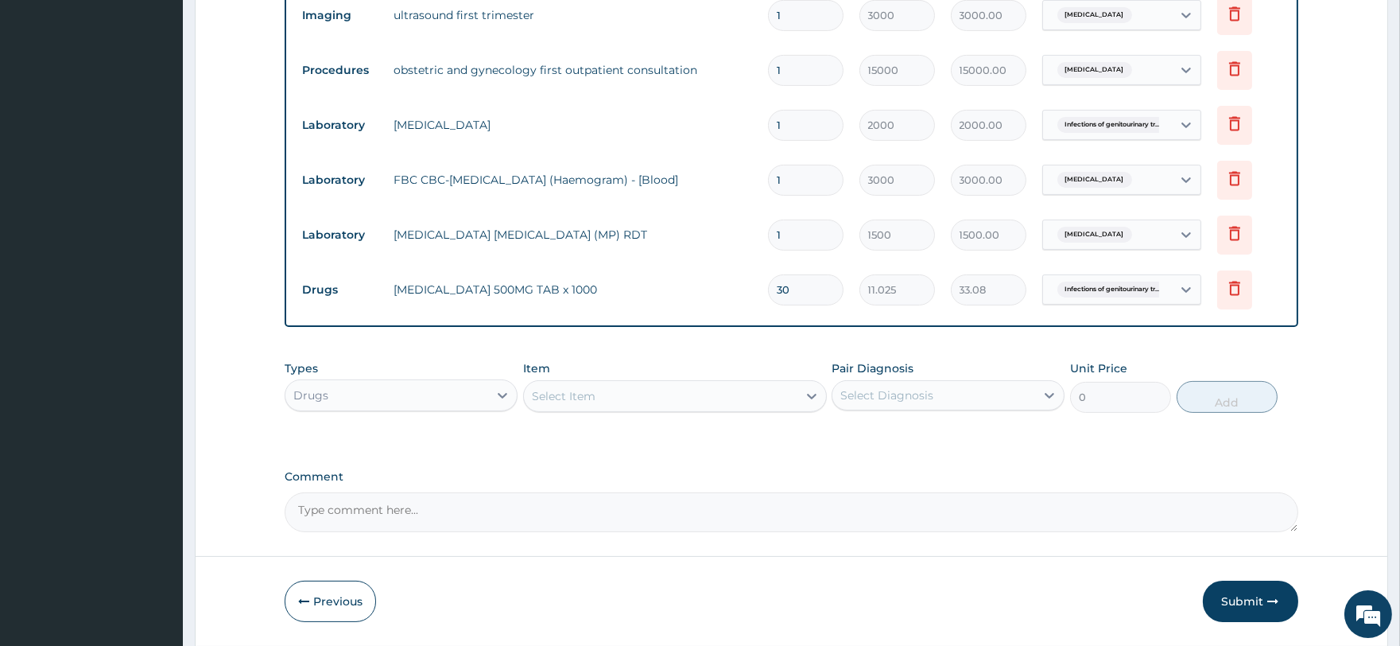
type input "330.75"
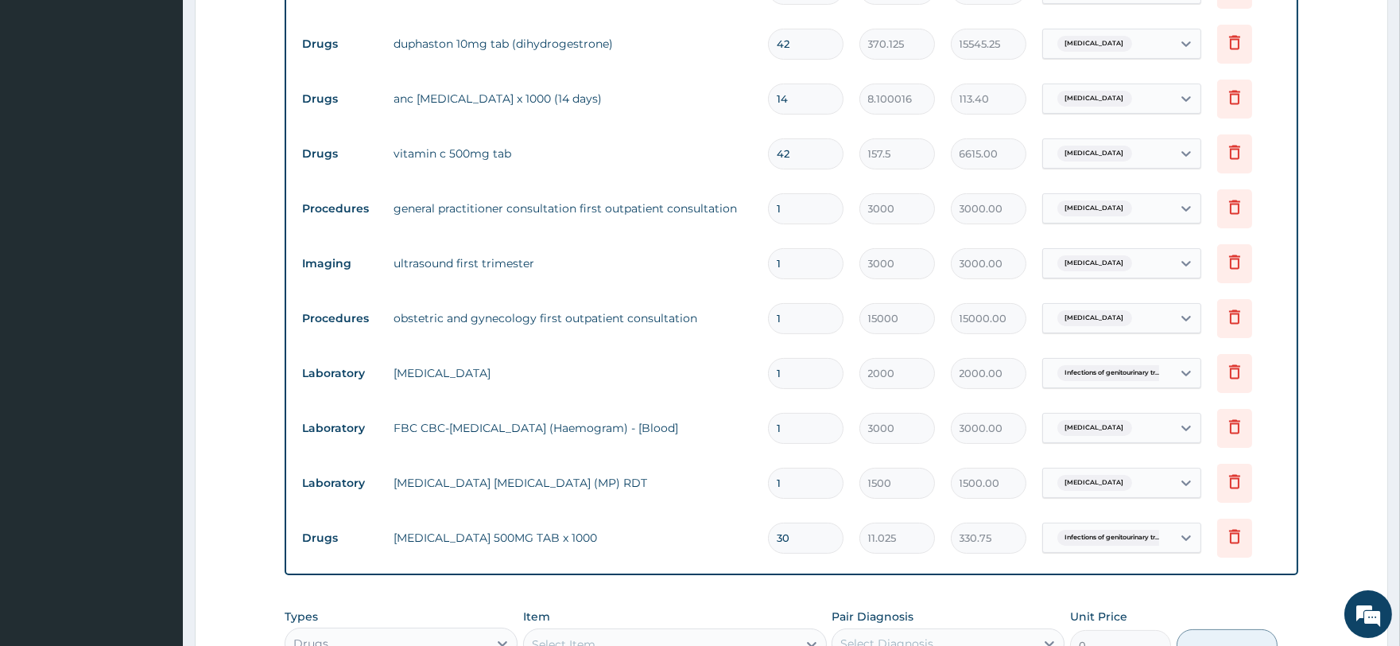
scroll to position [656, 0]
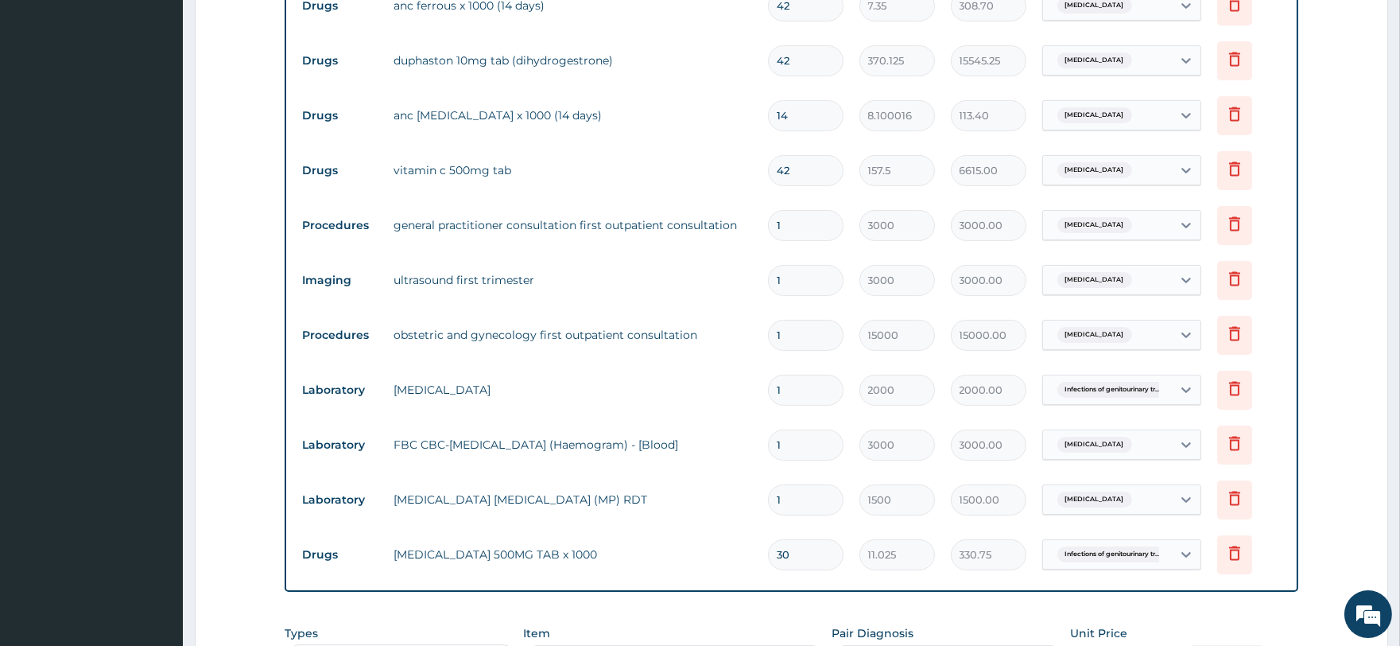
type input "29"
type input "319.73"
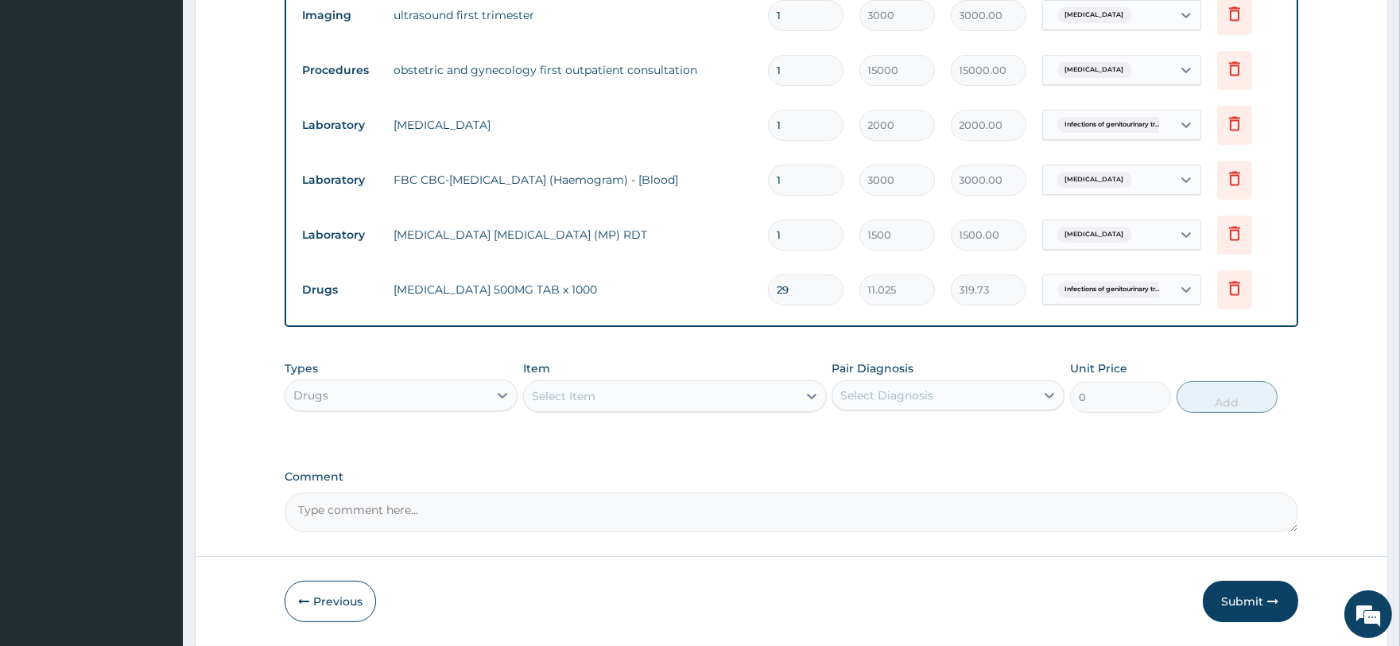
type input "29"
click at [591, 395] on div "Select Item" at bounding box center [564, 396] width 64 height 16
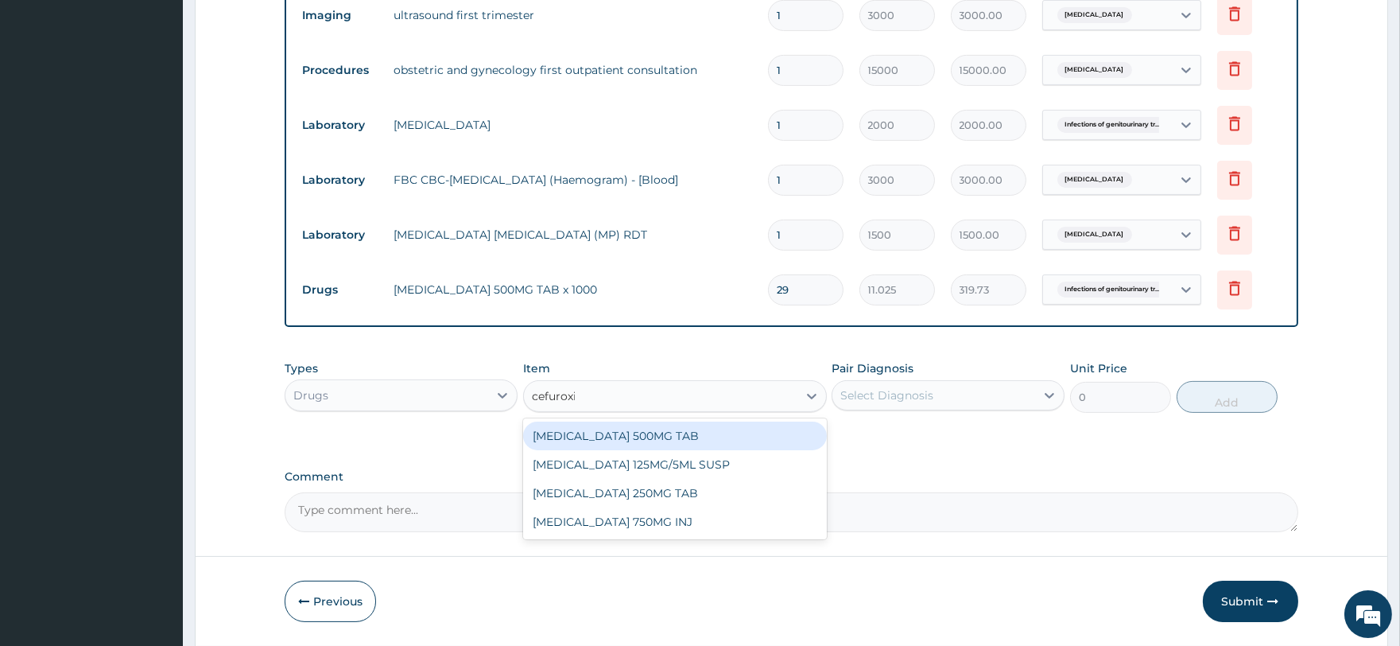
type input "cefuroxim"
click at [615, 433] on div "[MEDICAL_DATA] 500MG TAB" at bounding box center [675, 435] width 304 height 29
type input "84"
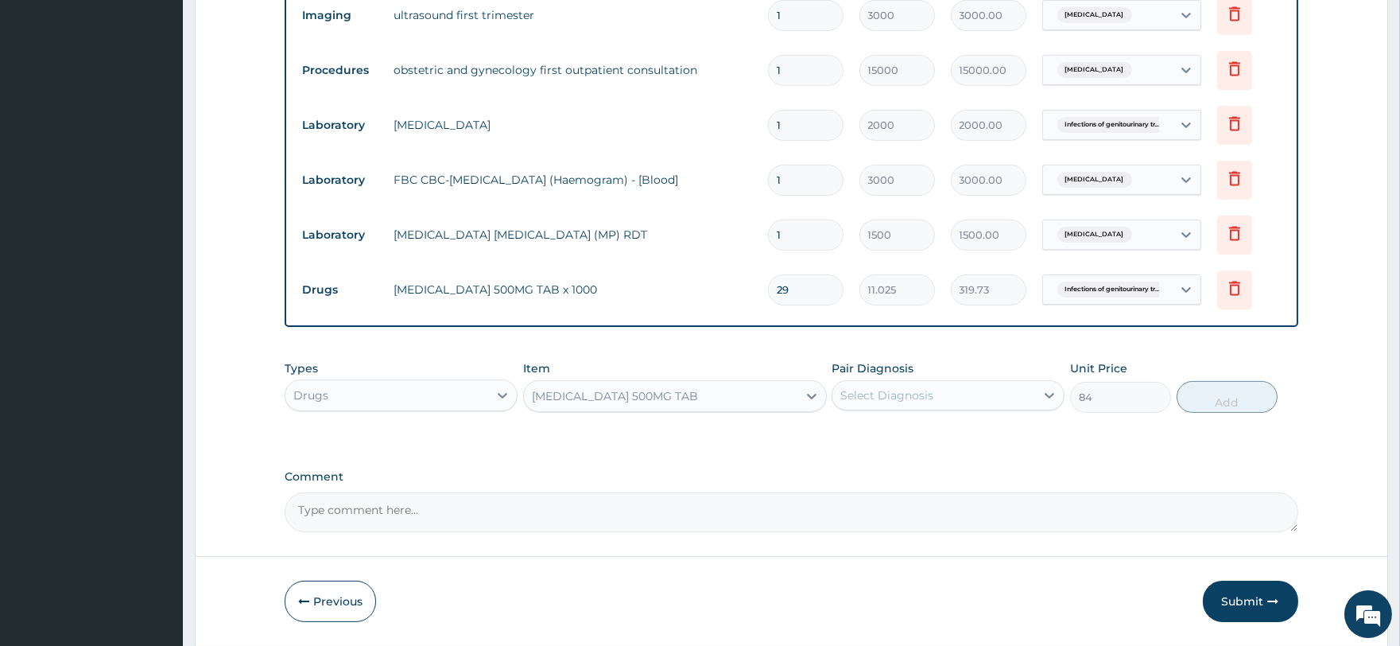
click at [931, 394] on div "Select Diagnosis" at bounding box center [887, 395] width 93 height 16
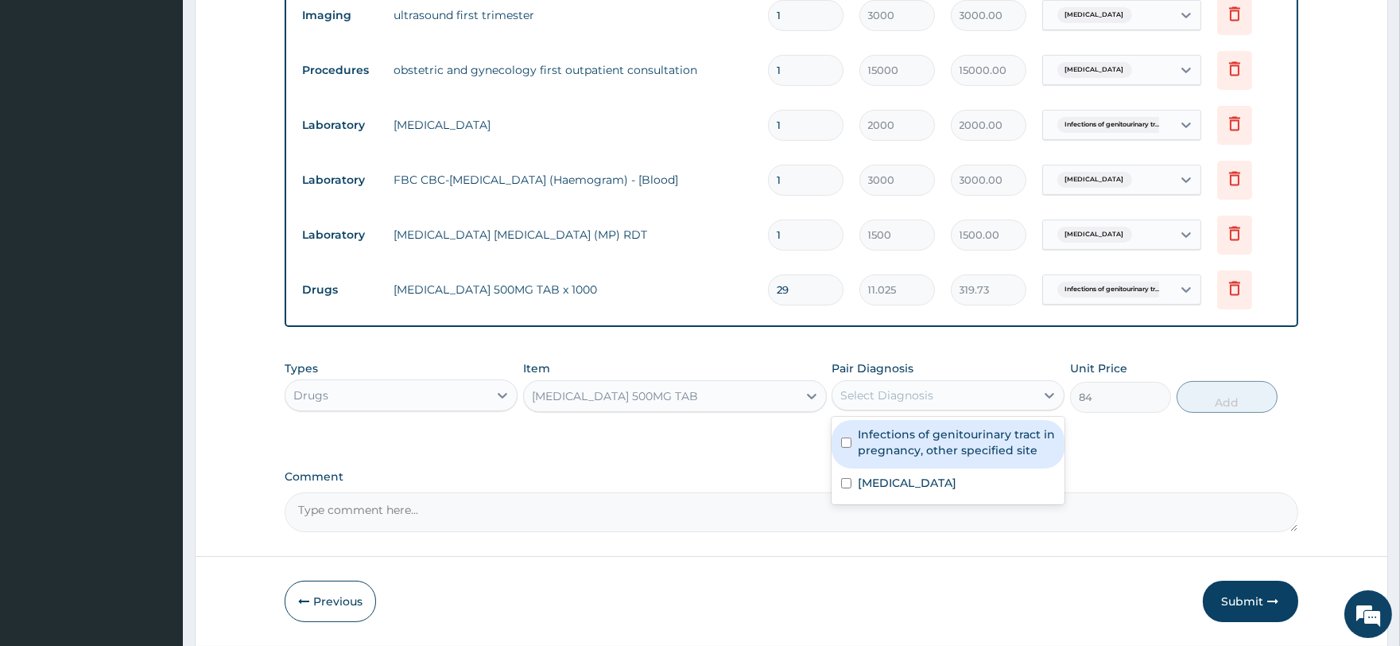
drag, startPoint x: 946, startPoint y: 450, endPoint x: 960, endPoint y: 446, distance: 14.1
click at [948, 449] on label "Infections of genitourinary tract in pregnancy, other specified site" at bounding box center [956, 442] width 197 height 32
checkbox input "true"
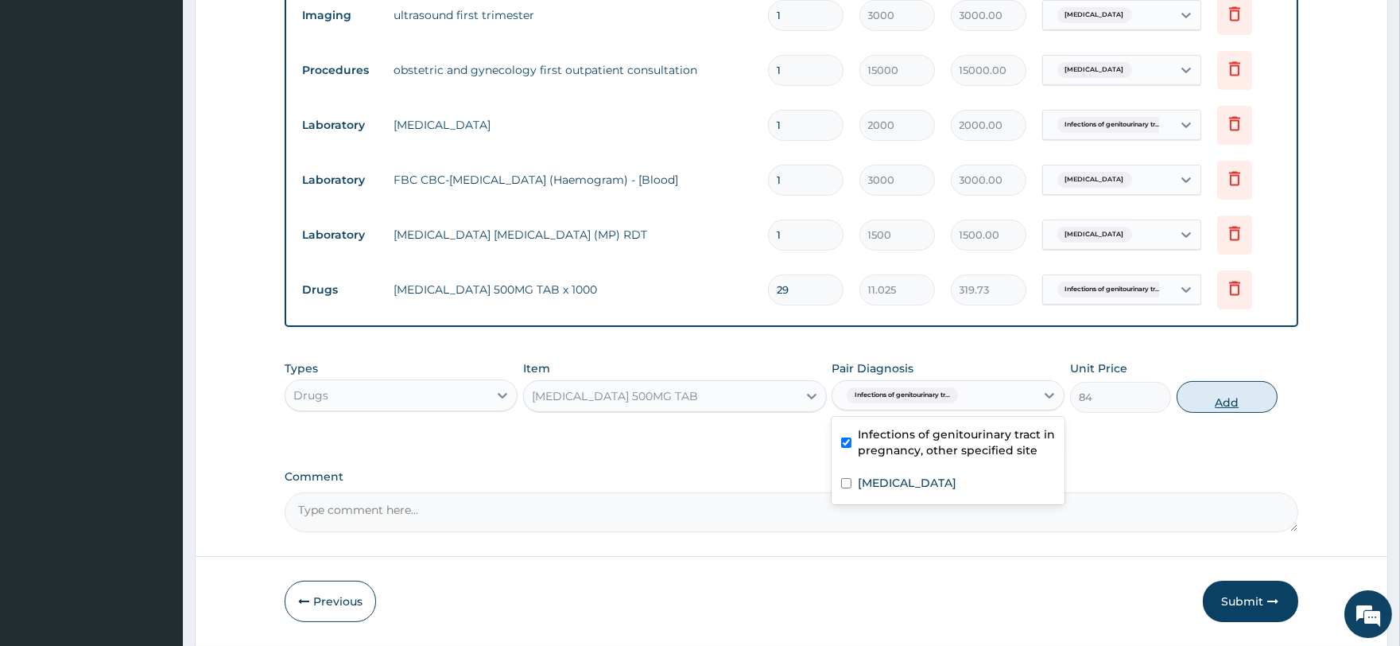
click at [1229, 402] on button "Add" at bounding box center [1227, 397] width 101 height 32
type input "0"
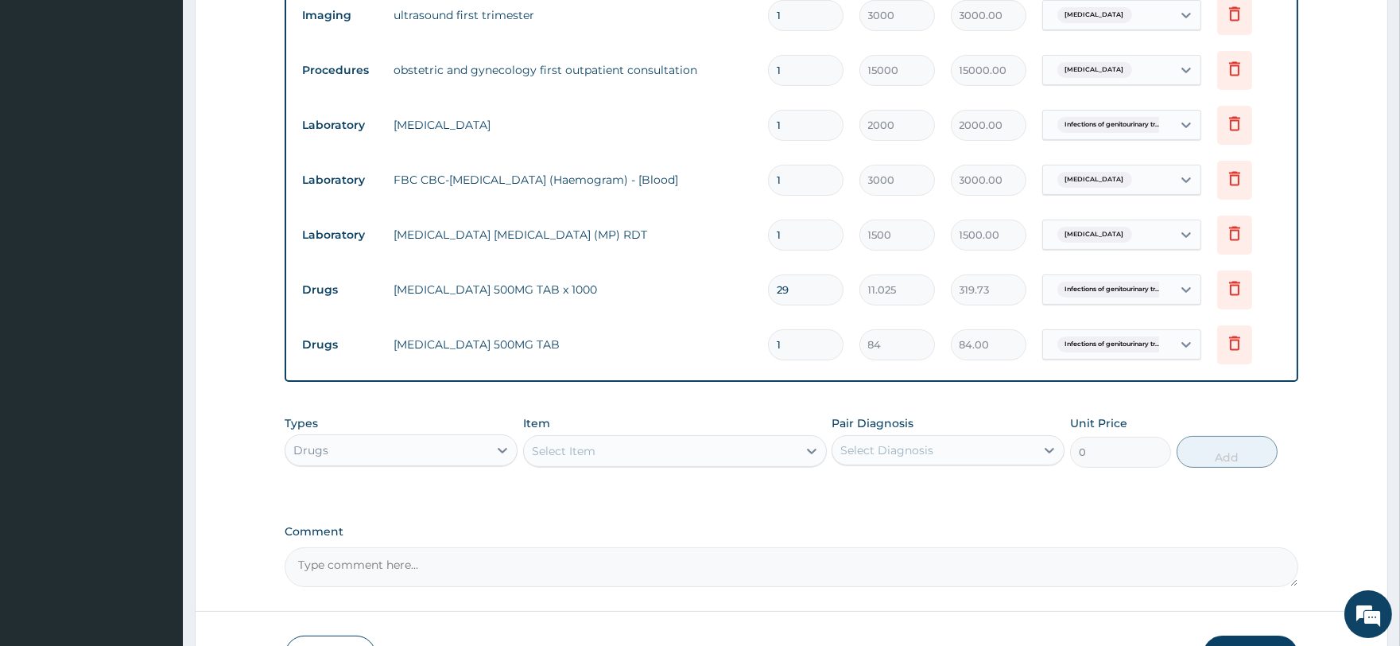
type input "11"
type input "924.00"
type input "1"
type input "84.00"
type input "10"
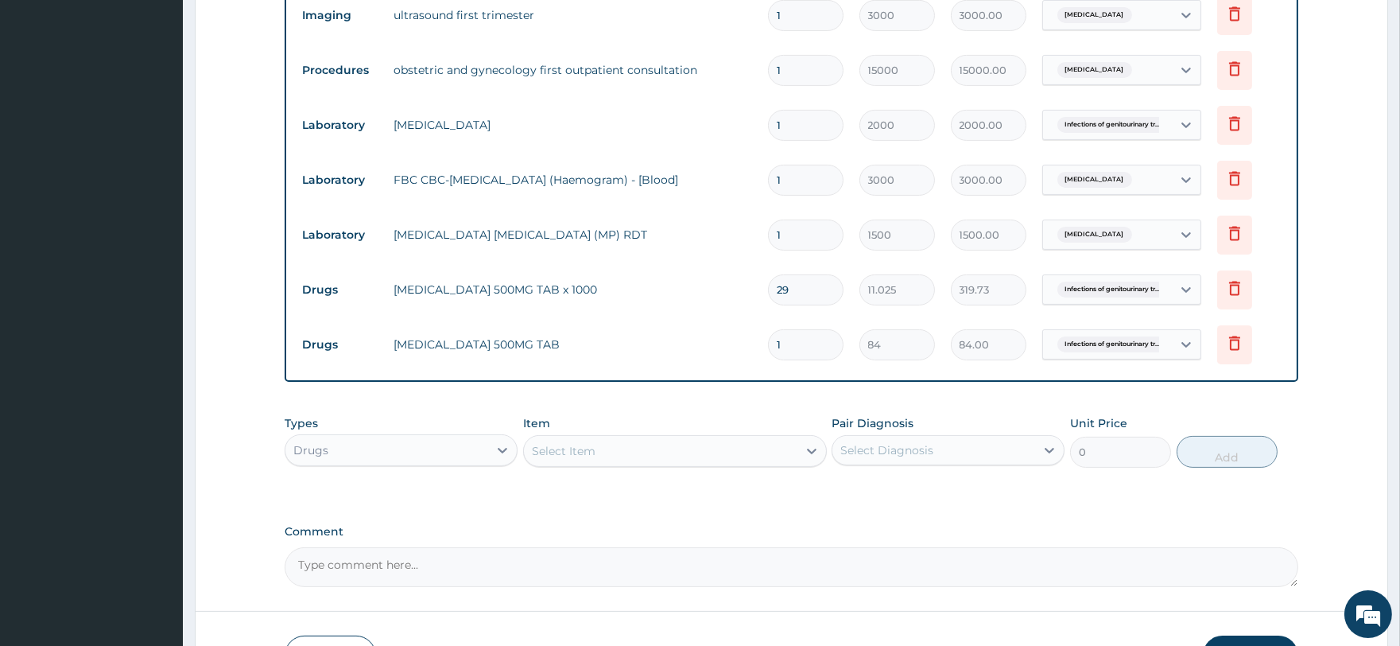
type input "840.00"
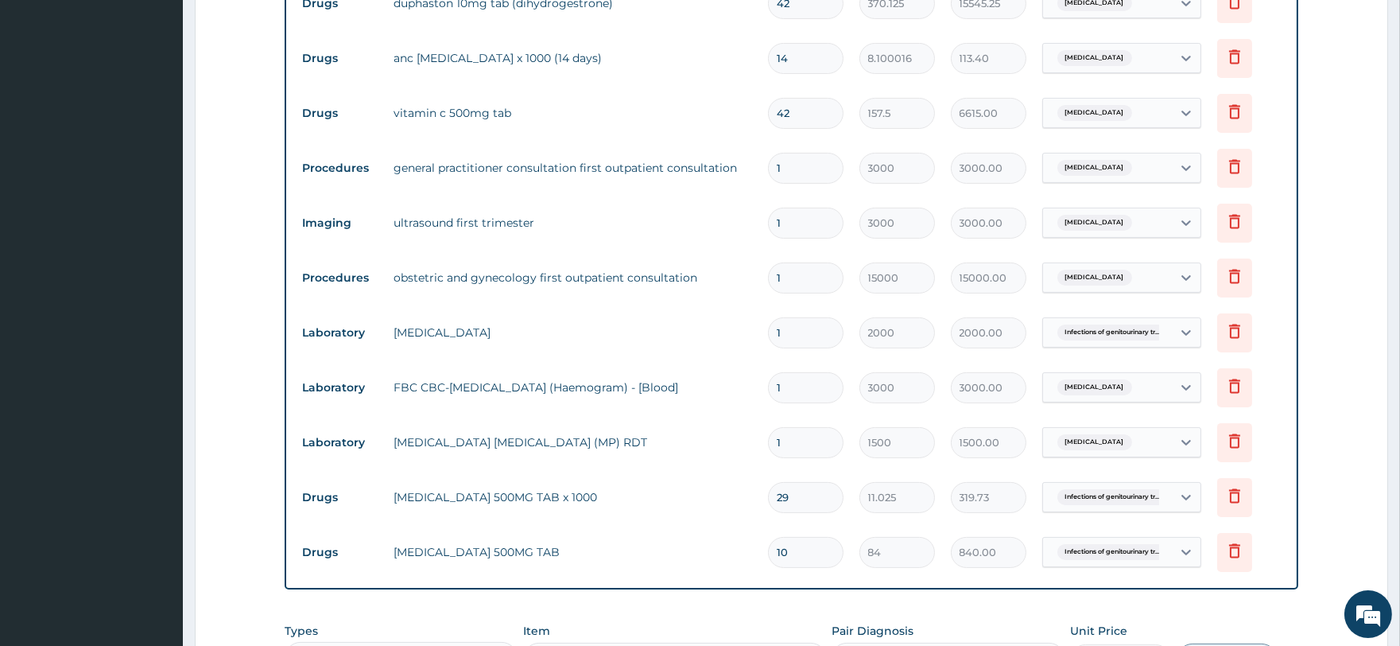
scroll to position [744, 0]
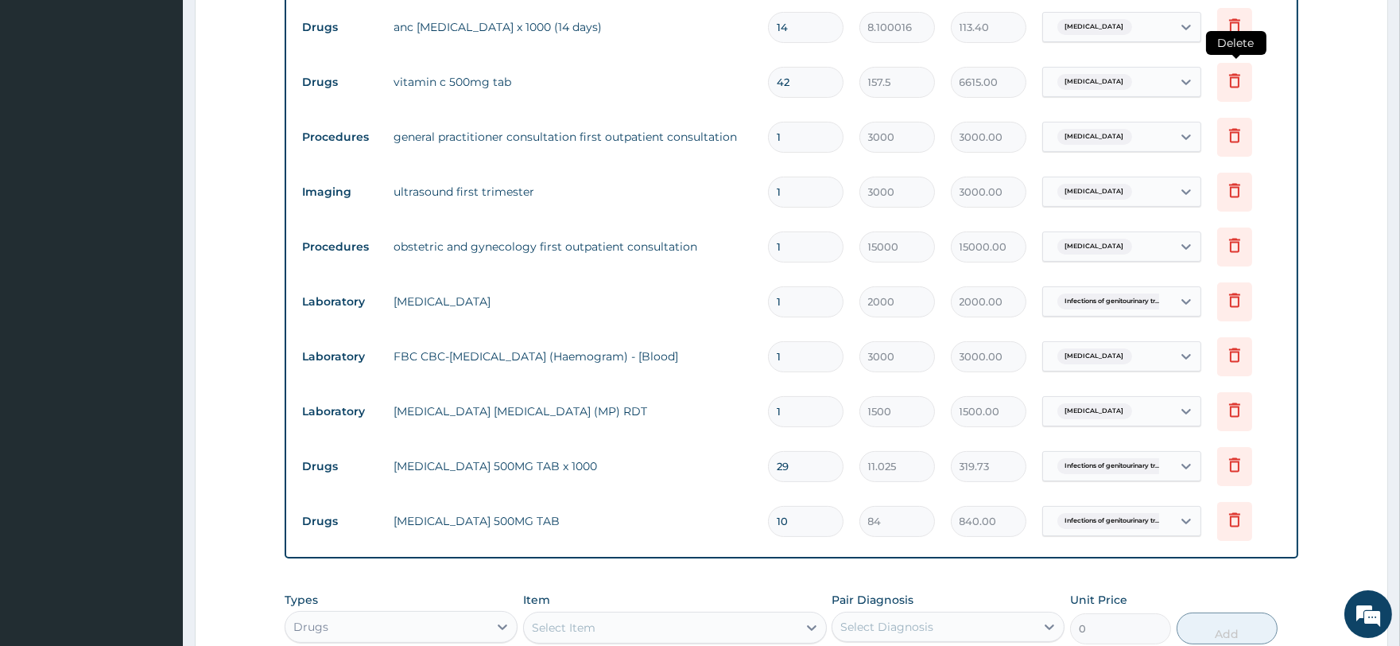
type input "10"
click at [1233, 76] on icon at bounding box center [1234, 80] width 19 height 19
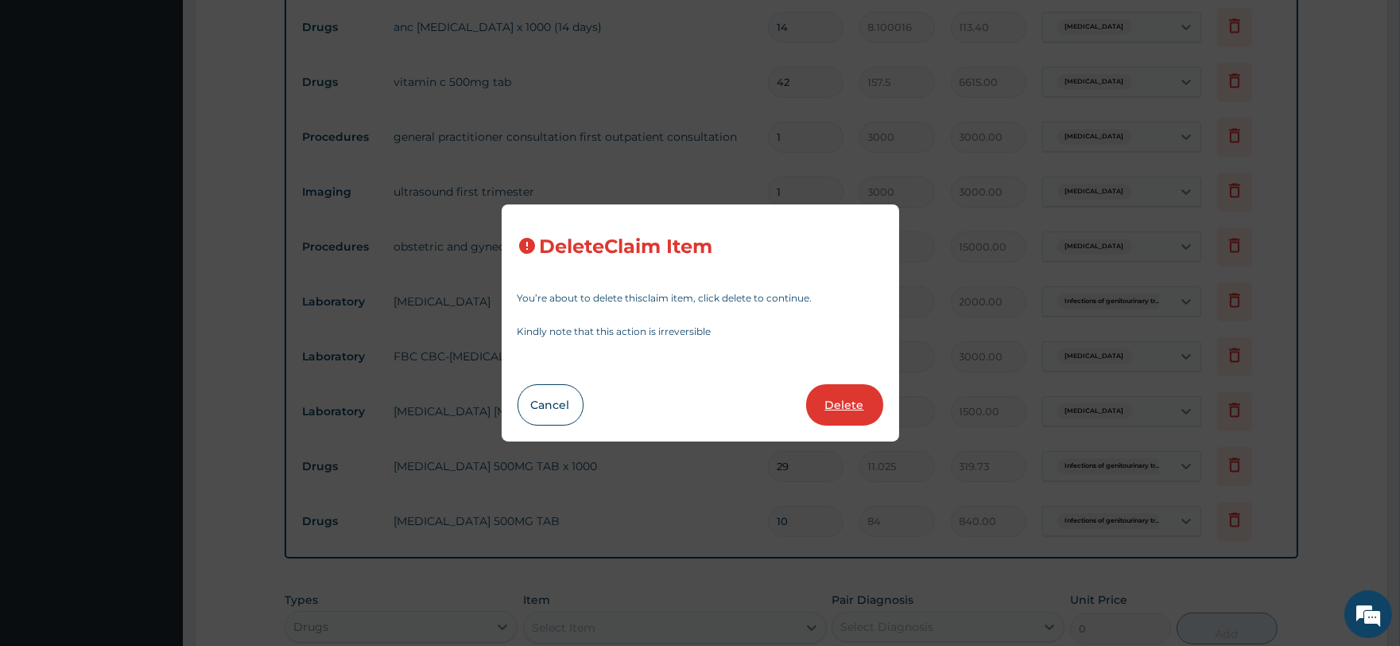
click at [845, 401] on button "Delete" at bounding box center [844, 404] width 77 height 41
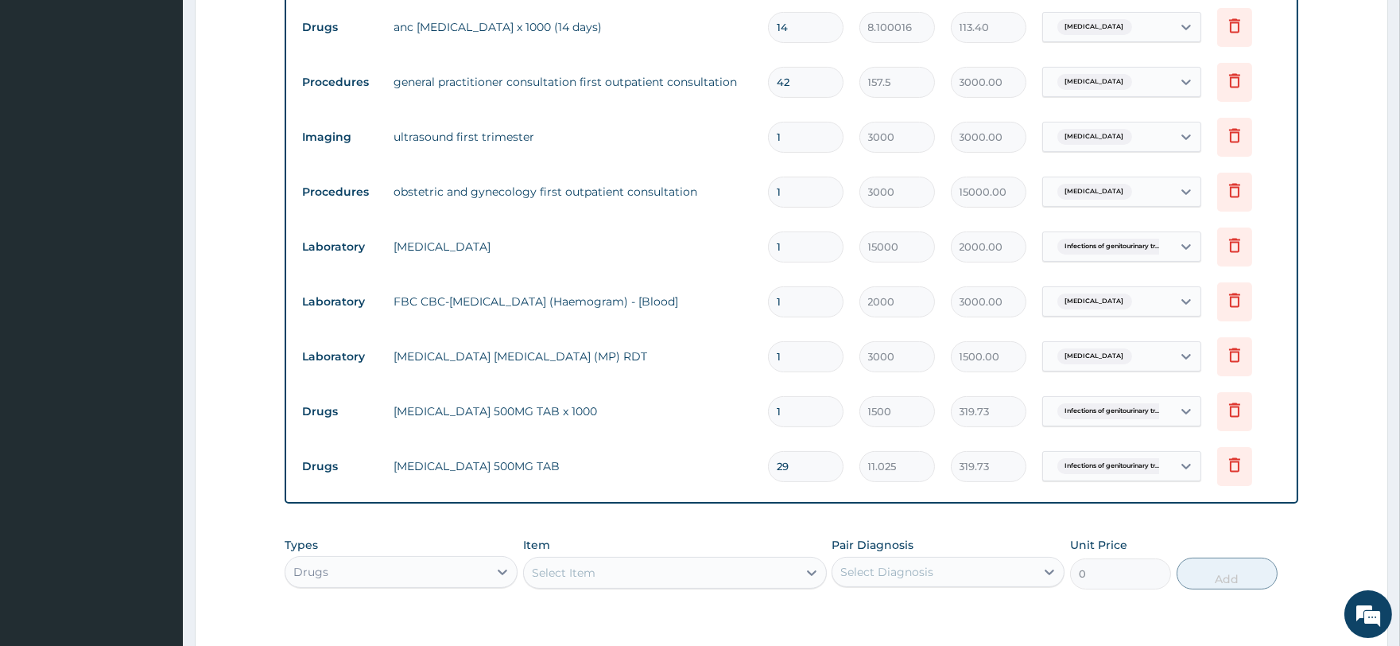
type input "1"
type input "3000"
type input "3000.00"
type input "15000"
type input "15000.00"
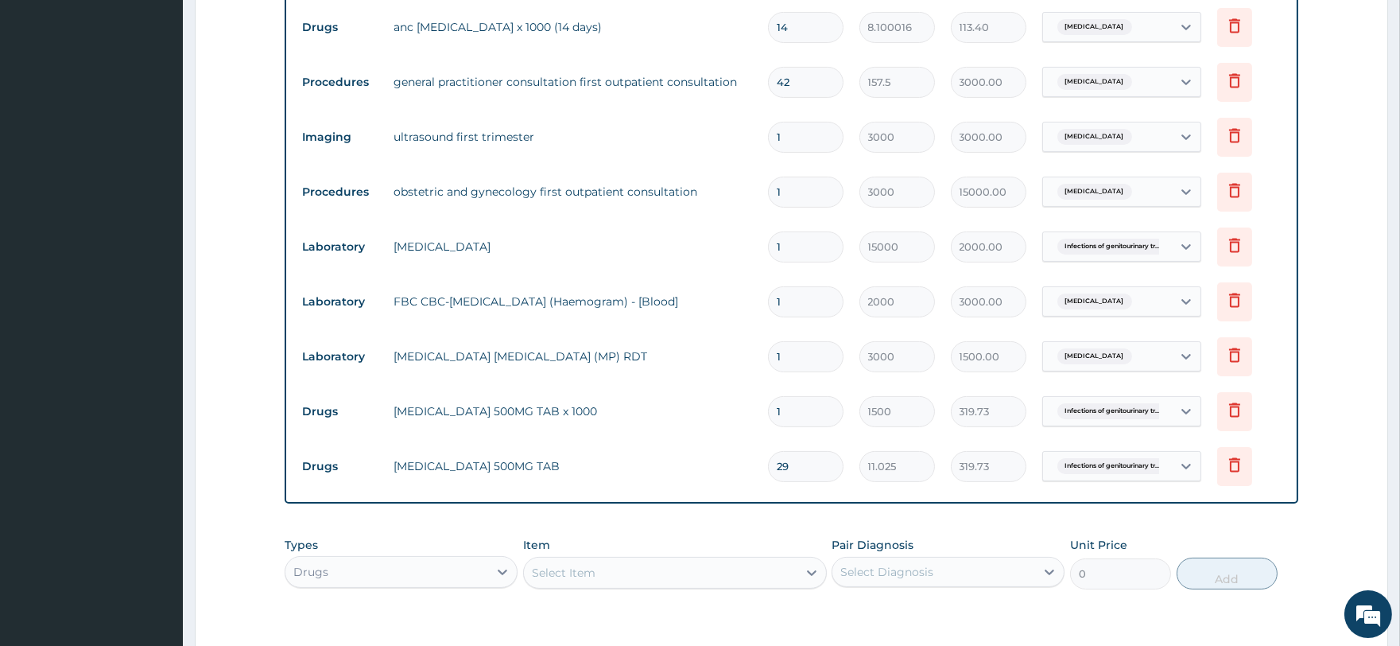
type input "2000"
type input "2000.00"
type input "3000"
type input "3000.00"
type input "1500"
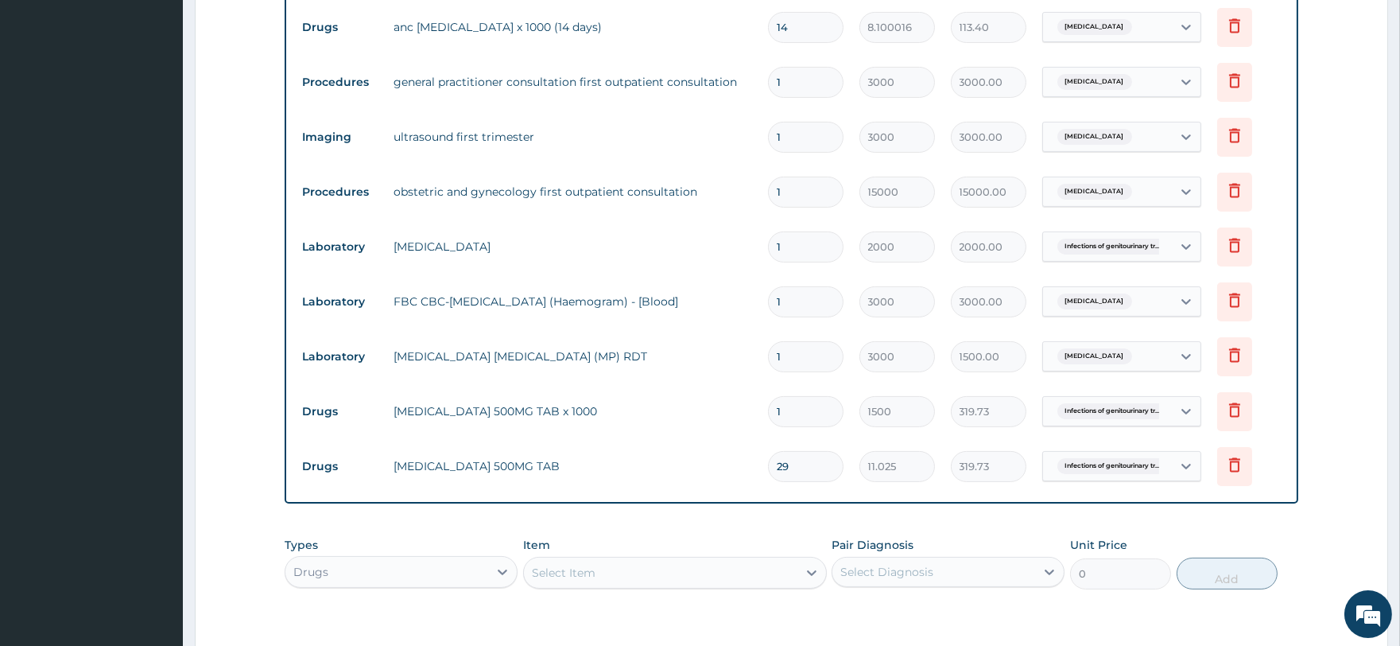
type input "1500.00"
type input "29"
type input "11.025"
type input "319.73"
type input "10"
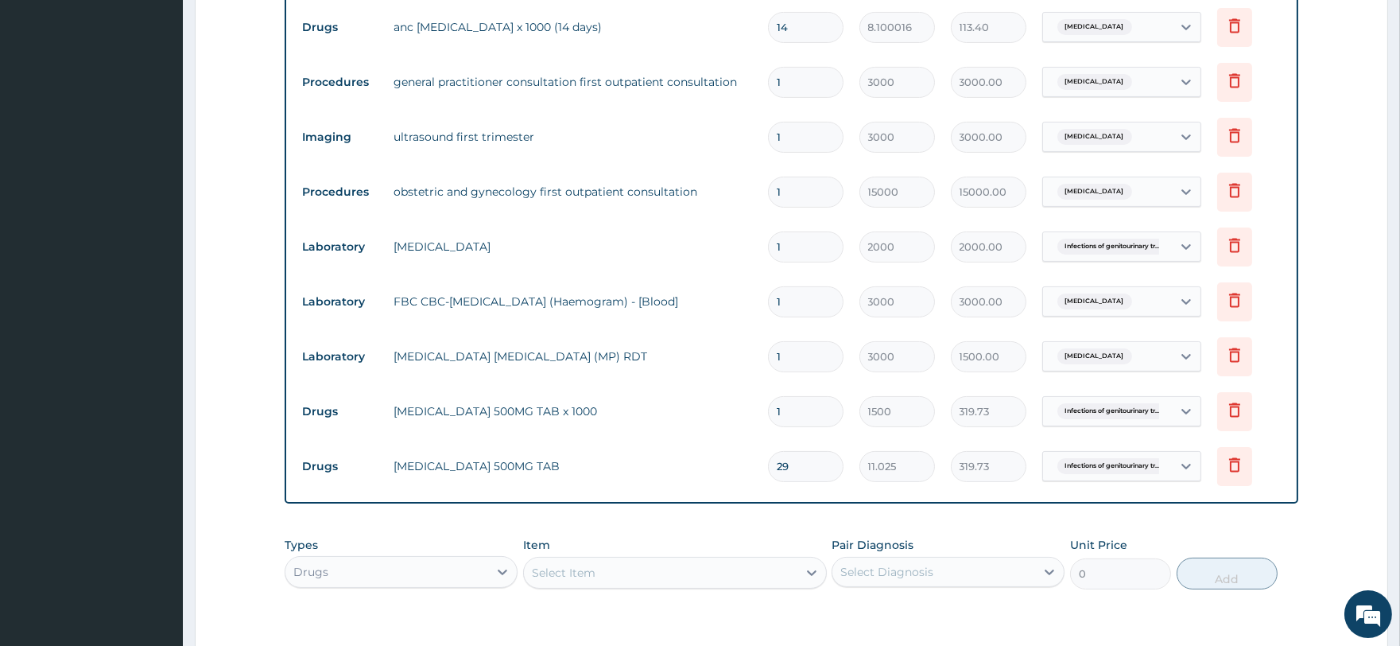
type input "84"
type input "840.00"
click at [569, 574] on div "Select Item" at bounding box center [564, 573] width 64 height 16
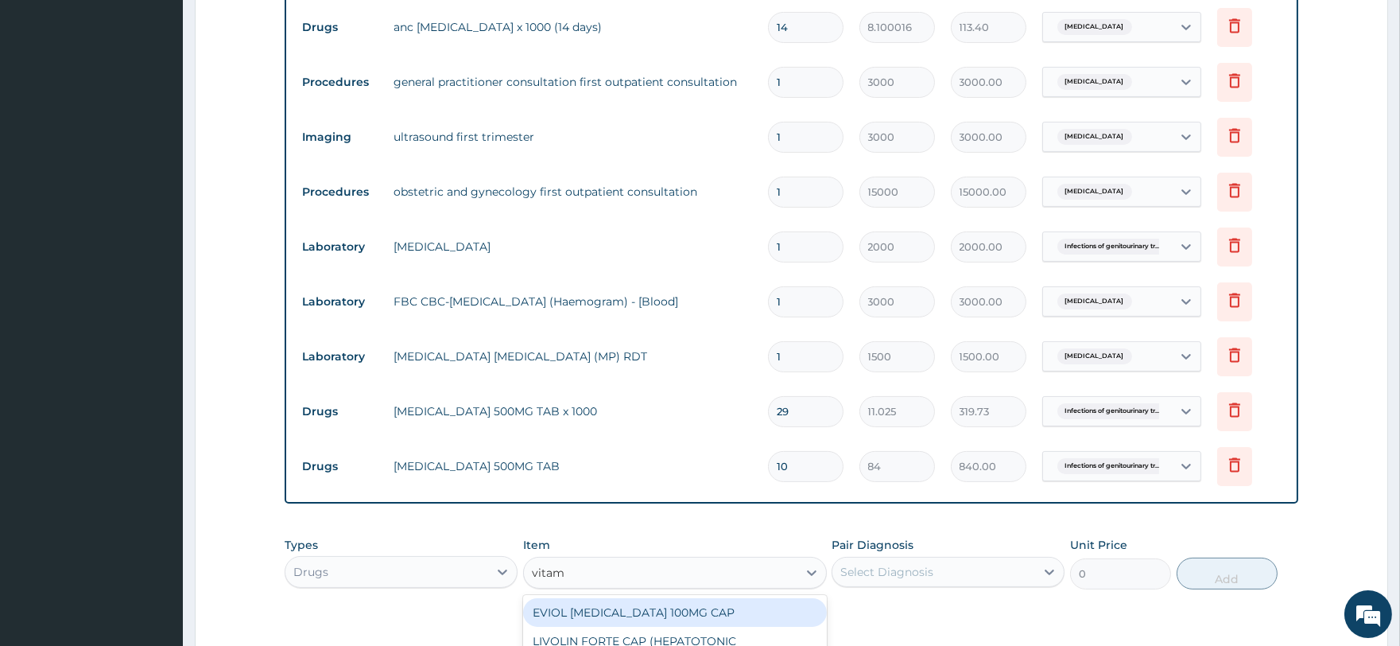
type input "vitami"
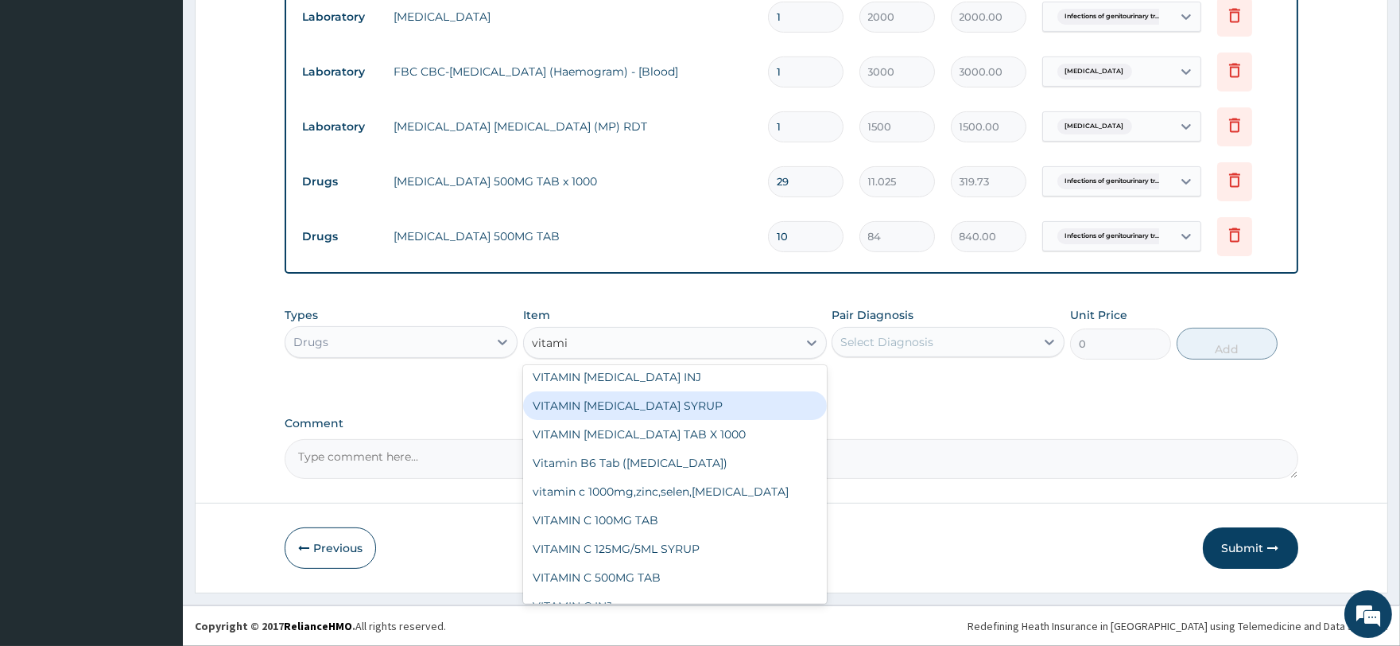
scroll to position [177, 0]
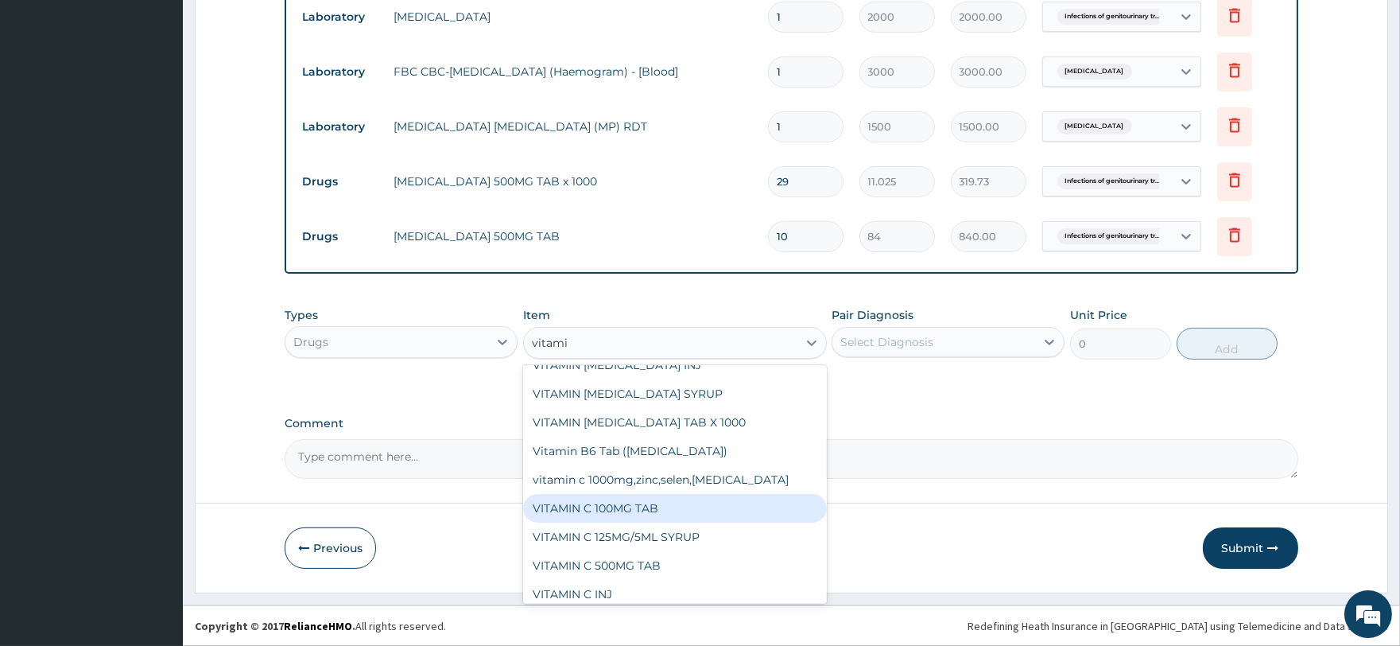
click at [674, 507] on div "VITAMIN C 100MG TAB" at bounding box center [675, 508] width 304 height 29
type input "31.5"
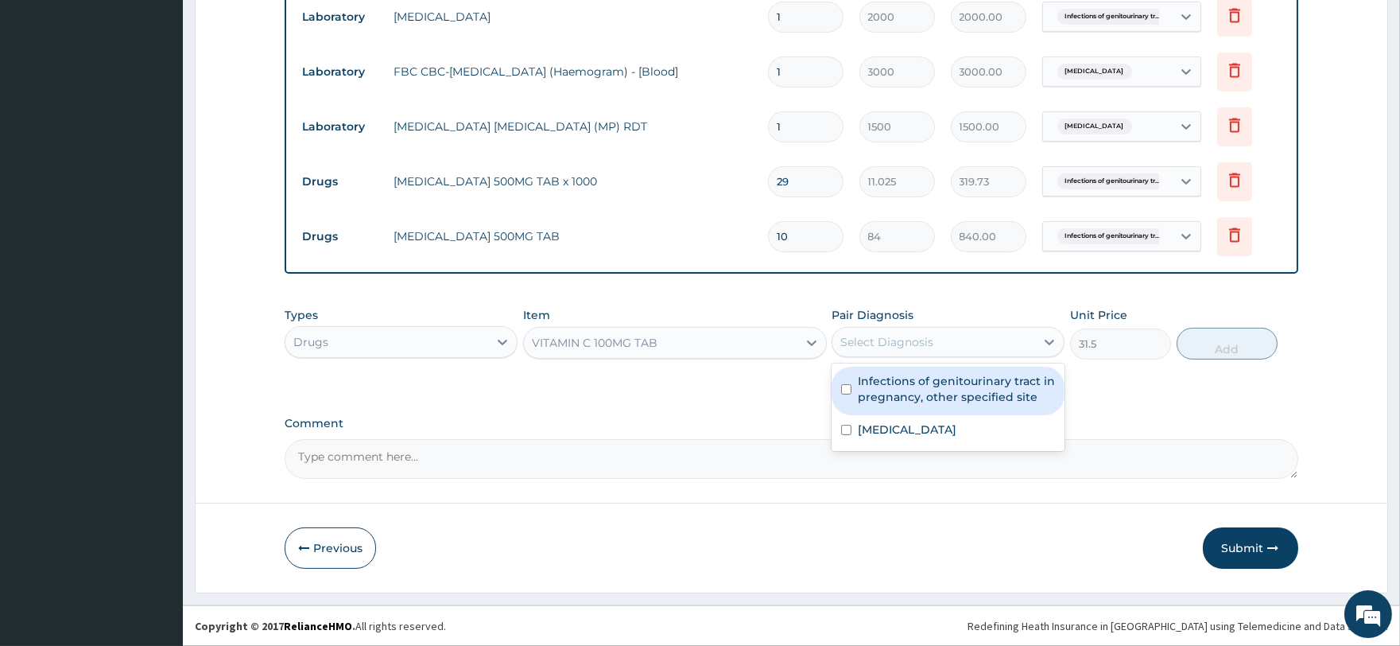
click at [913, 330] on div "Select Diagnosis" at bounding box center [934, 341] width 203 height 25
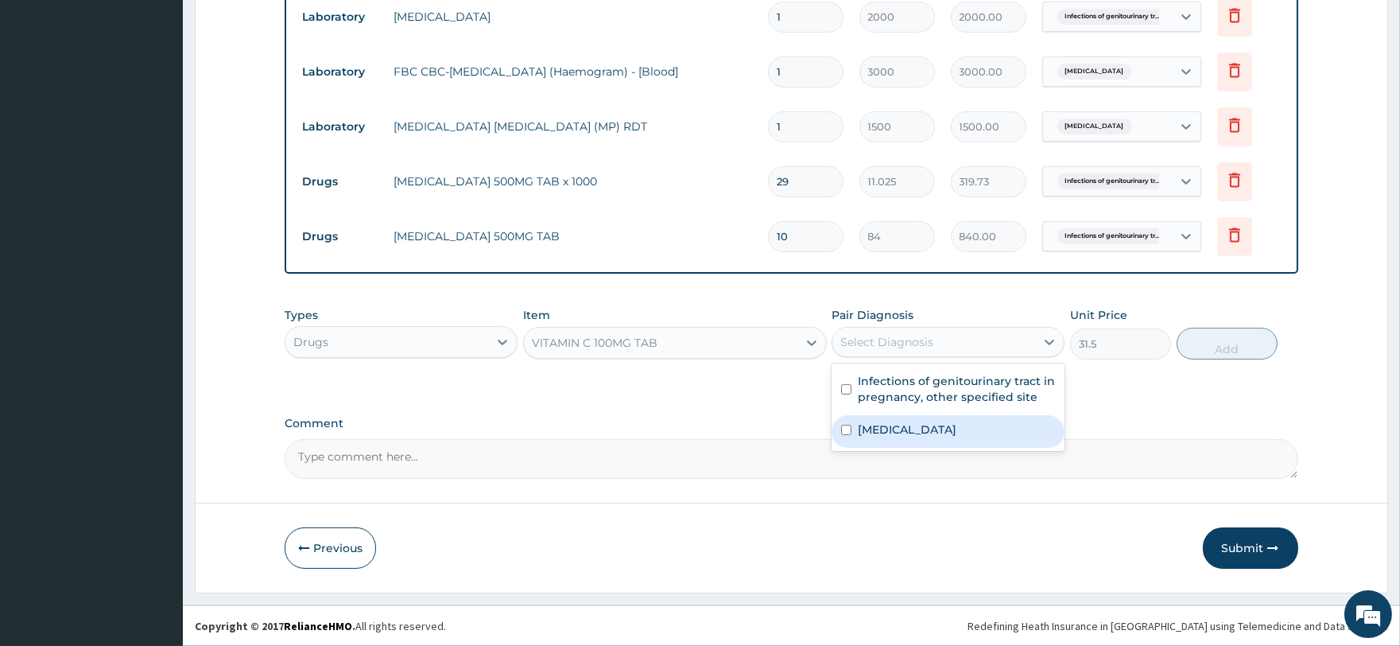
drag, startPoint x: 934, startPoint y: 427, endPoint x: 1011, endPoint y: 399, distance: 82.0
click at [935, 427] on label "[MEDICAL_DATA]" at bounding box center [907, 429] width 99 height 16
checkbox input "true"
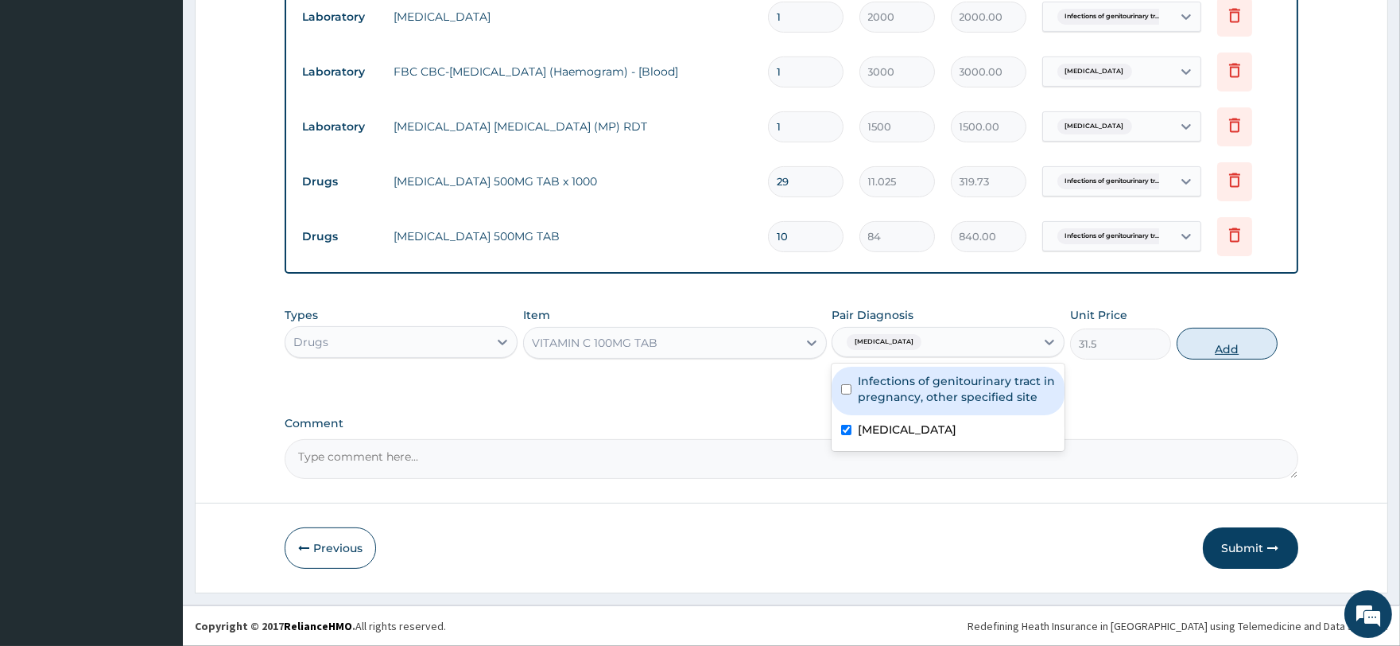
click at [1207, 344] on button "Add" at bounding box center [1227, 344] width 101 height 32
type input "0"
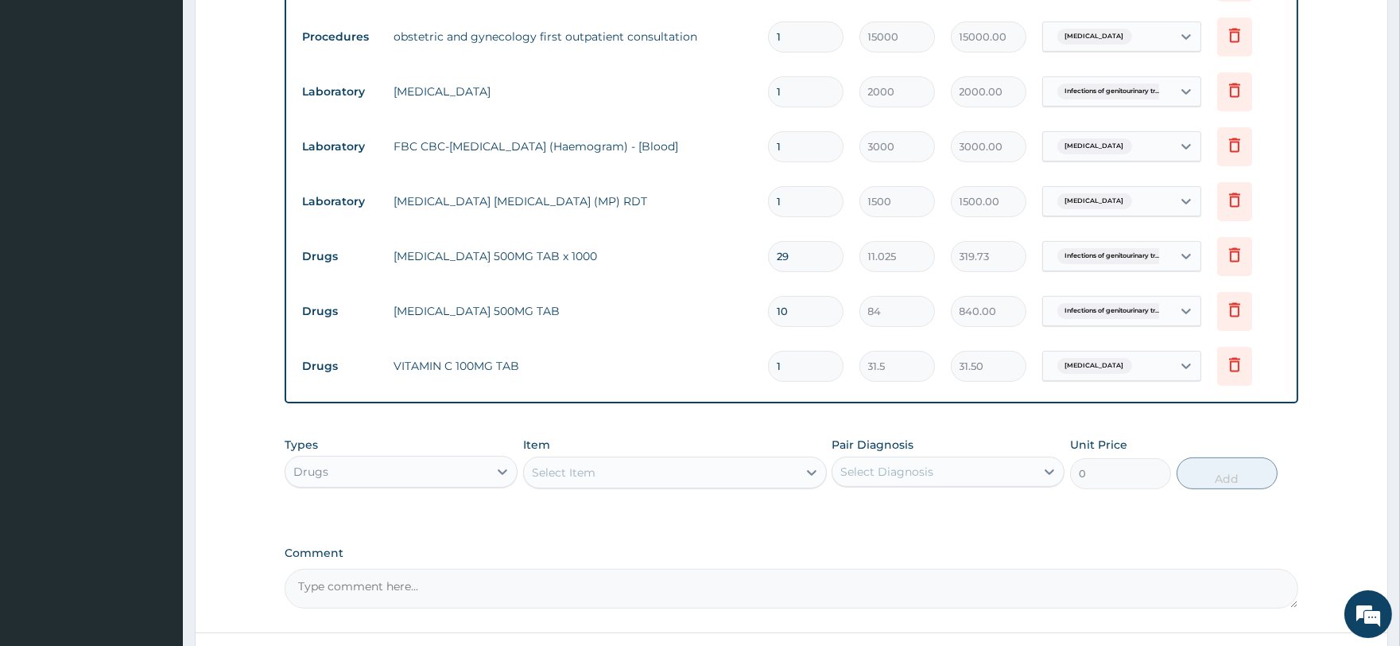
scroll to position [800, 0]
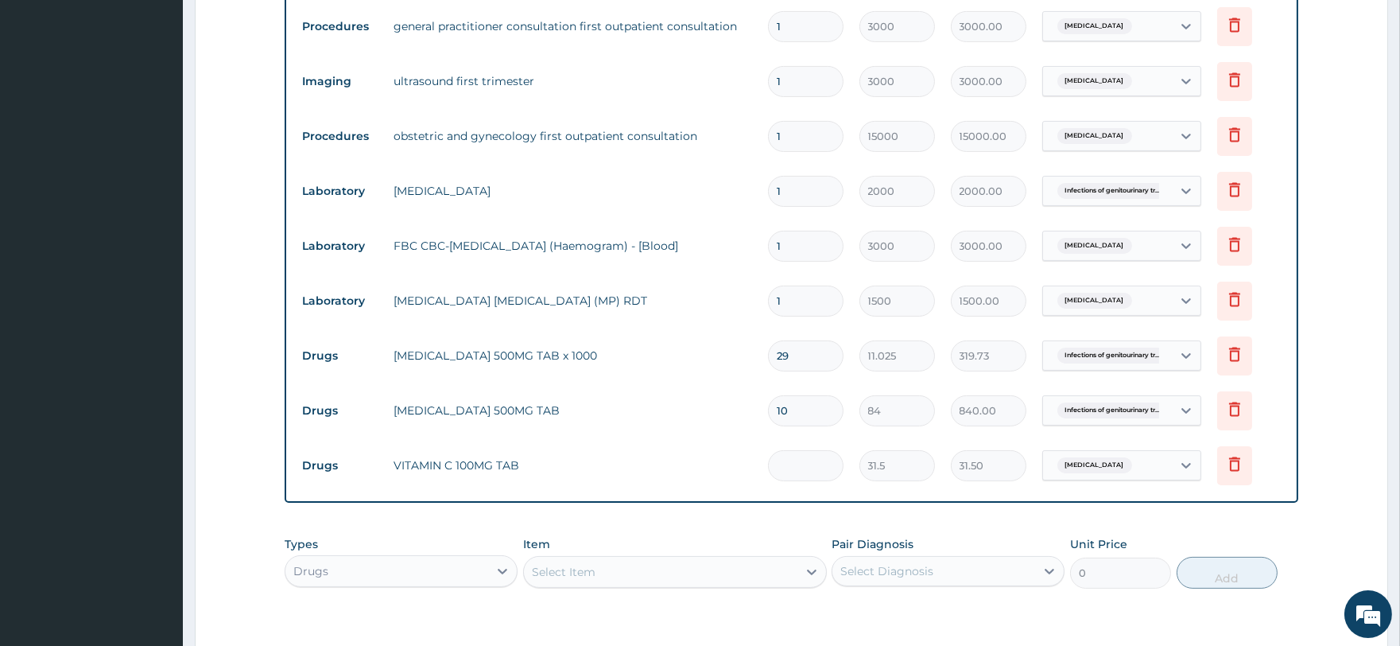
type input "0.00"
type input "2"
type input "63.00"
type input "21"
type input "661.50"
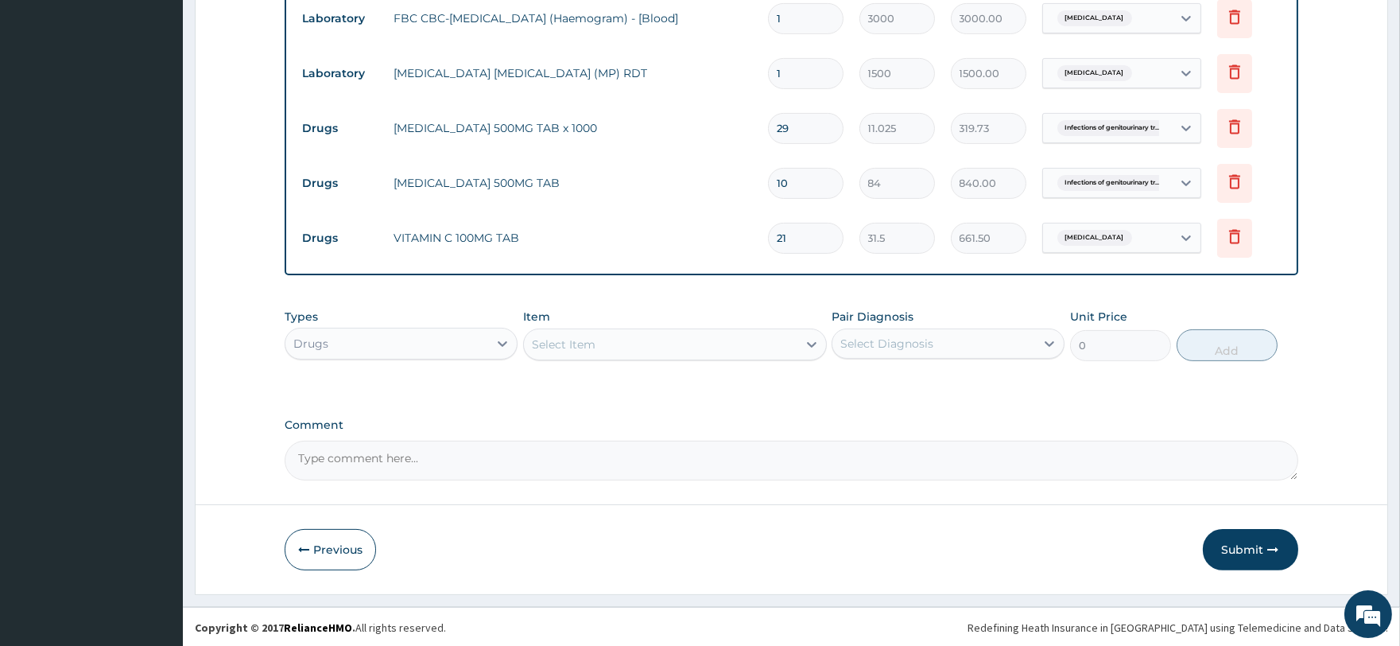
scroll to position [1031, 0]
type input "21"
click at [588, 339] on div "Select Item" at bounding box center [564, 343] width 64 height 16
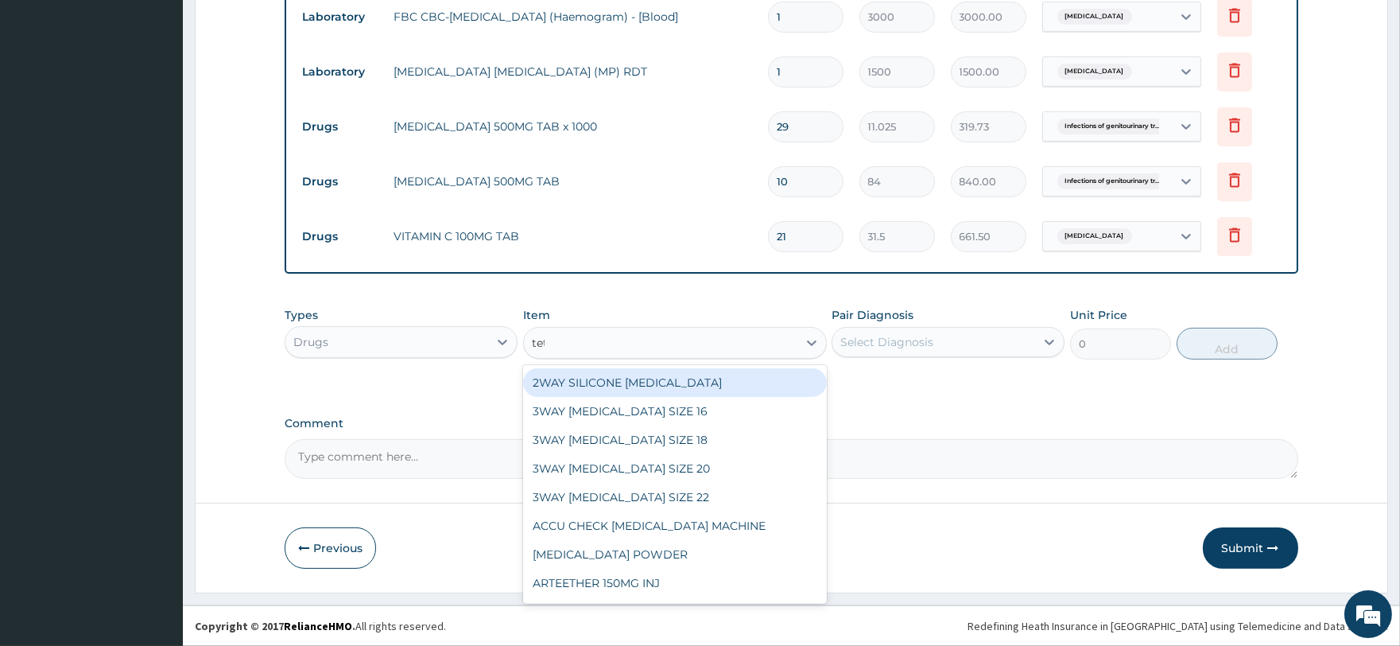
type input "teta"
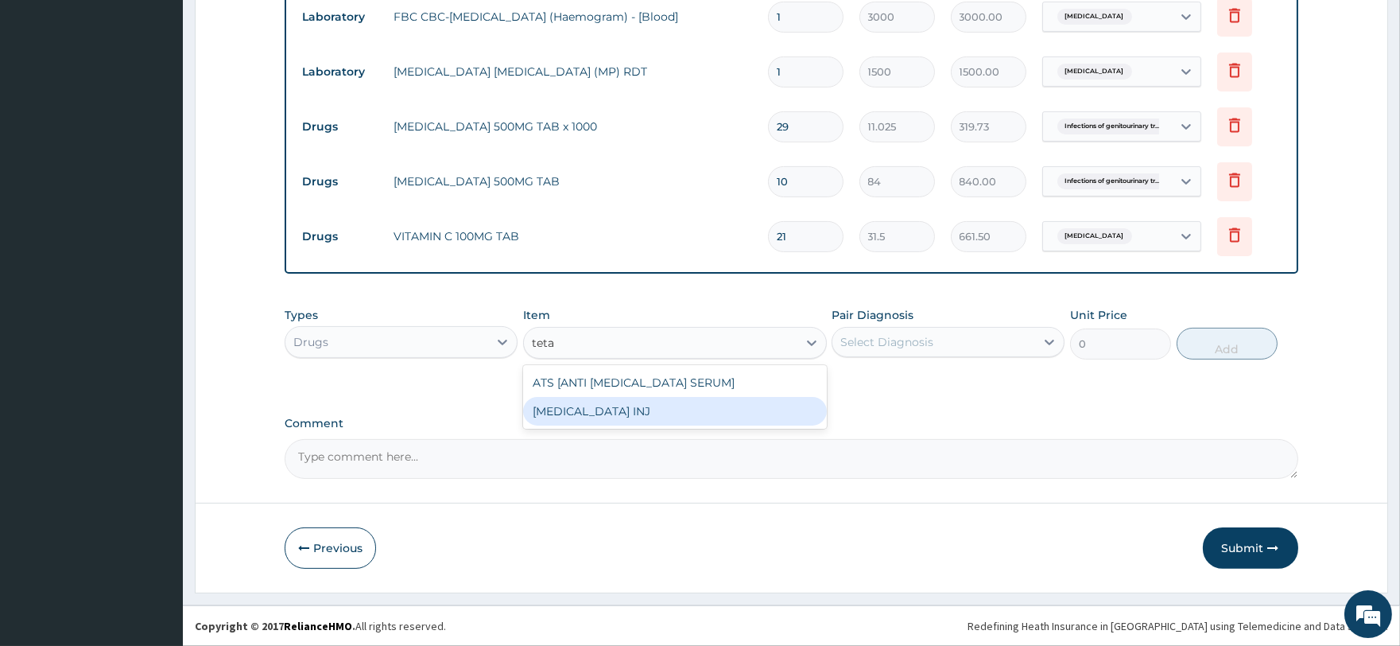
click at [644, 414] on div "[MEDICAL_DATA] INJ" at bounding box center [675, 411] width 304 height 29
type input "1000"
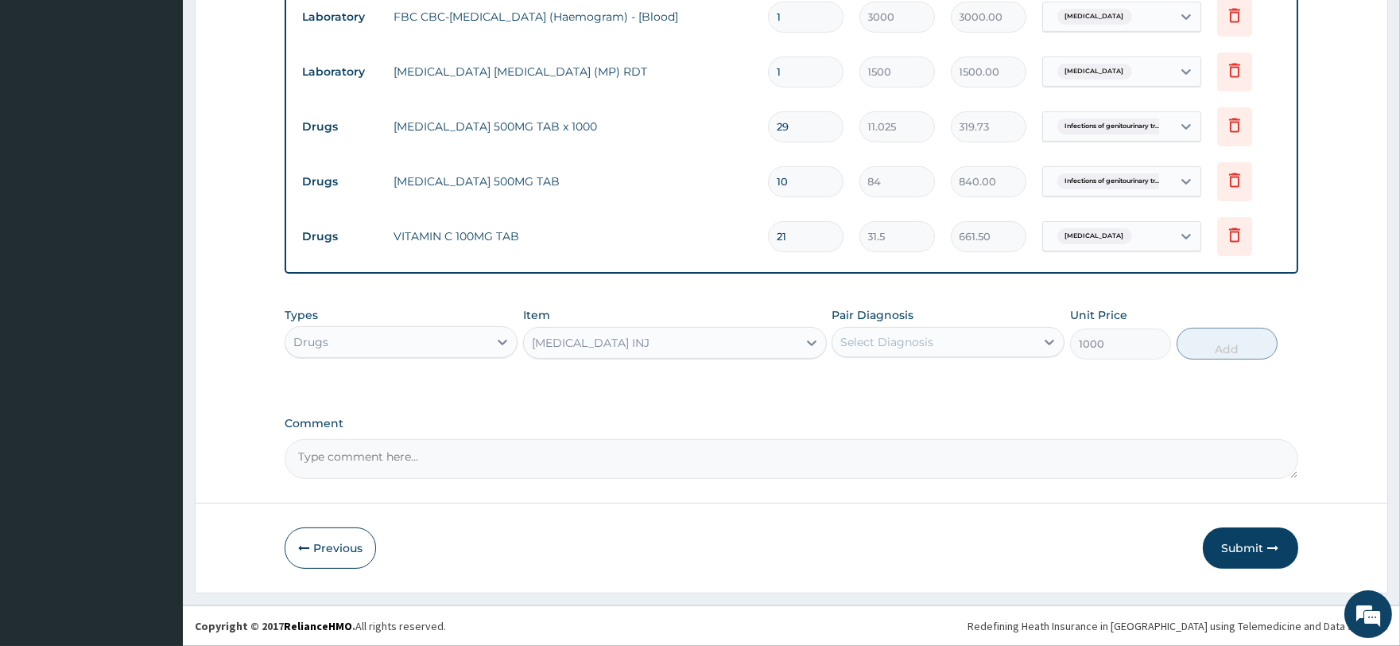
click at [949, 339] on div "Select Diagnosis" at bounding box center [934, 341] width 203 height 25
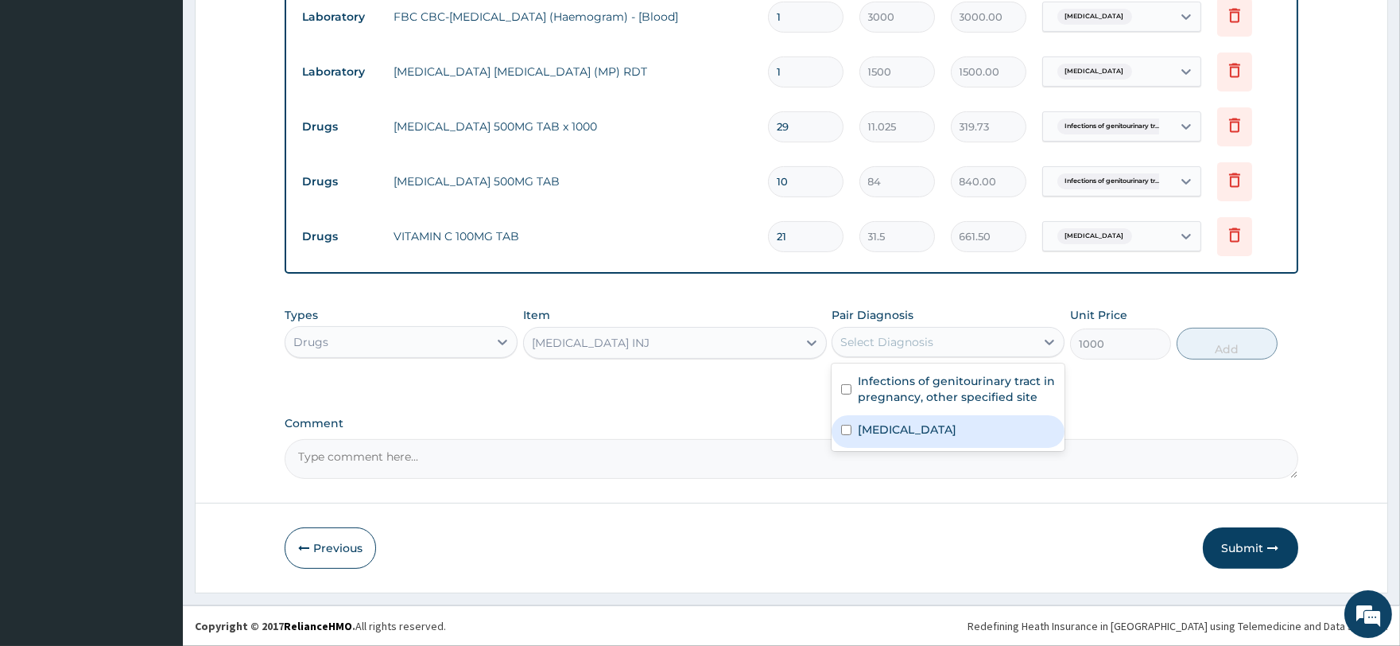
click at [933, 425] on label "[MEDICAL_DATA]" at bounding box center [907, 429] width 99 height 16
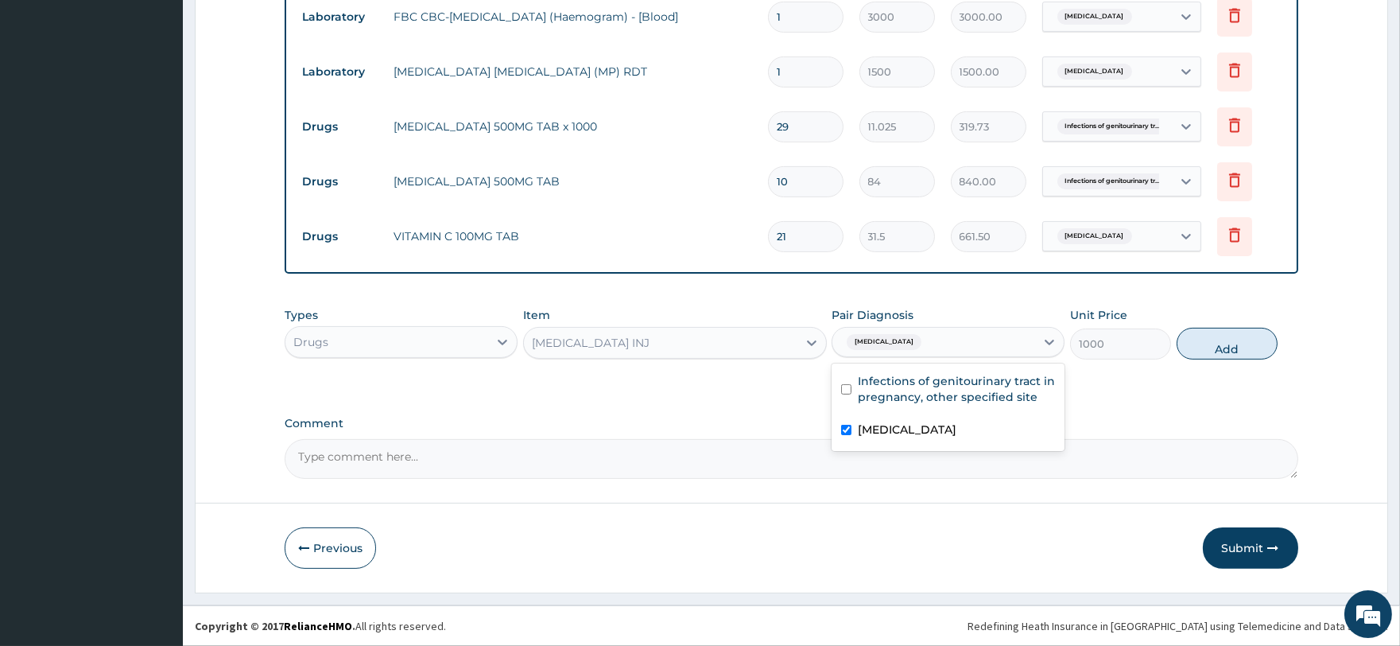
checkbox input "true"
click at [1229, 342] on button "Add" at bounding box center [1227, 344] width 101 height 32
type input "0"
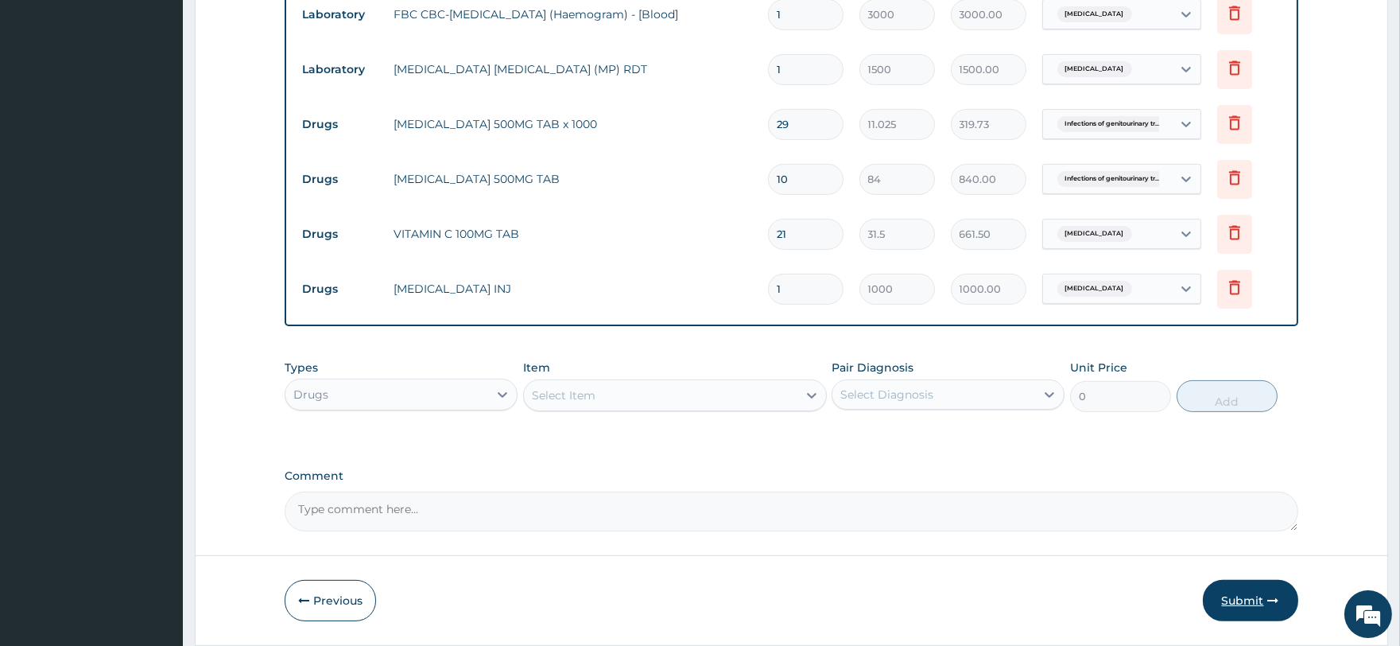
click at [1258, 593] on button "Submit" at bounding box center [1250, 600] width 95 height 41
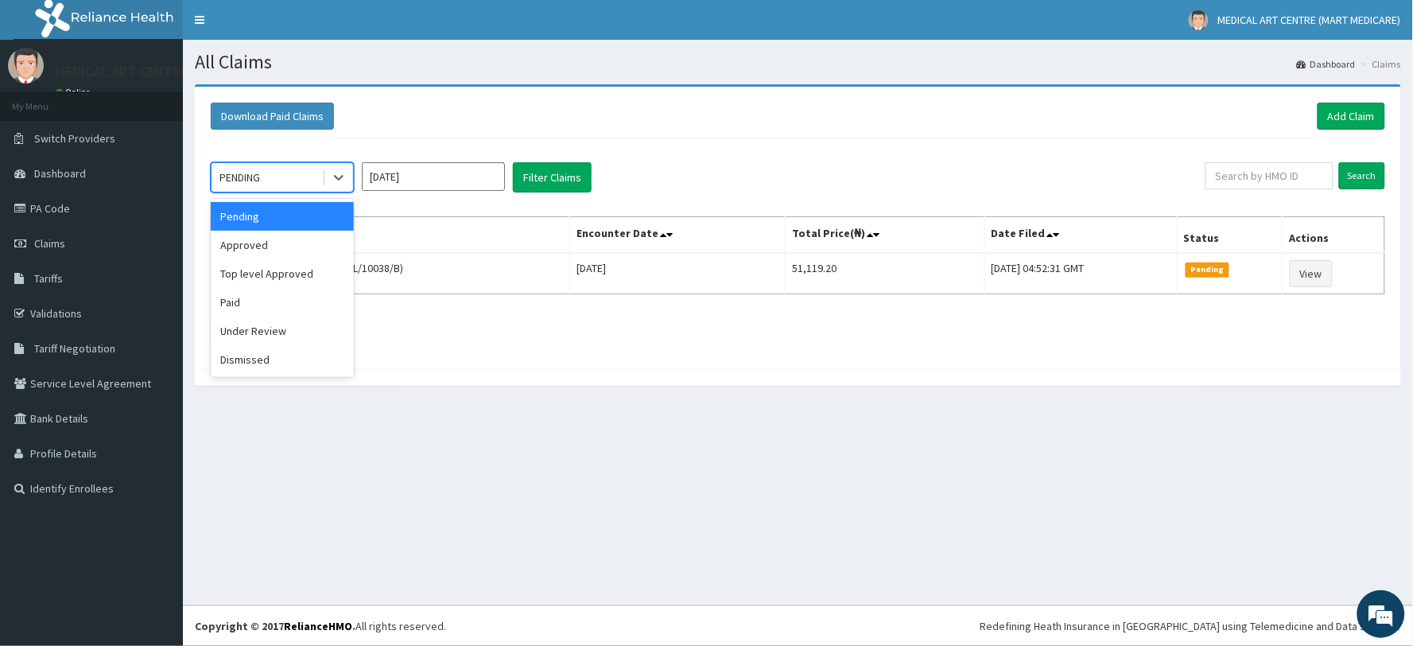
click at [265, 177] on div "PENDING" at bounding box center [267, 177] width 111 height 25
click at [287, 243] on div "Approved" at bounding box center [282, 245] width 143 height 29
click at [480, 173] on input "Oct 2025" at bounding box center [433, 176] width 143 height 29
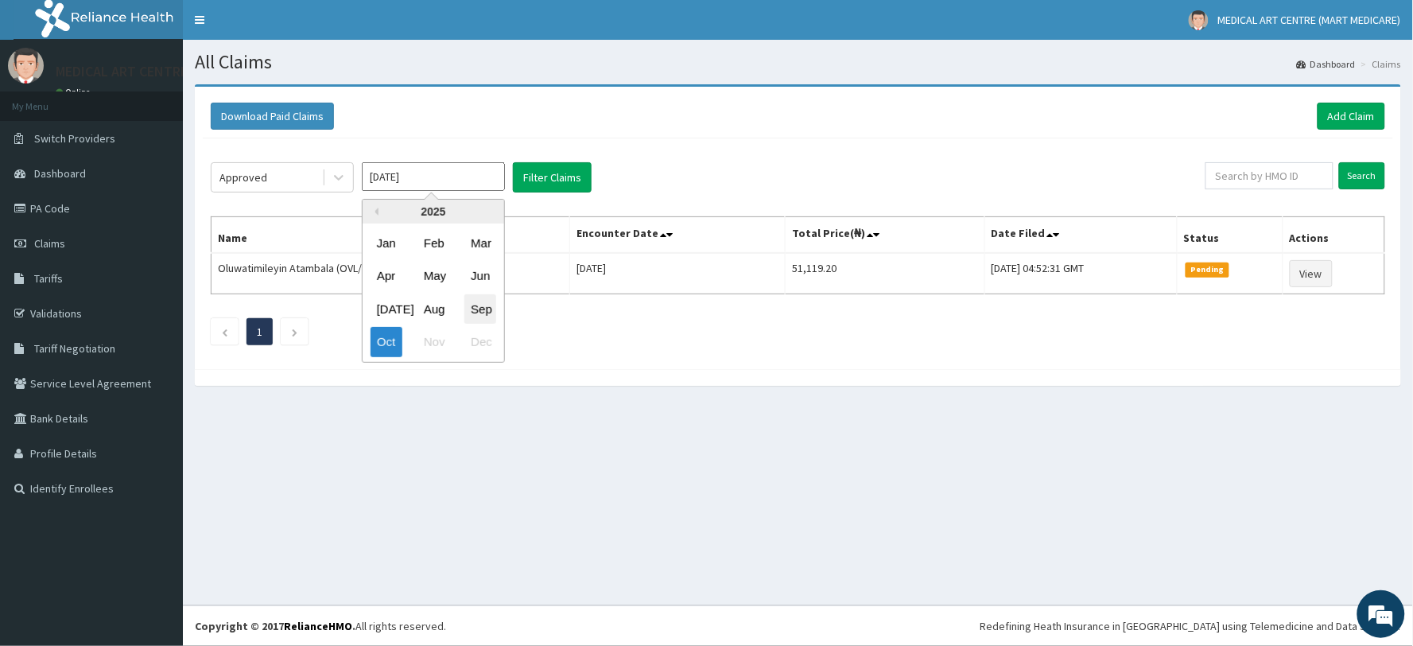
click at [485, 304] on div "Sep" at bounding box center [480, 308] width 32 height 29
type input "Sep 2025"
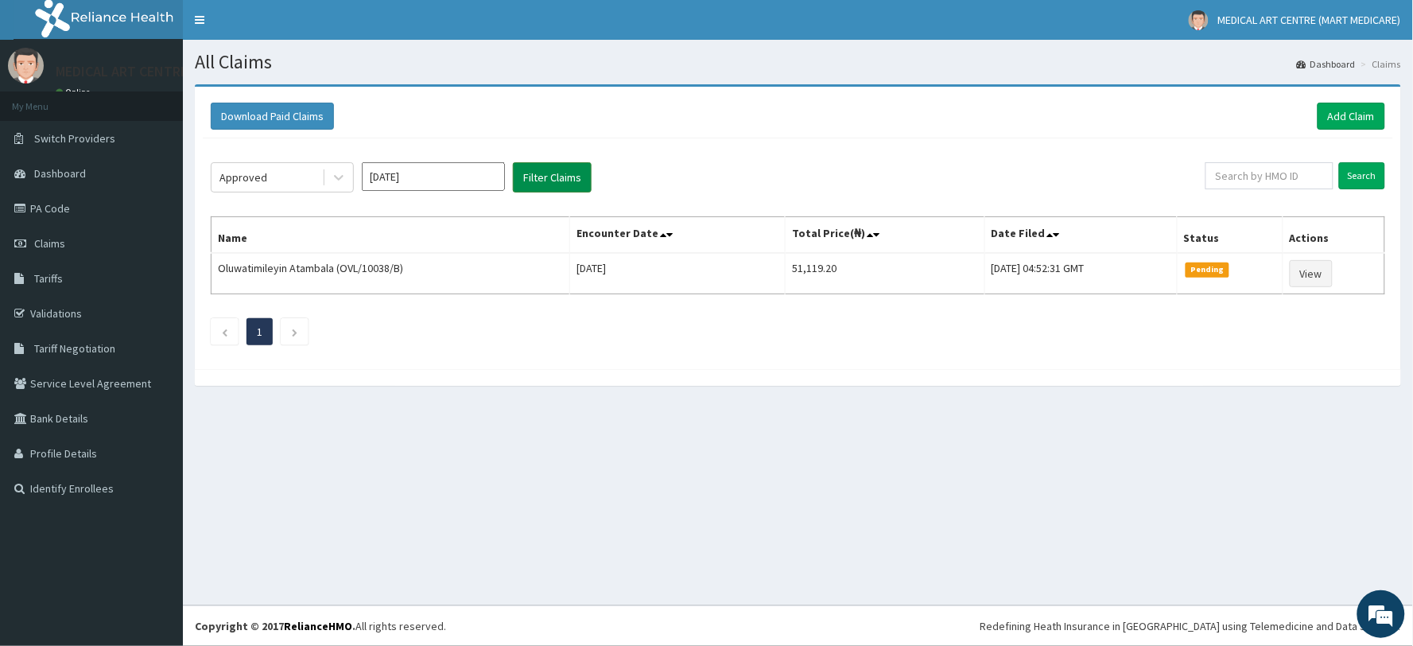
click at [550, 180] on button "Filter Claims" at bounding box center [552, 177] width 79 height 30
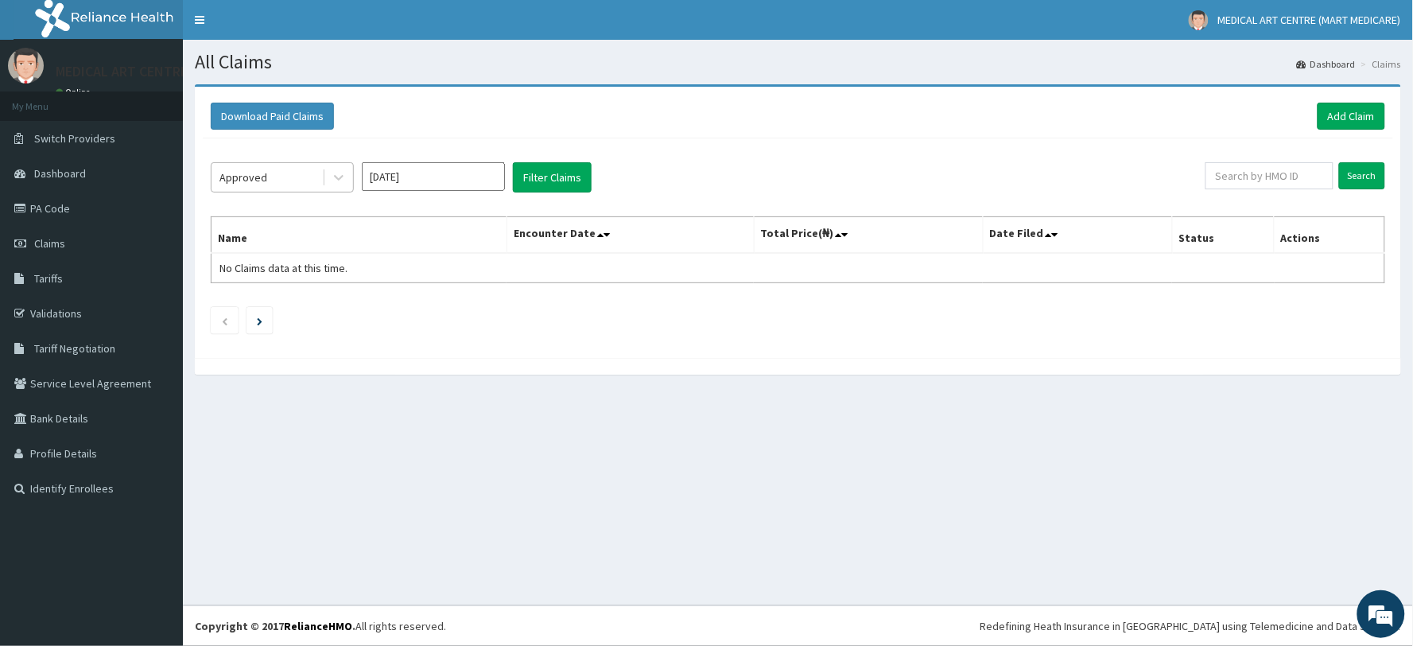
click at [298, 170] on div "Approved" at bounding box center [267, 177] width 111 height 25
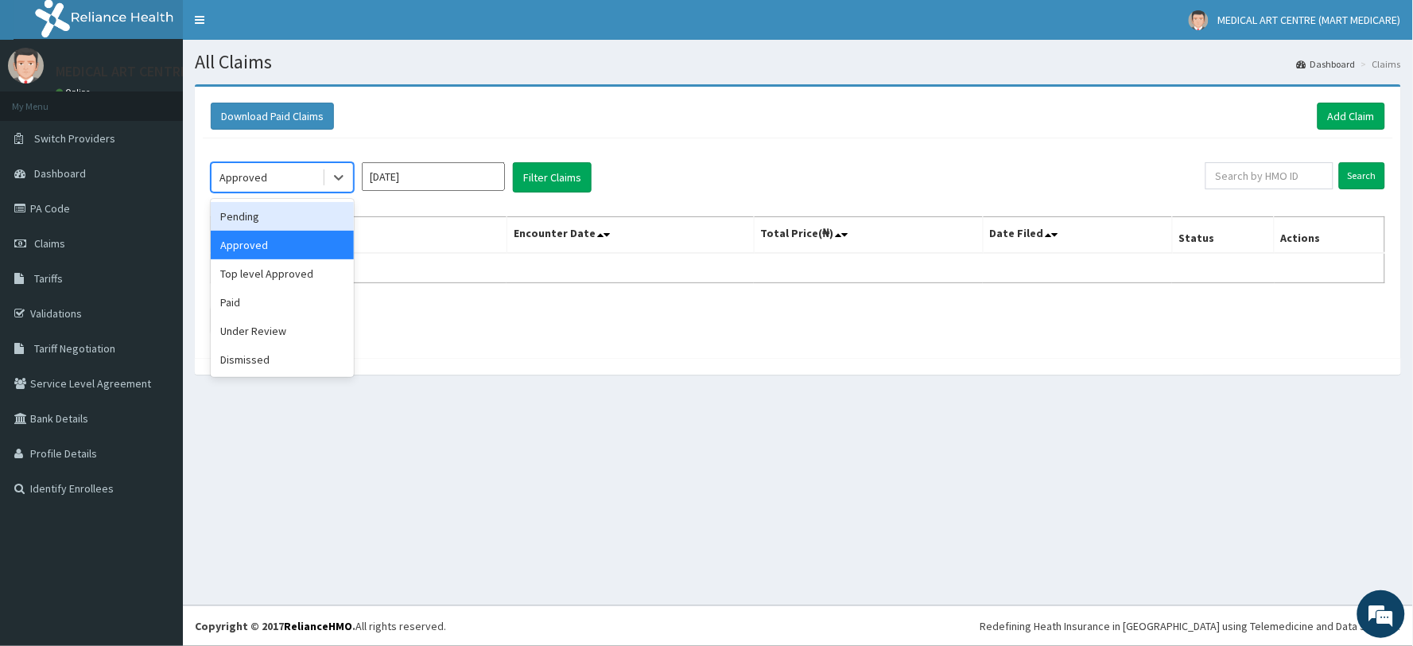
click at [287, 219] on div "Pending" at bounding box center [282, 216] width 143 height 29
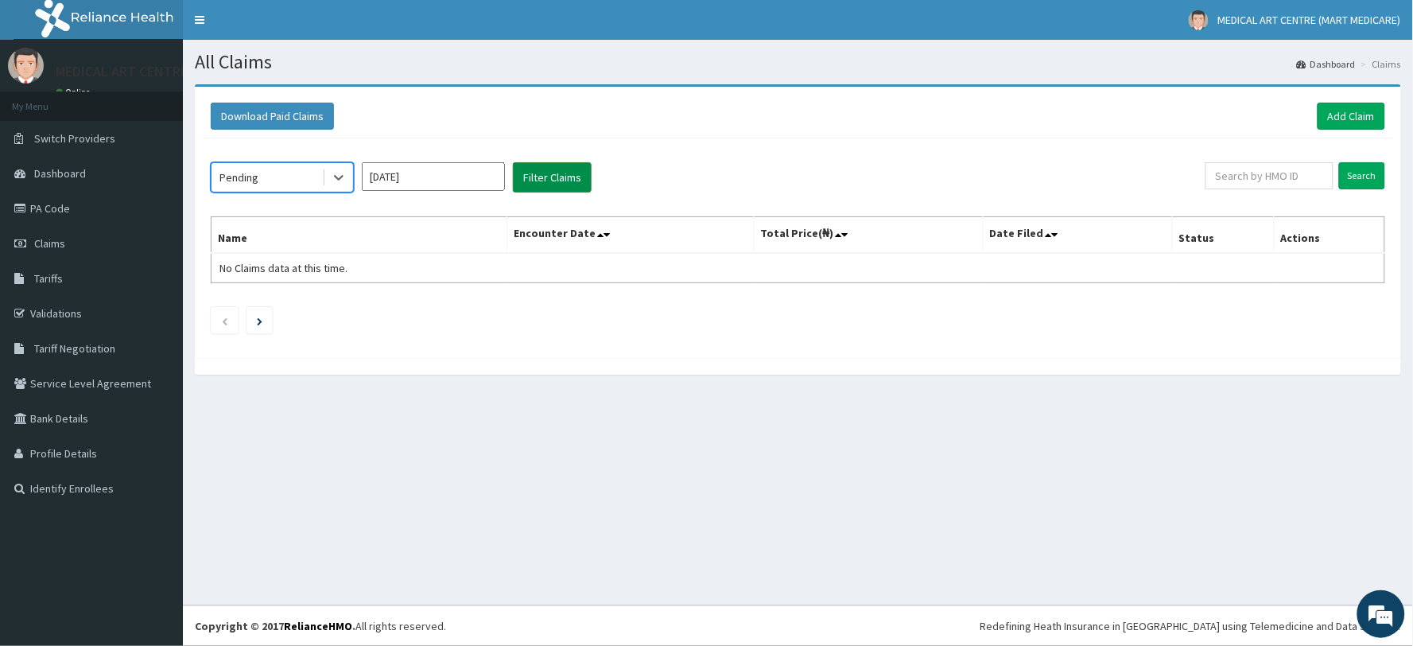
click at [541, 179] on button "Filter Claims" at bounding box center [552, 177] width 79 height 30
